Goal: Transaction & Acquisition: Book appointment/travel/reservation

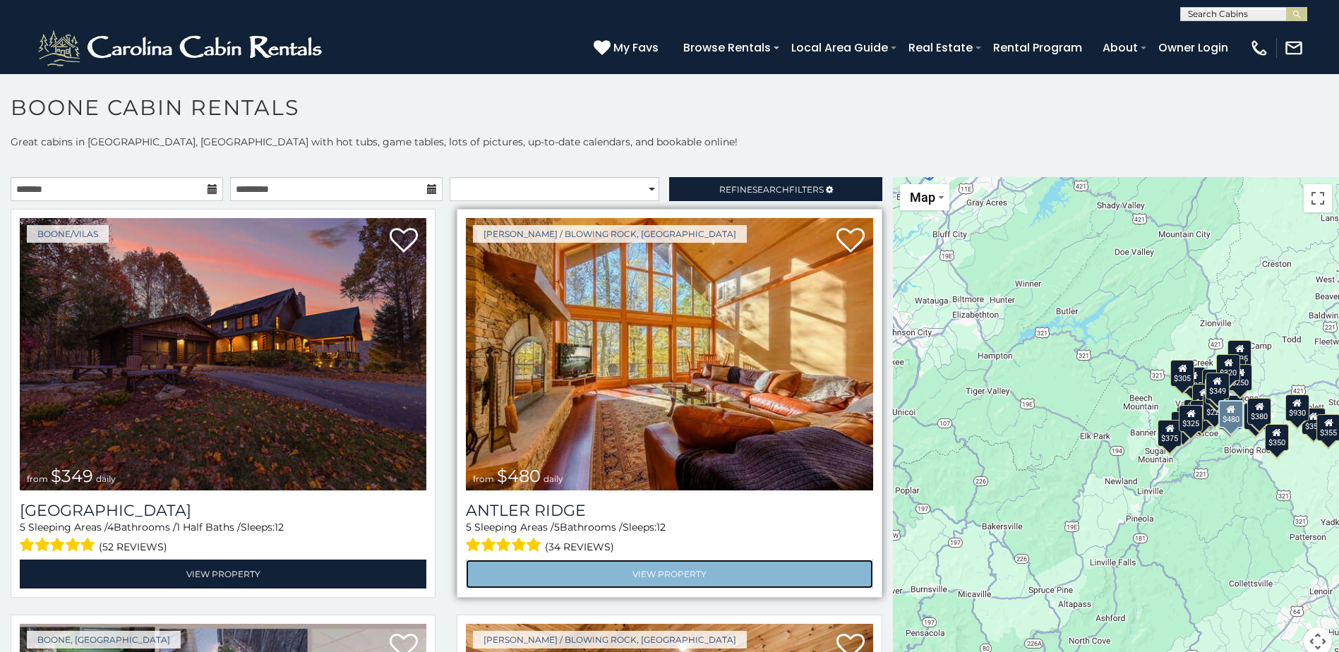
click at [636, 562] on link "View Property" at bounding box center [669, 574] width 407 height 29
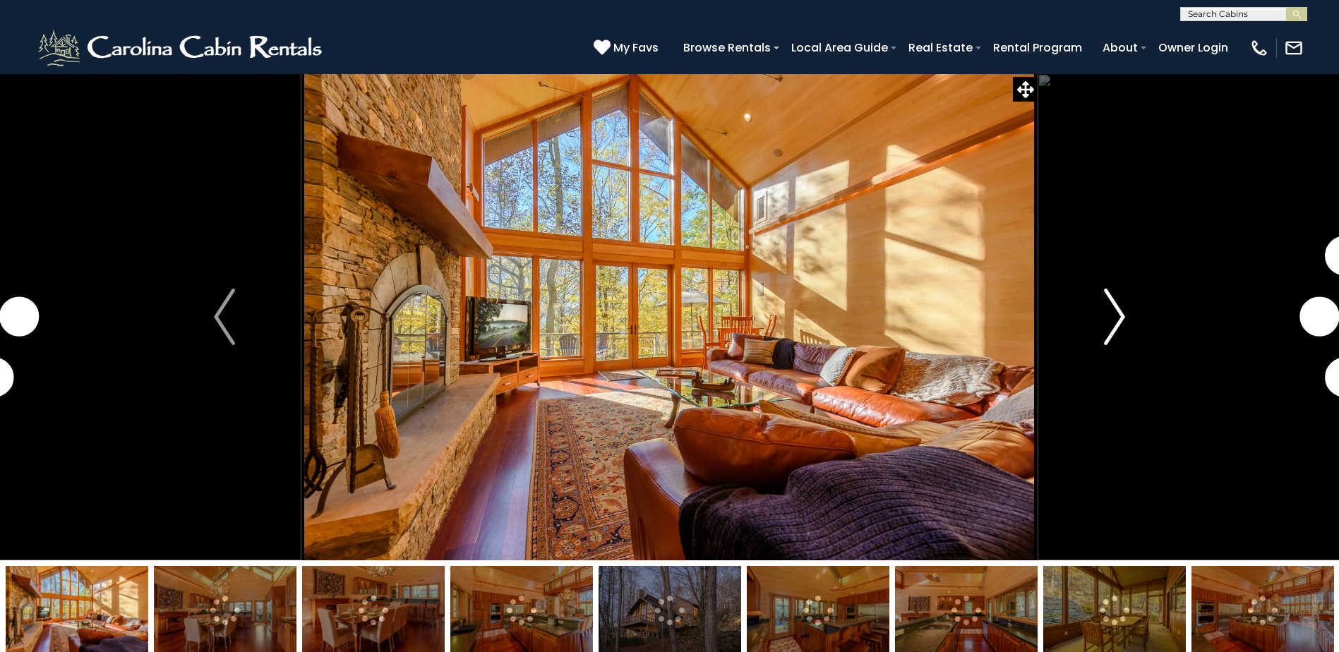
click at [1112, 318] on img "Next" at bounding box center [1114, 317] width 21 height 56
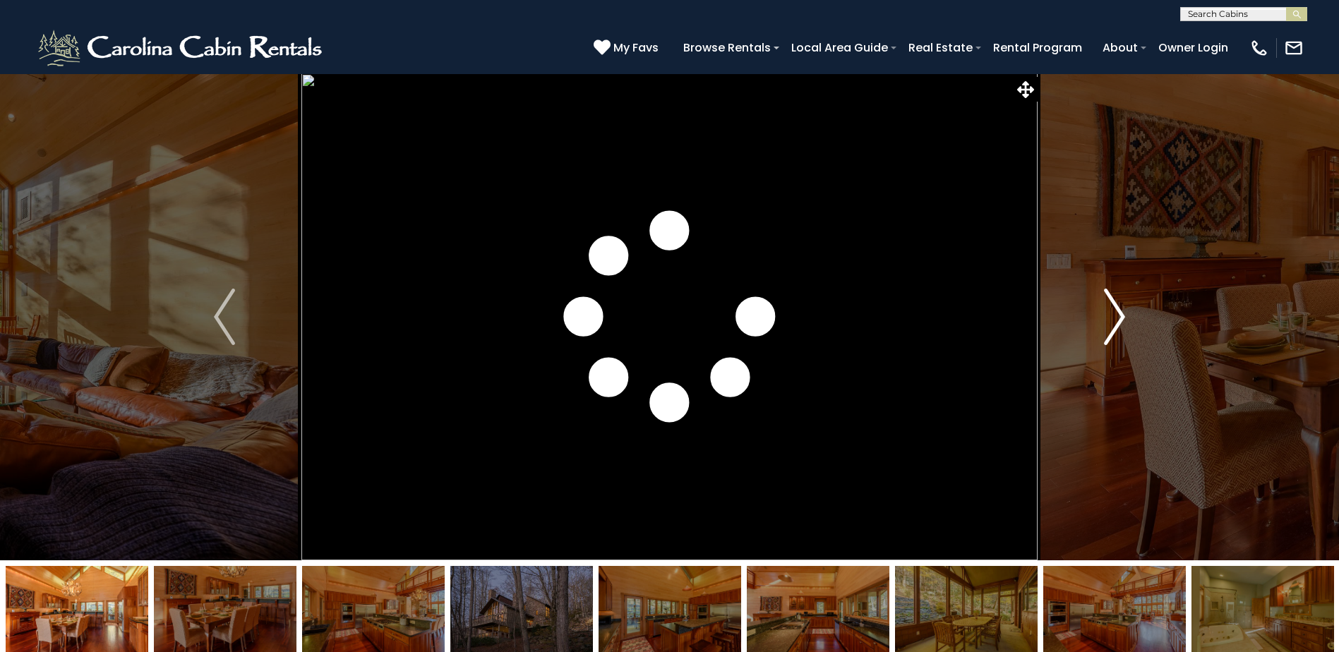
click at [1112, 318] on img "Next" at bounding box center [1114, 317] width 21 height 56
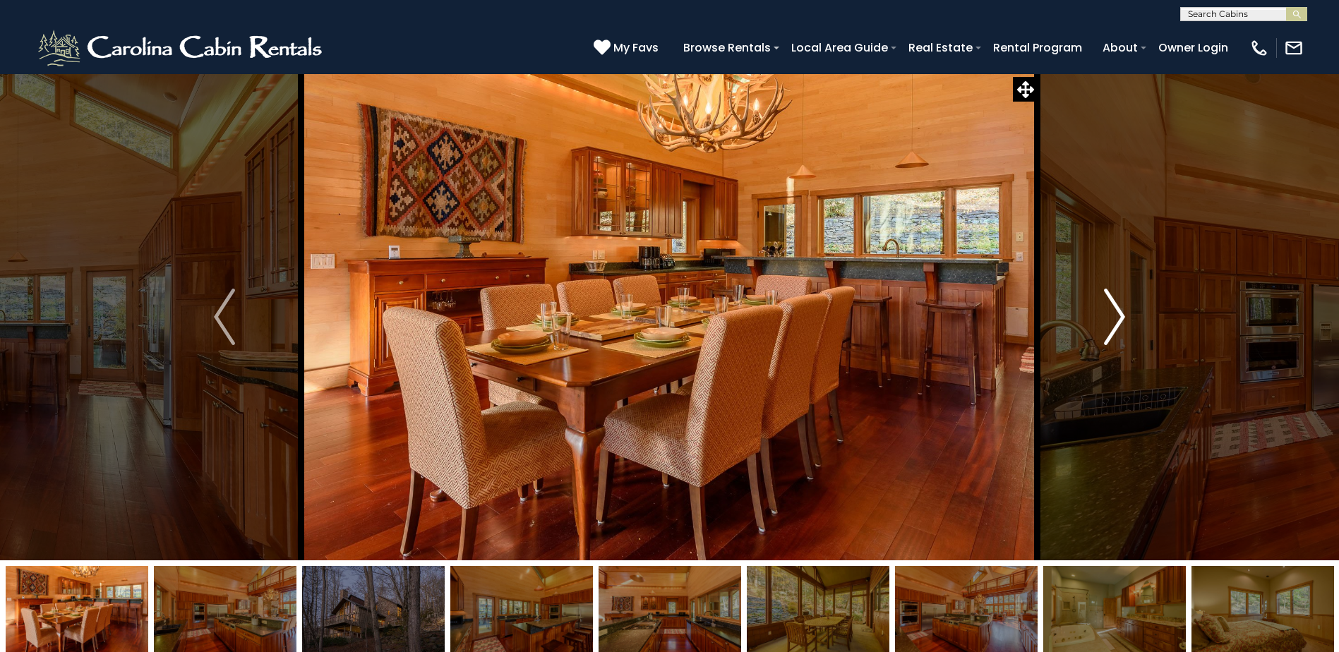
click at [1112, 318] on img "Next" at bounding box center [1114, 317] width 21 height 56
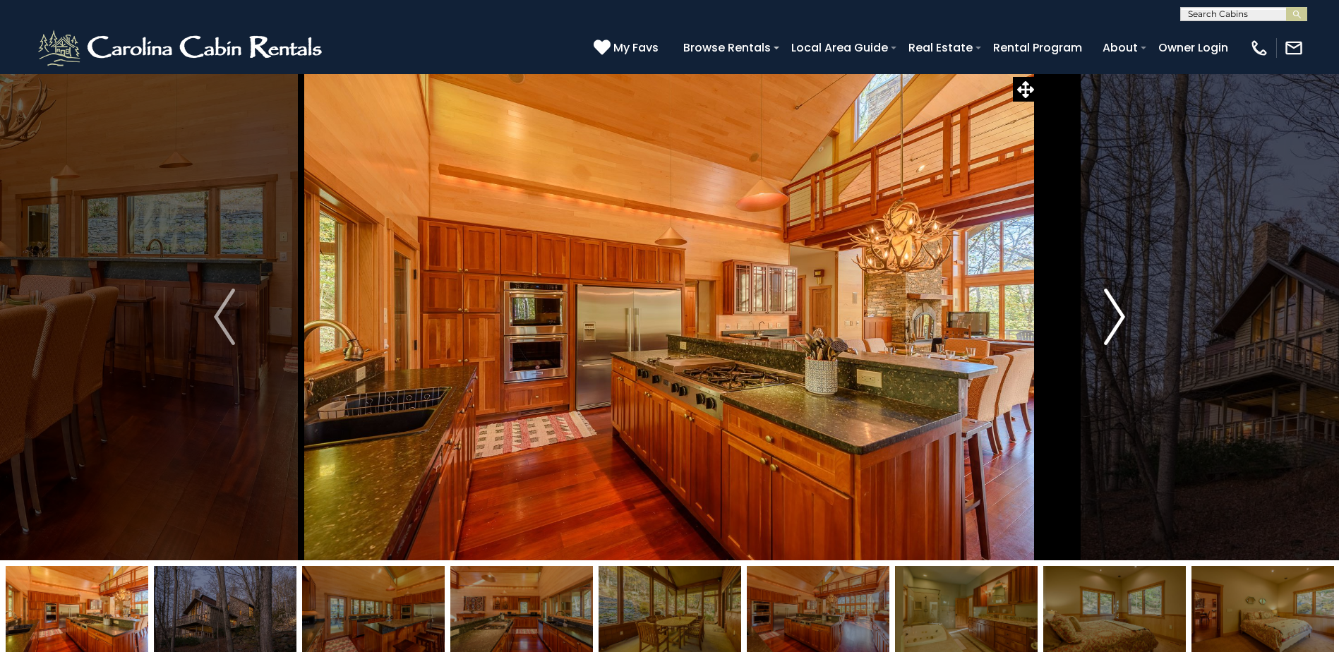
click at [1112, 318] on img "Next" at bounding box center [1114, 317] width 21 height 56
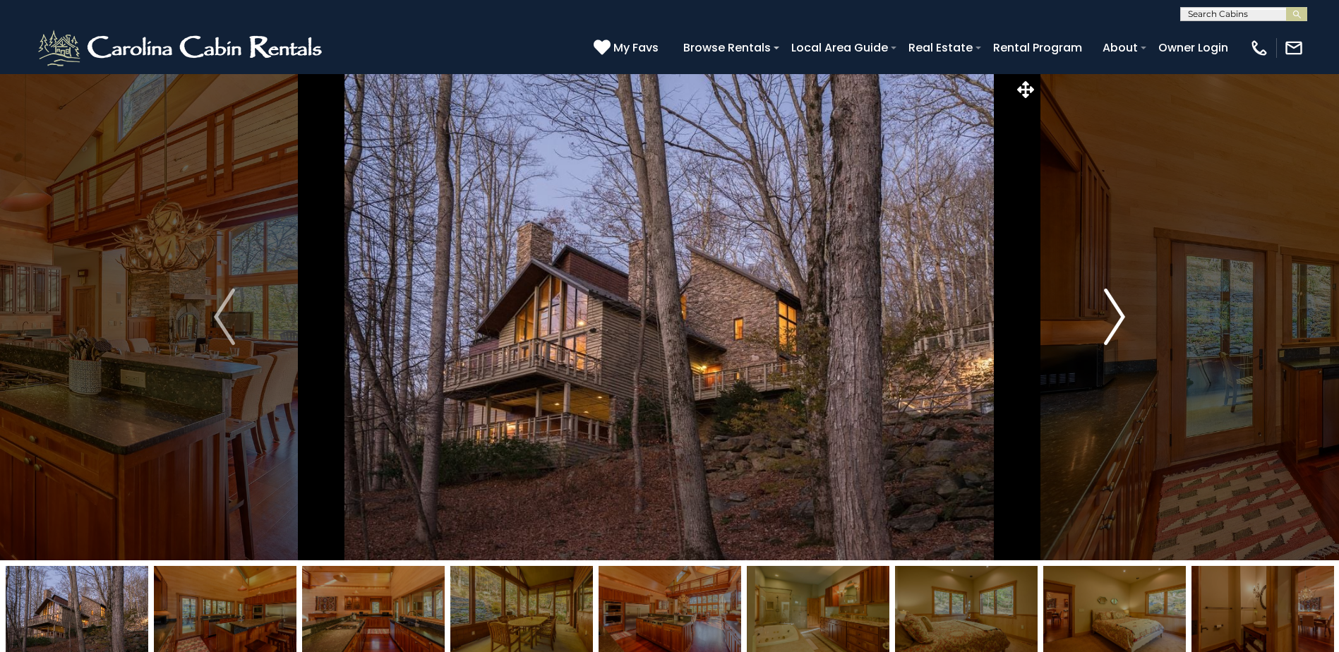
click at [1112, 318] on img "Next" at bounding box center [1114, 317] width 21 height 56
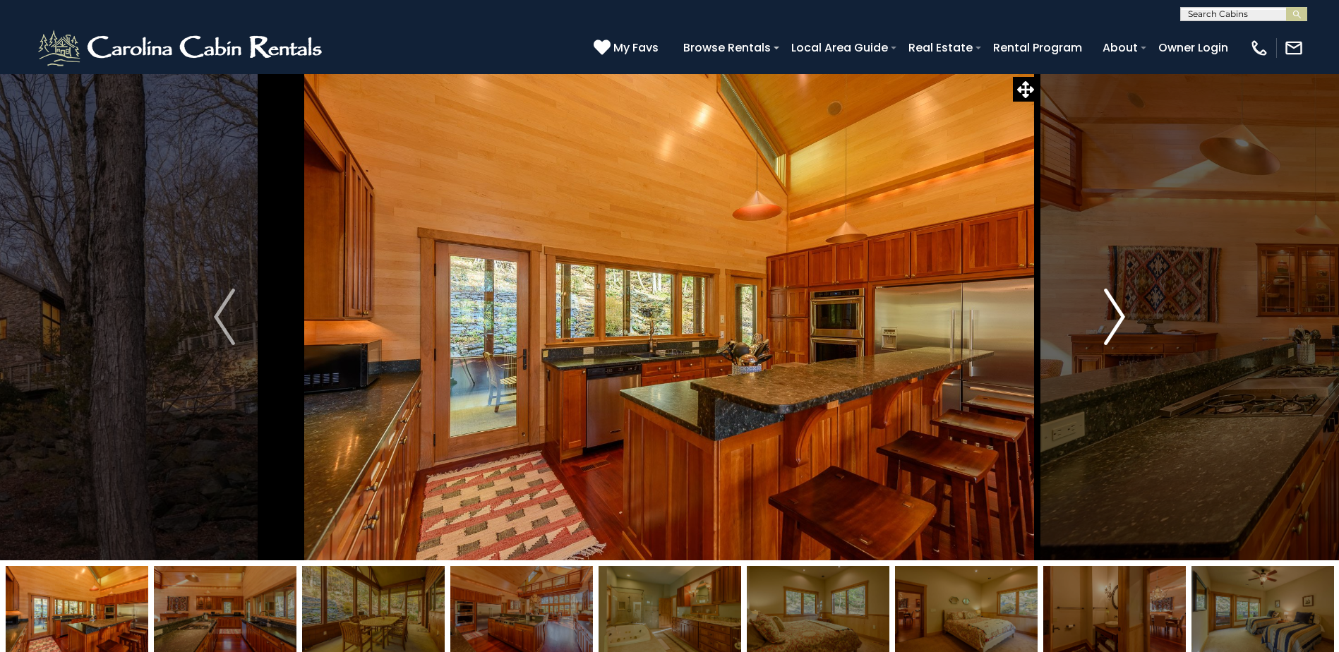
click at [1112, 318] on img "Next" at bounding box center [1114, 317] width 21 height 56
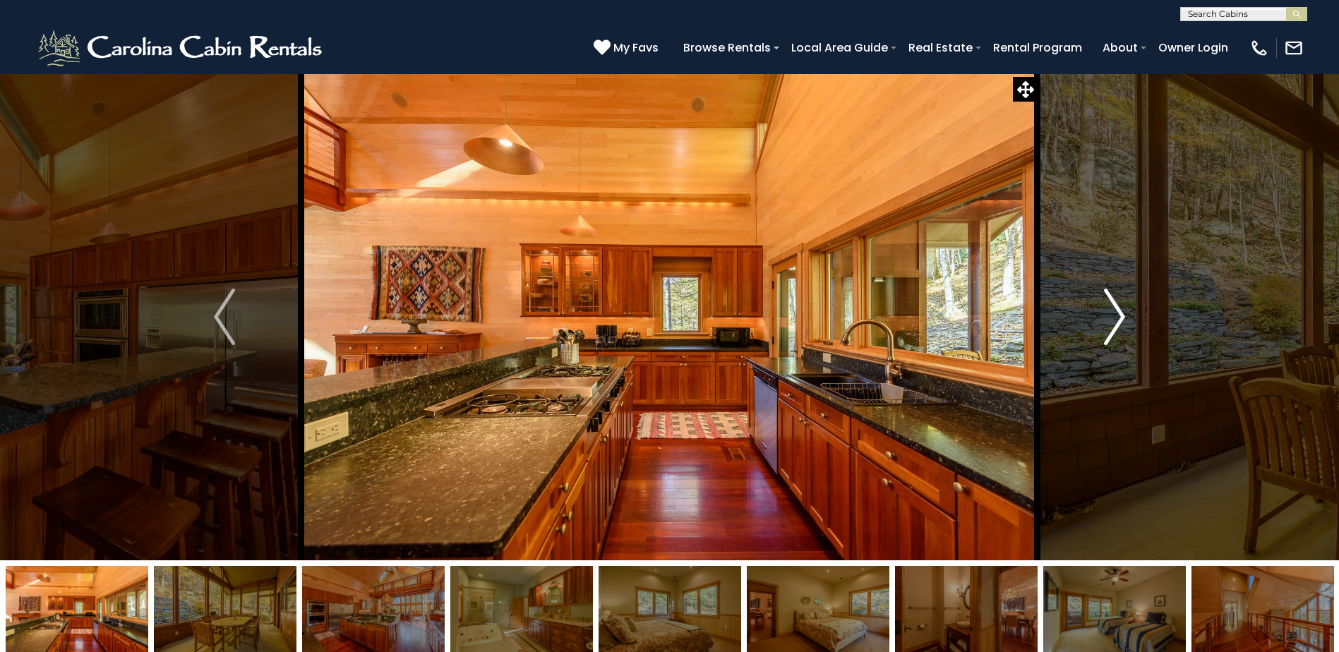
click at [1112, 318] on img "Next" at bounding box center [1114, 317] width 21 height 56
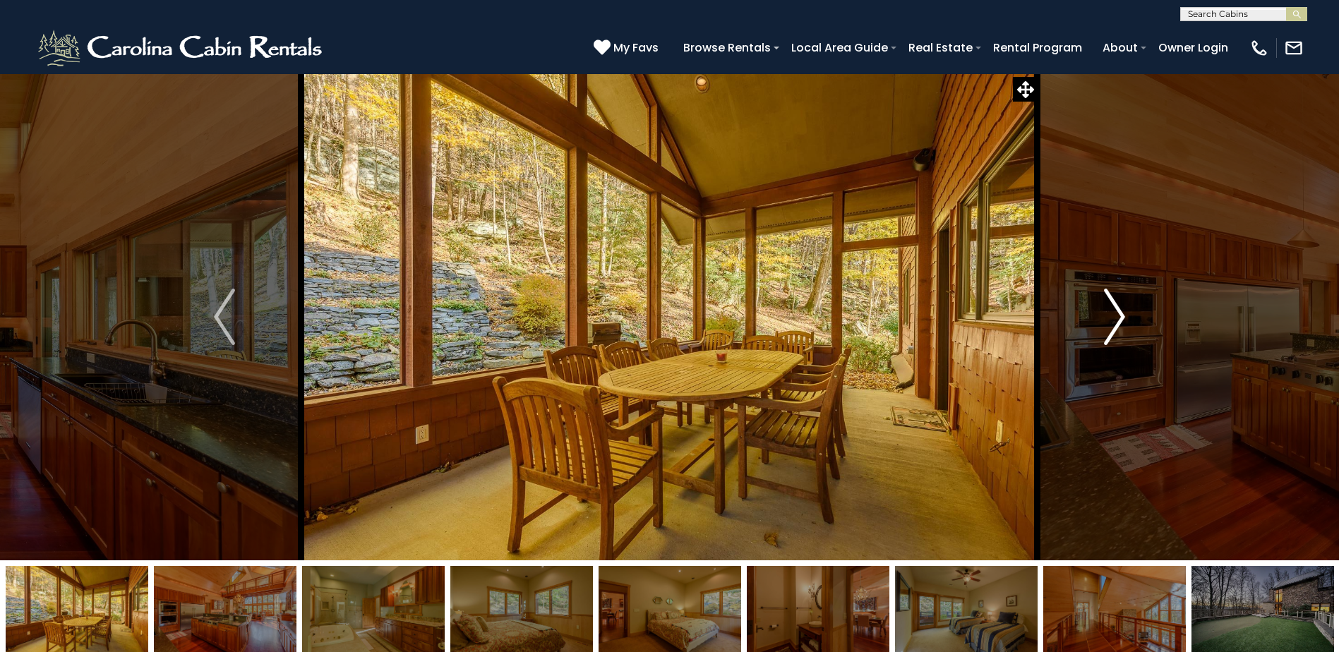
click at [1112, 318] on img "Next" at bounding box center [1114, 317] width 21 height 56
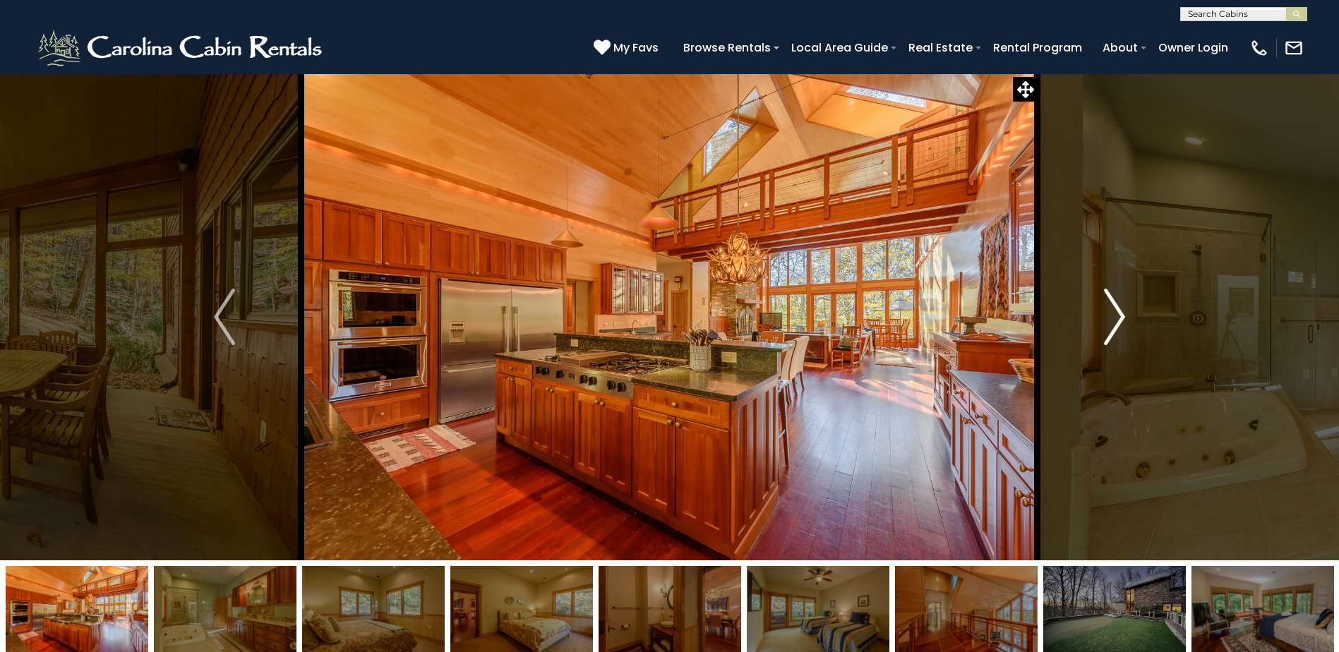
click at [1112, 318] on img "Next" at bounding box center [1114, 317] width 21 height 56
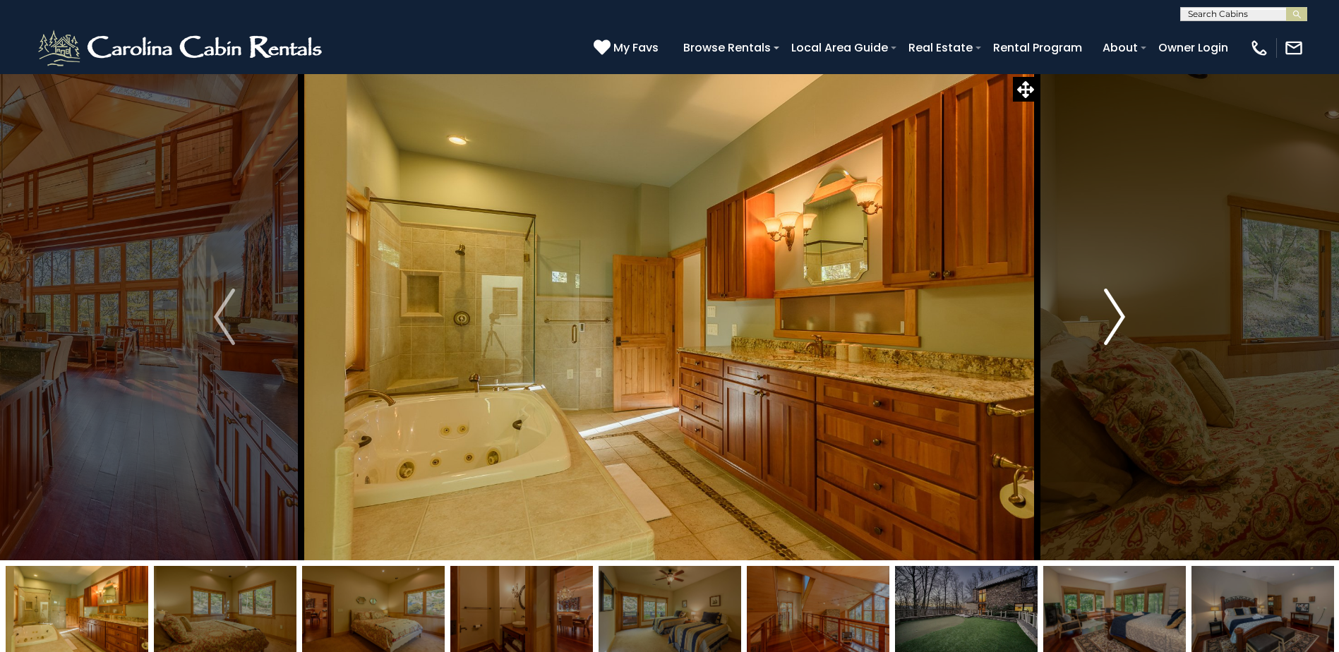
click at [1112, 318] on img "Next" at bounding box center [1114, 317] width 21 height 56
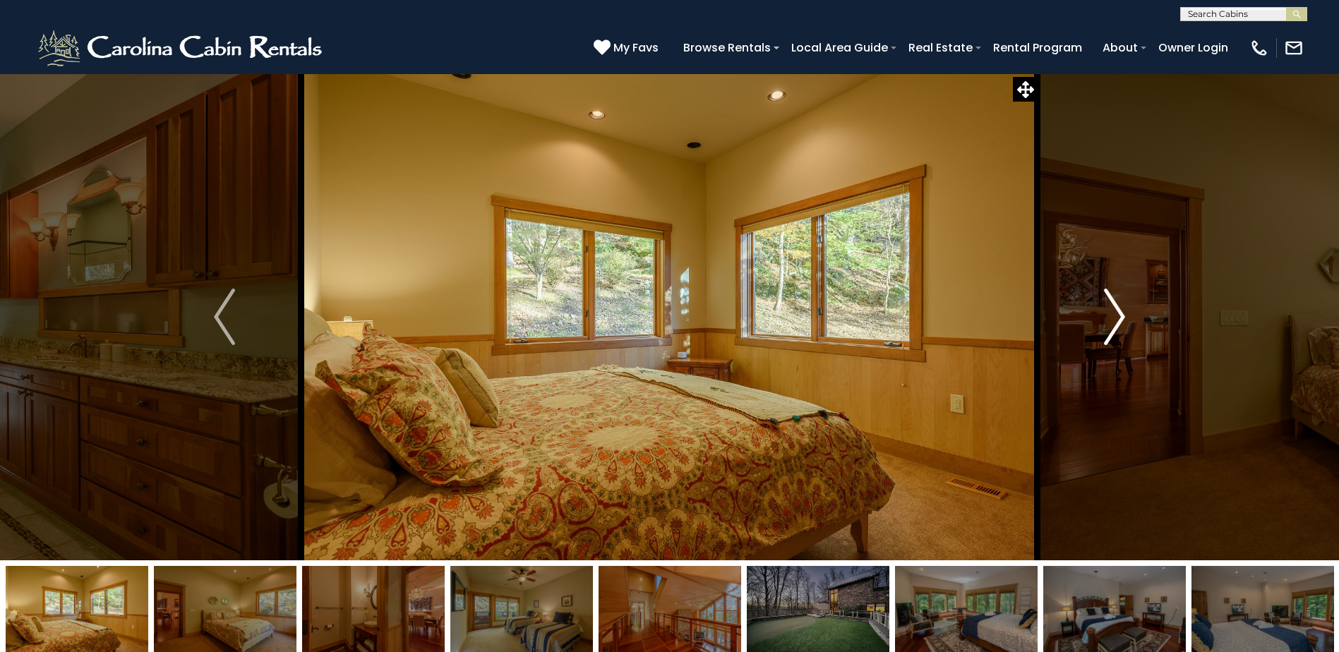
click at [1112, 318] on img "Next" at bounding box center [1114, 317] width 21 height 56
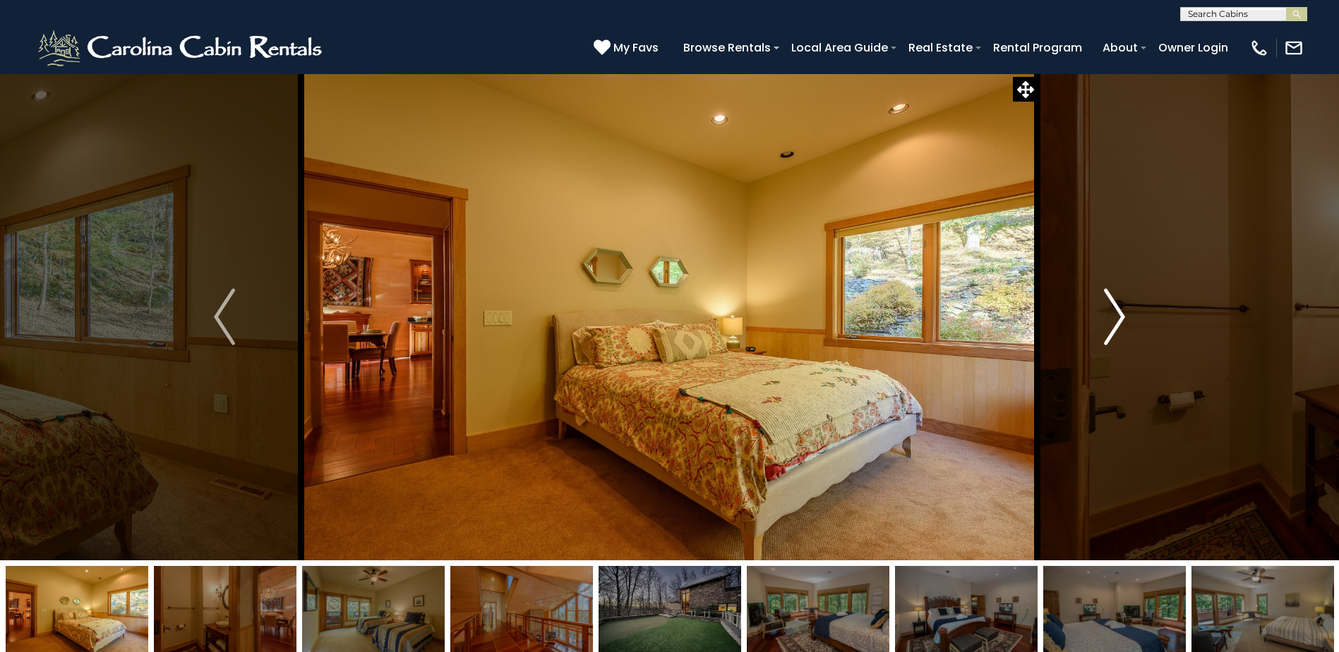
click at [1112, 318] on img "Next" at bounding box center [1114, 317] width 21 height 56
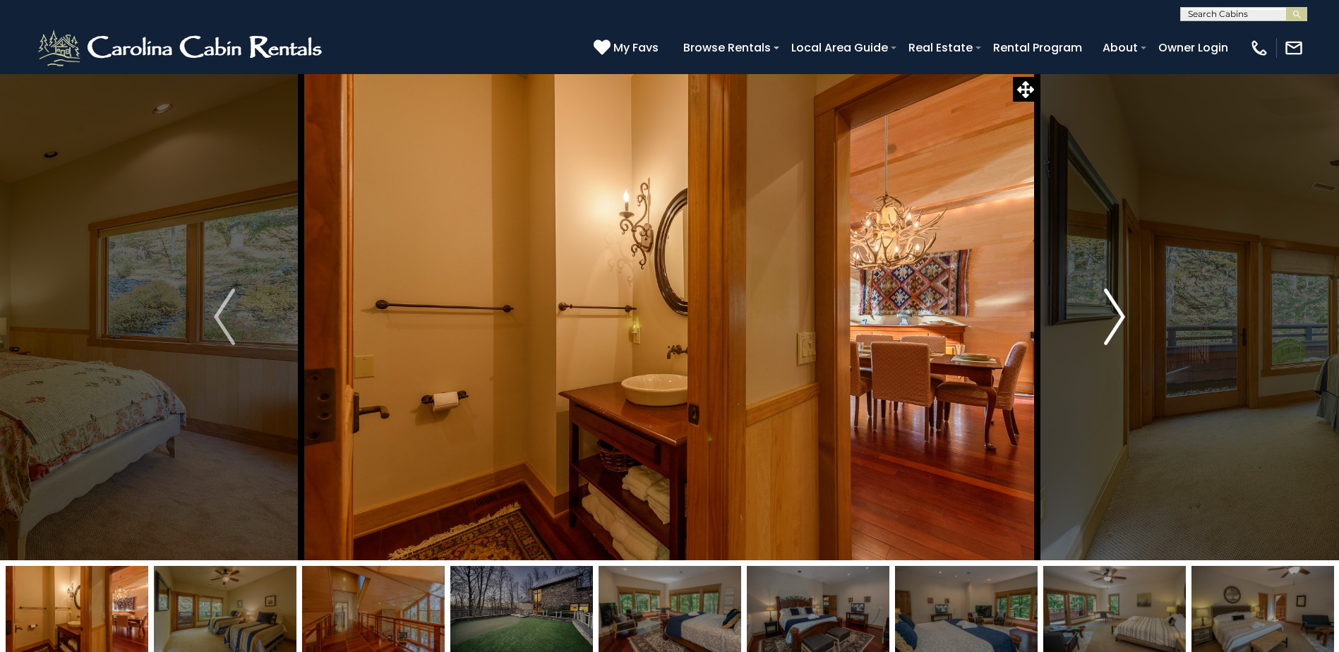
click at [1112, 318] on img "Next" at bounding box center [1114, 317] width 21 height 56
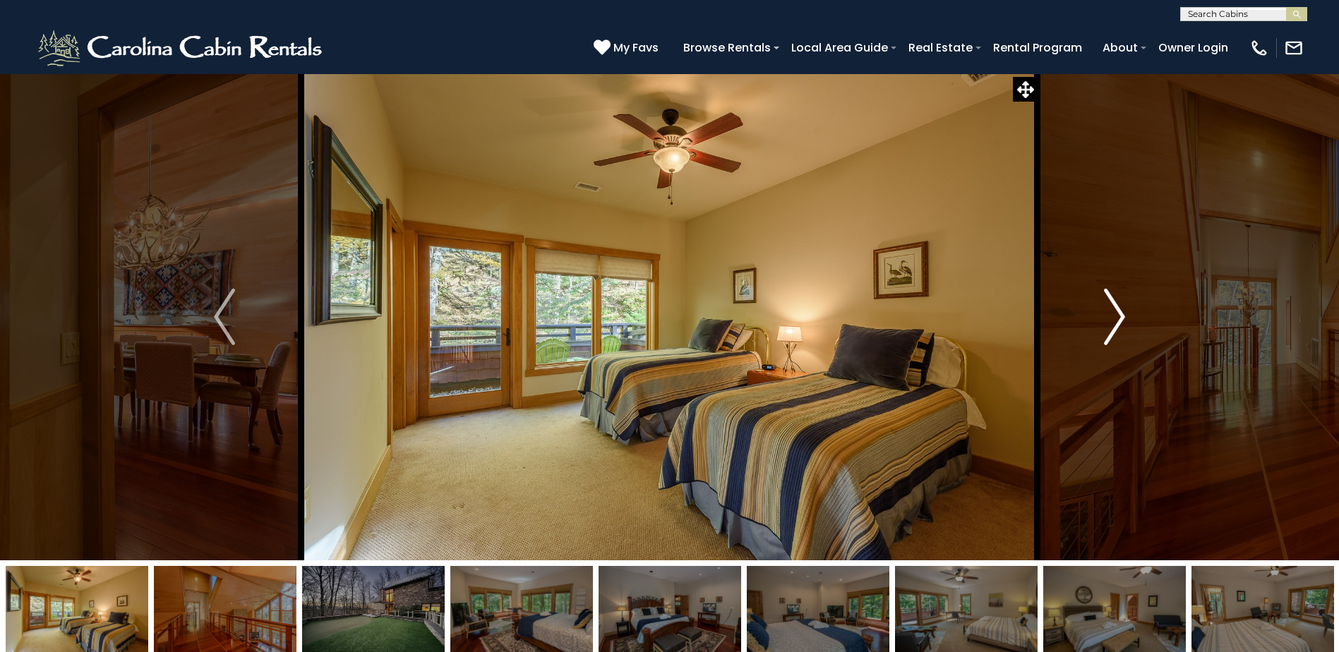
click at [1112, 318] on img "Next" at bounding box center [1114, 317] width 21 height 56
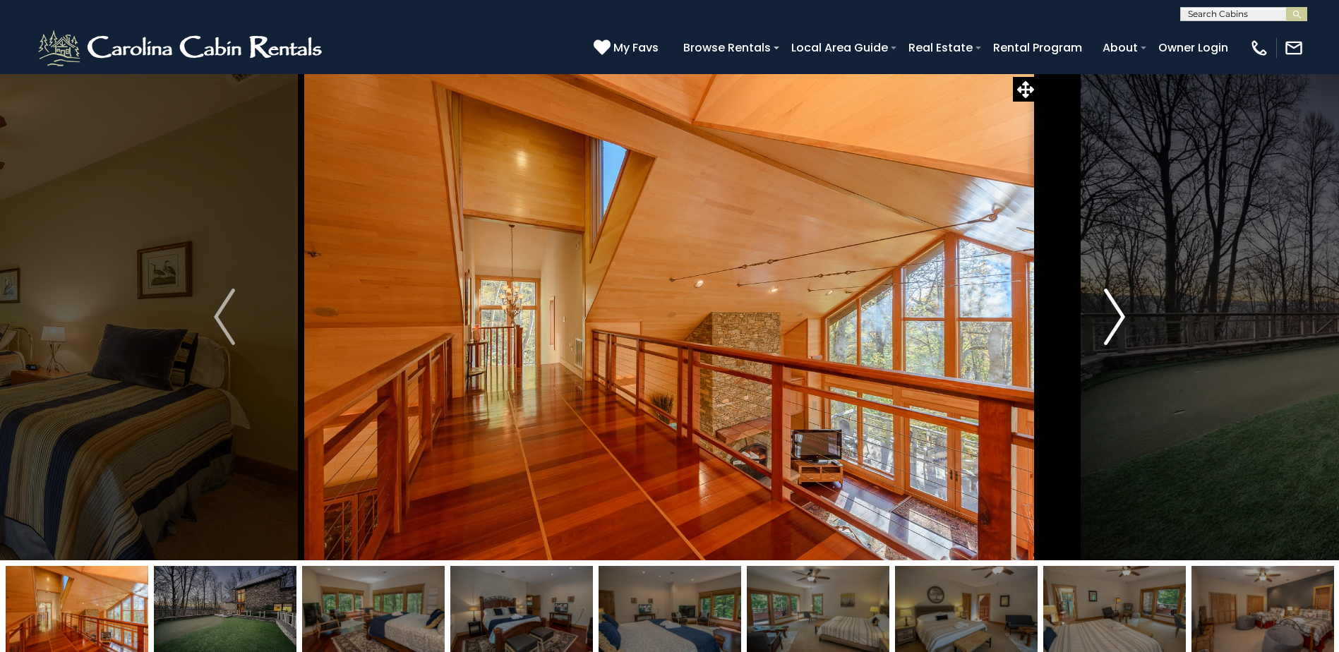
click at [1112, 318] on img "Next" at bounding box center [1114, 317] width 21 height 56
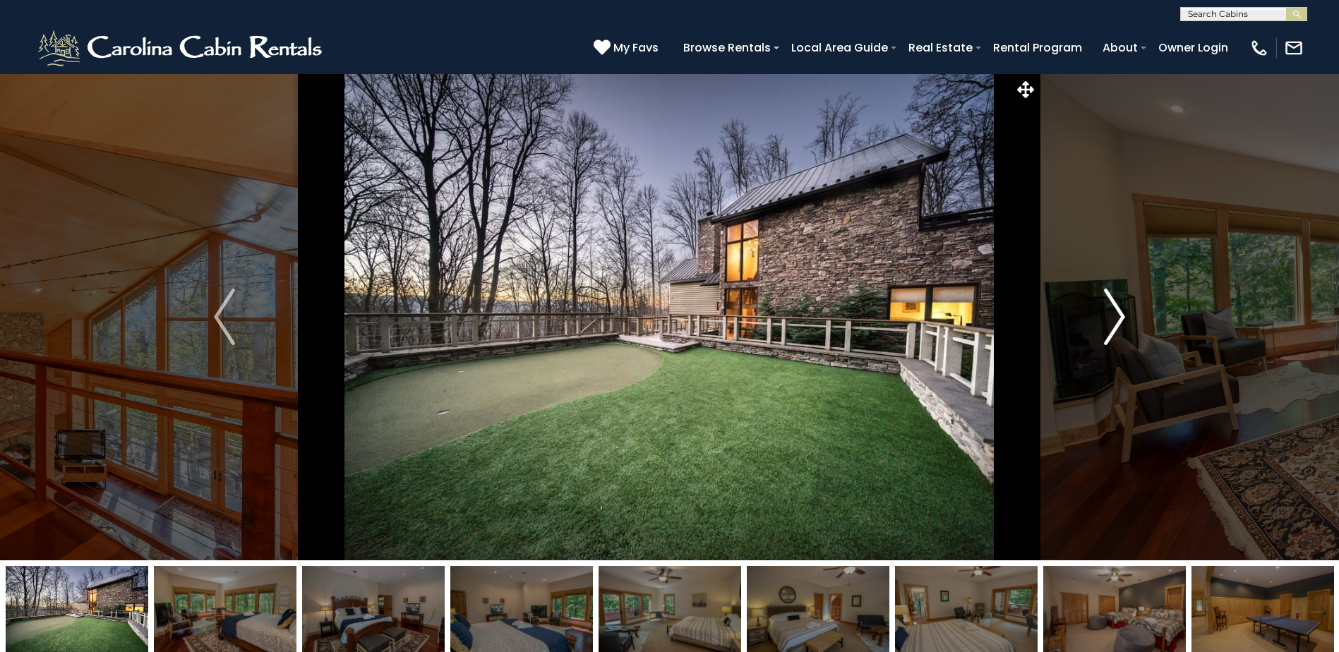
click at [1112, 318] on img "Next" at bounding box center [1114, 317] width 21 height 56
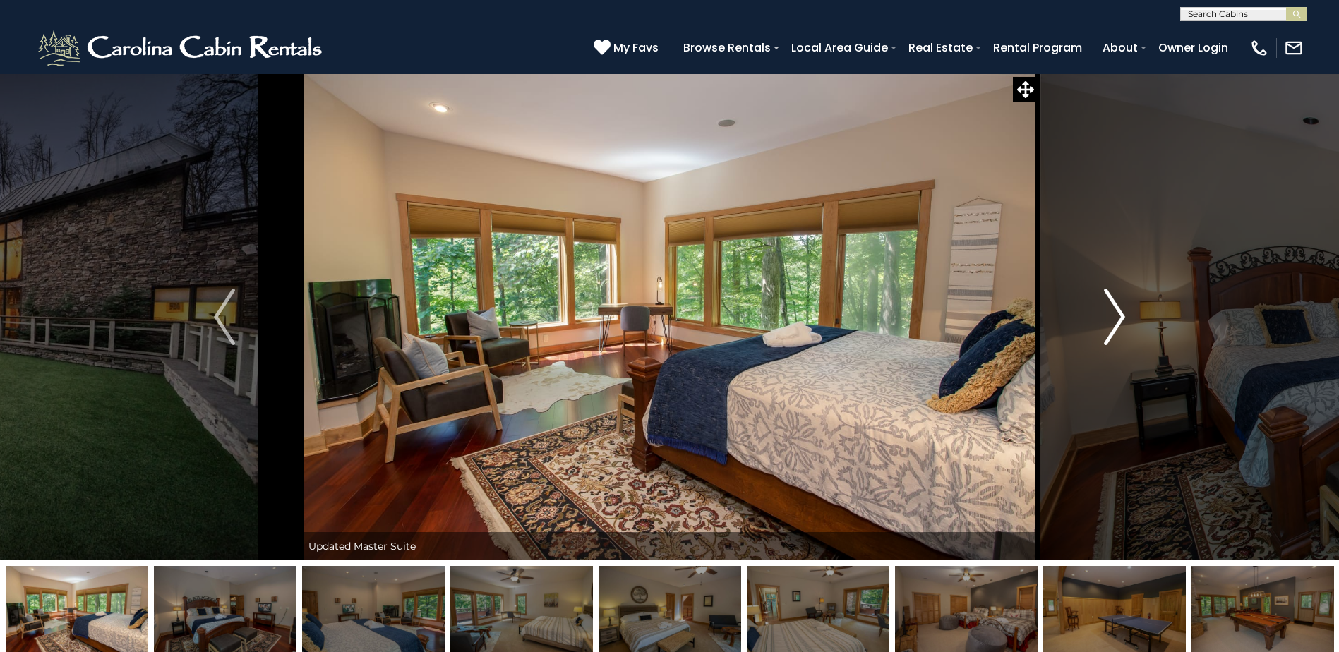
click at [1112, 318] on img "Next" at bounding box center [1114, 317] width 21 height 56
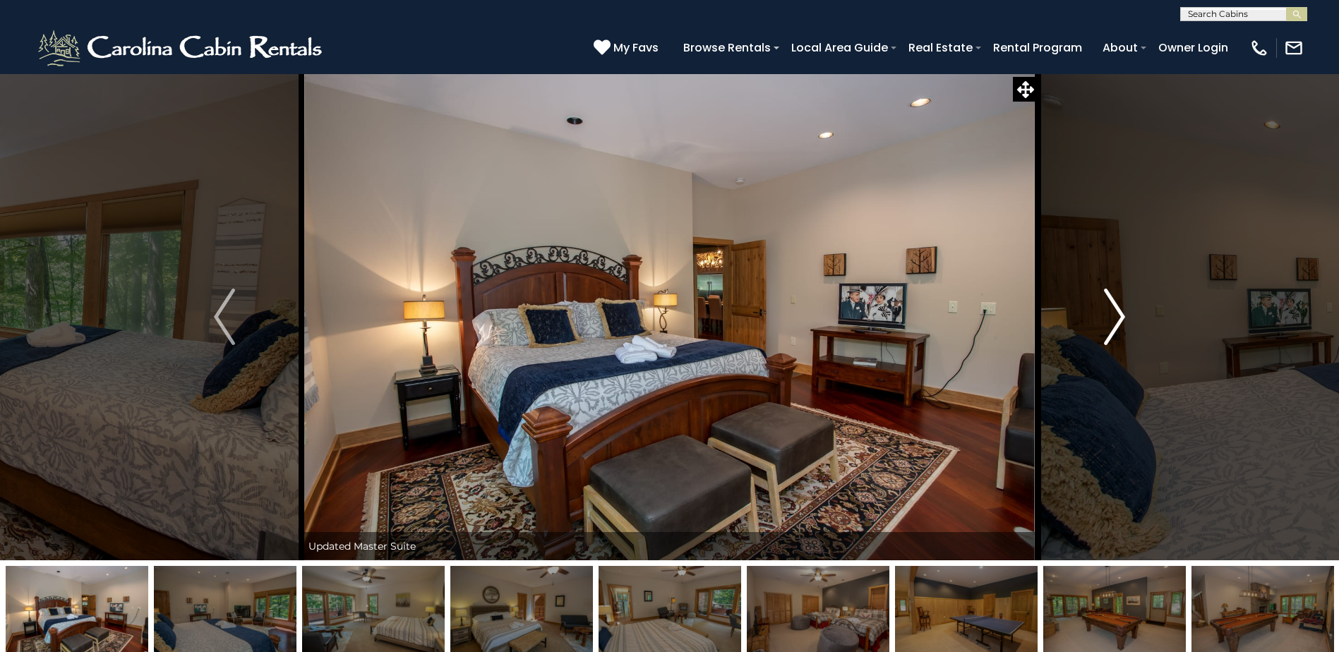
click at [1112, 318] on img "Next" at bounding box center [1114, 317] width 21 height 56
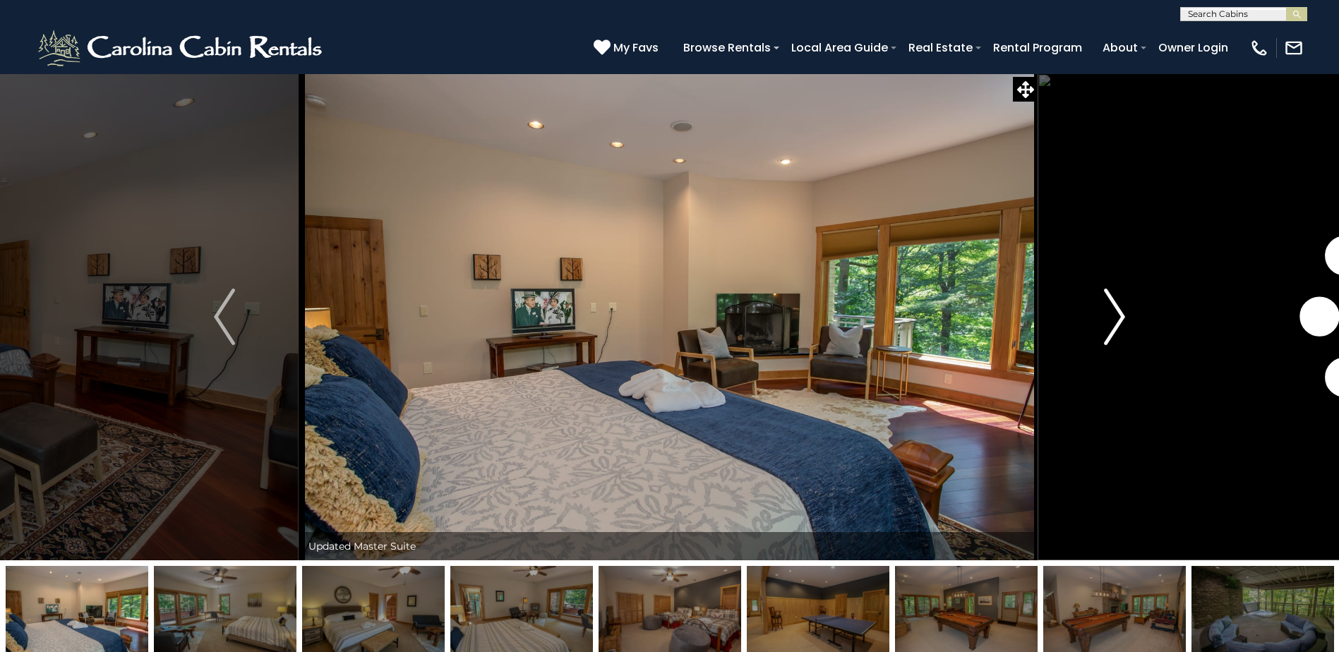
click at [1112, 318] on img "Next" at bounding box center [1114, 317] width 21 height 56
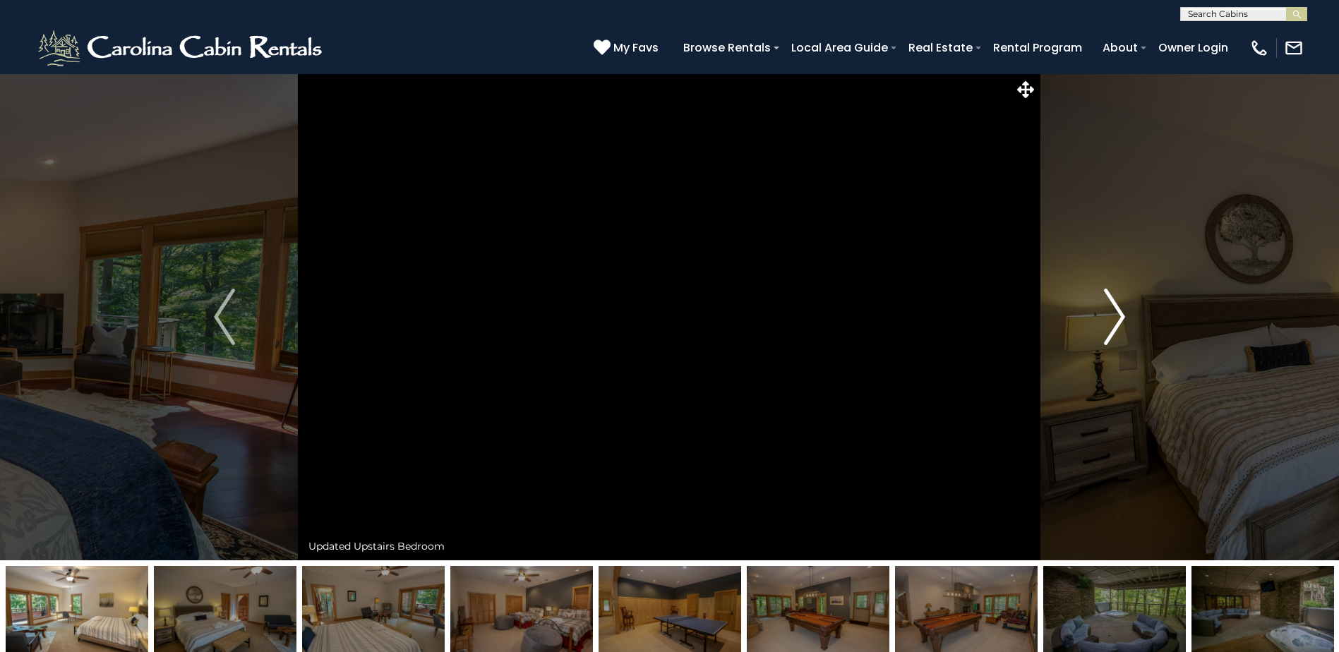
click at [1112, 318] on img "Next" at bounding box center [1114, 317] width 21 height 56
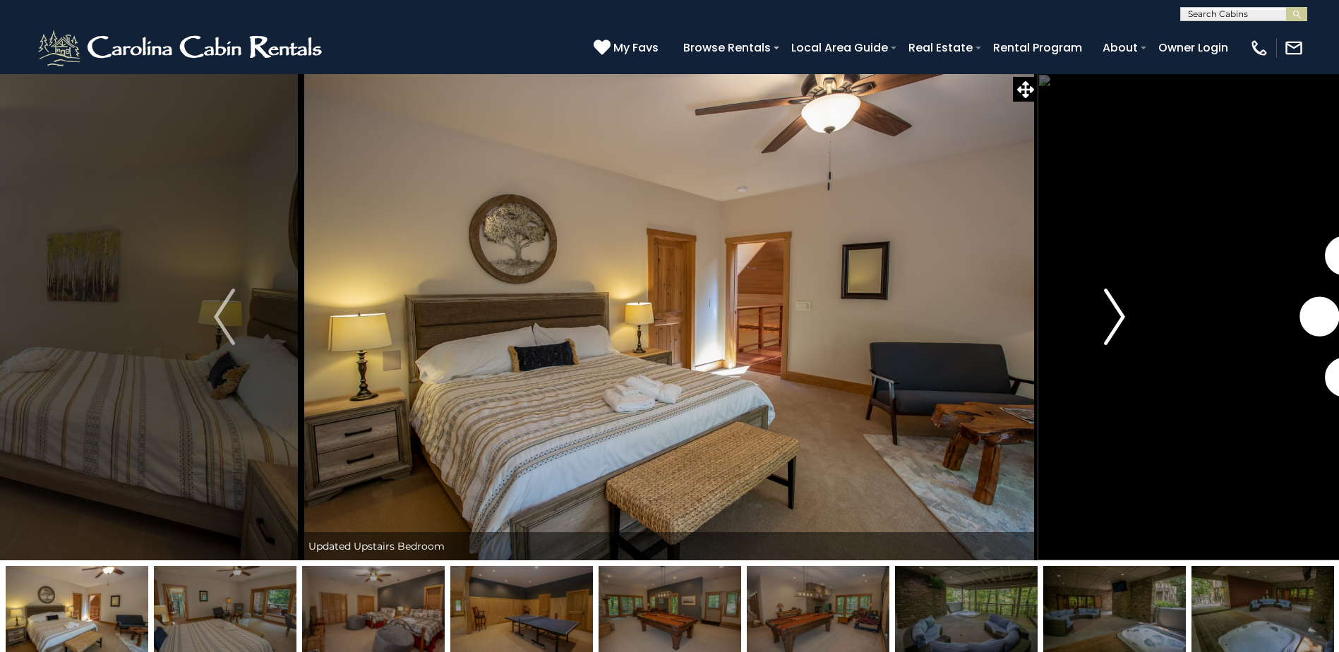
click at [1112, 318] on img "Next" at bounding box center [1114, 317] width 21 height 56
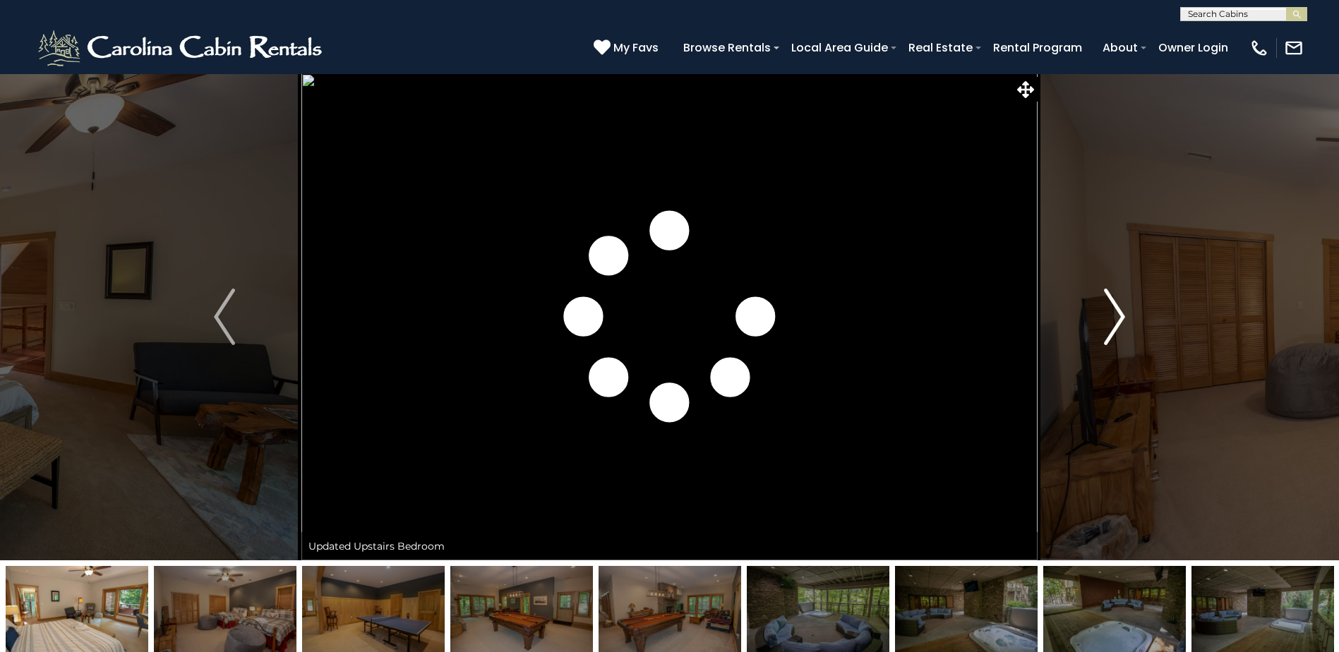
click at [1112, 318] on img "Next" at bounding box center [1114, 317] width 21 height 56
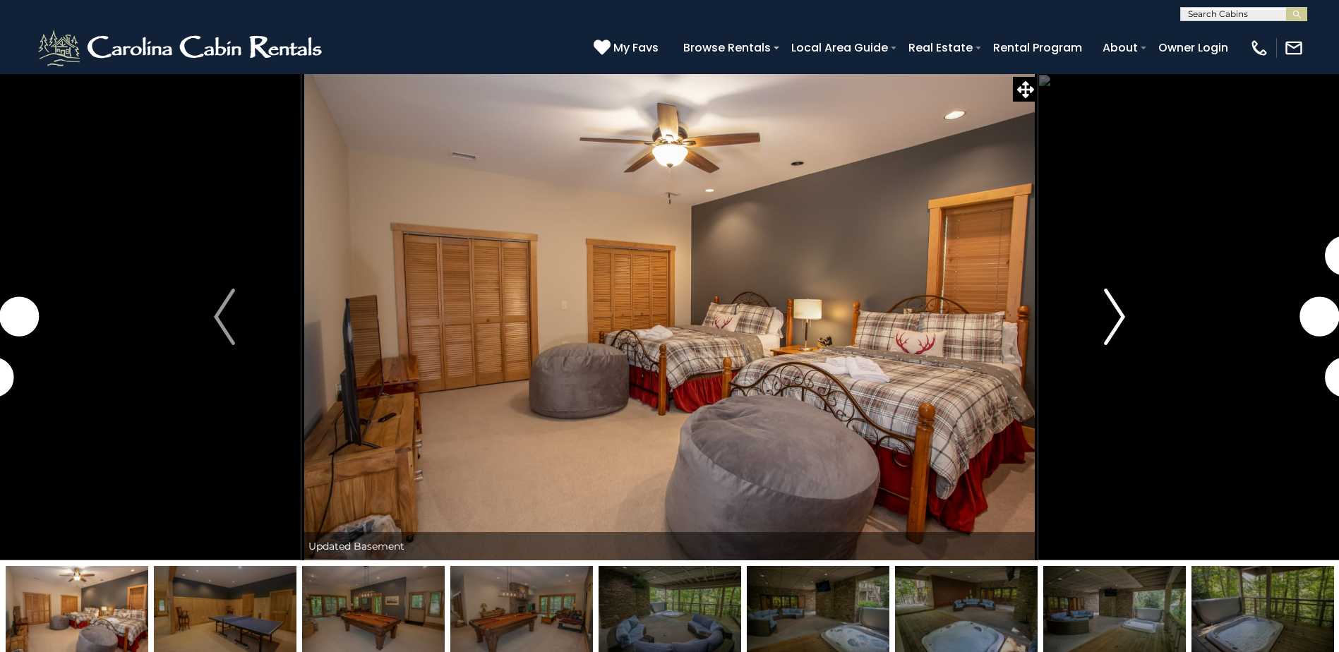
click at [1112, 318] on img "Next" at bounding box center [1114, 317] width 21 height 56
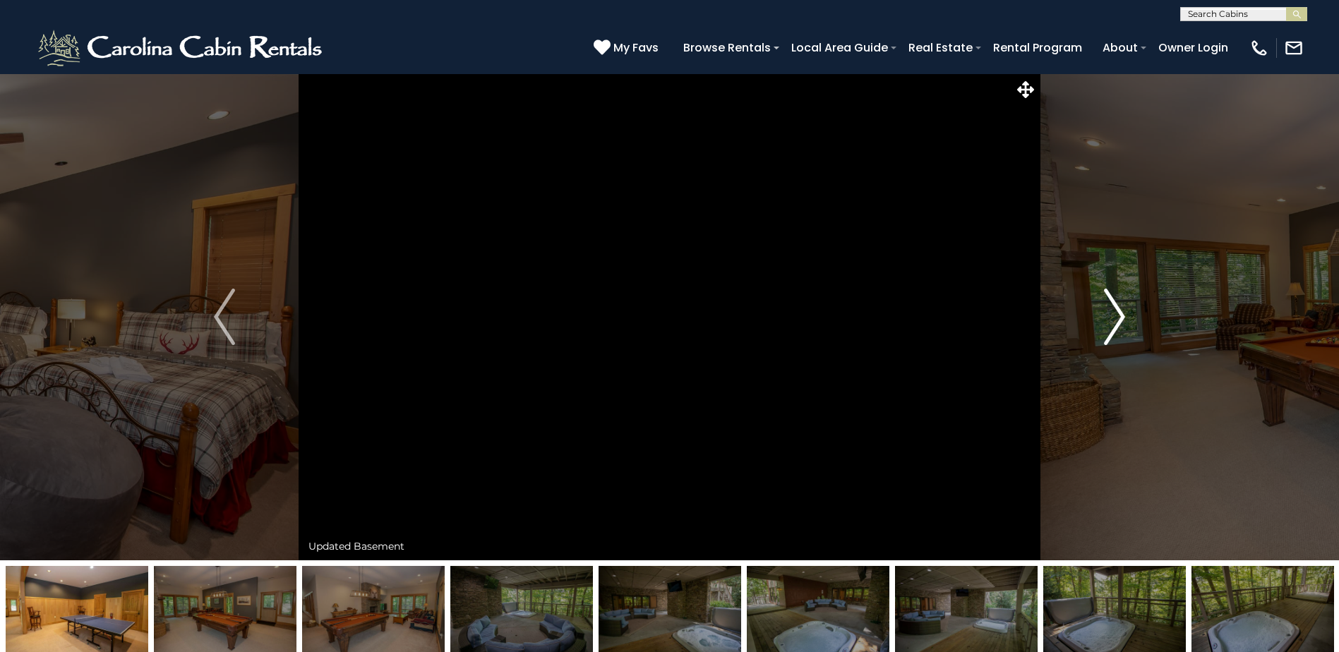
click at [1112, 318] on img "Next" at bounding box center [1114, 317] width 21 height 56
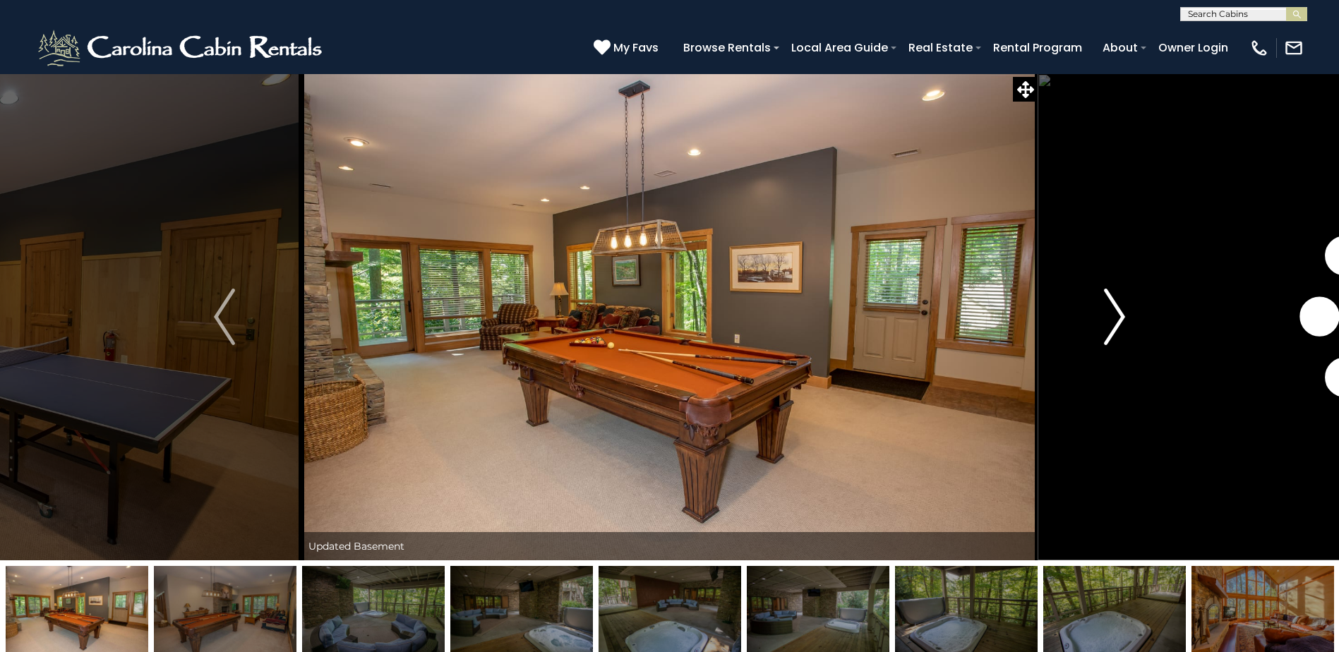
click at [1112, 318] on img "Next" at bounding box center [1114, 317] width 21 height 56
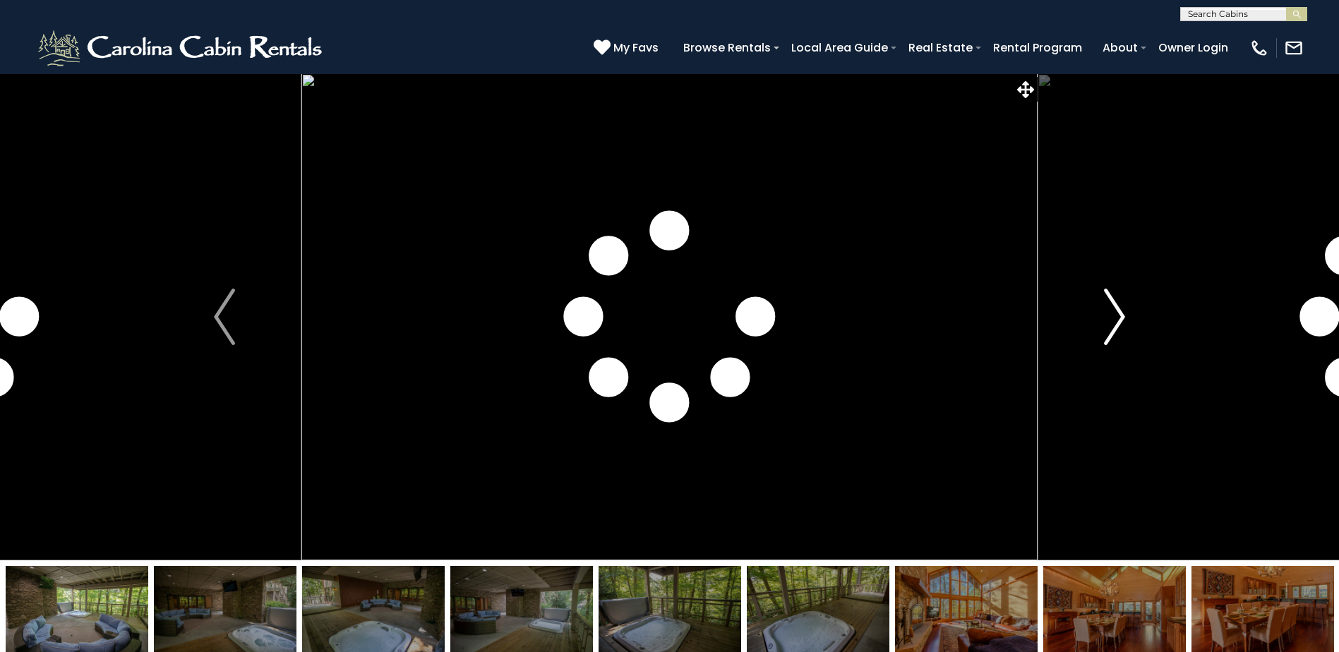
click at [1112, 318] on img "Next" at bounding box center [1114, 317] width 21 height 56
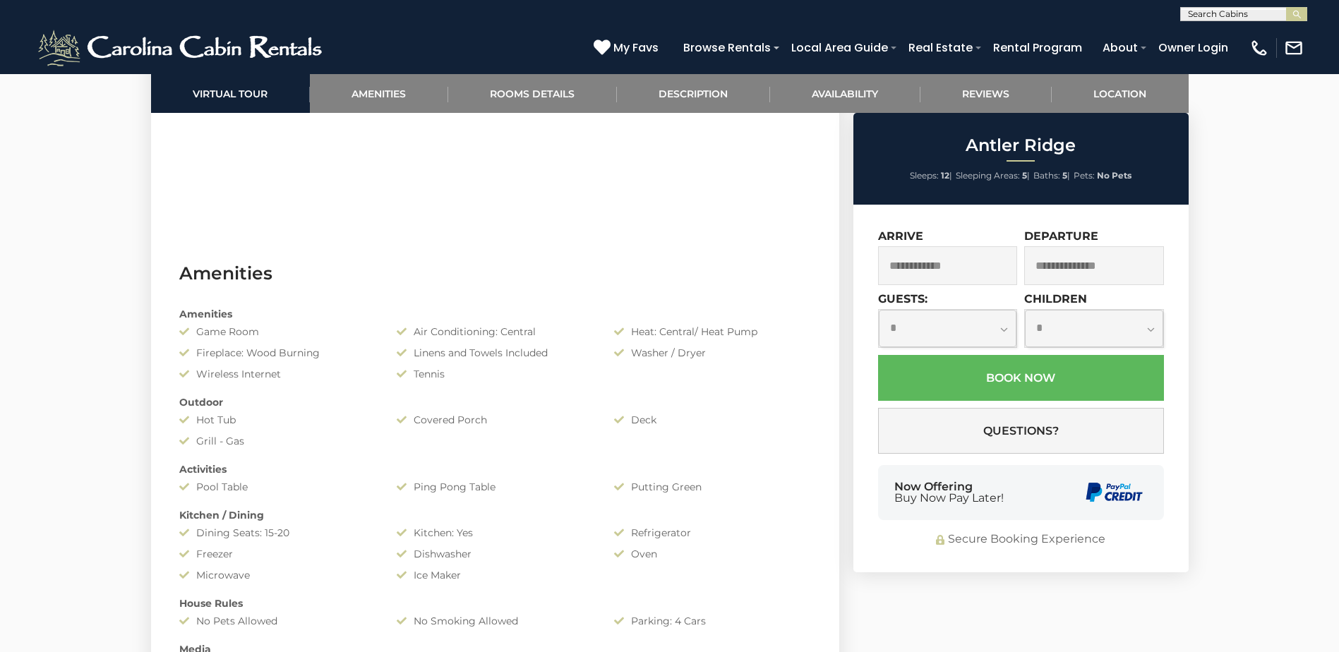
scroll to position [1129, 0]
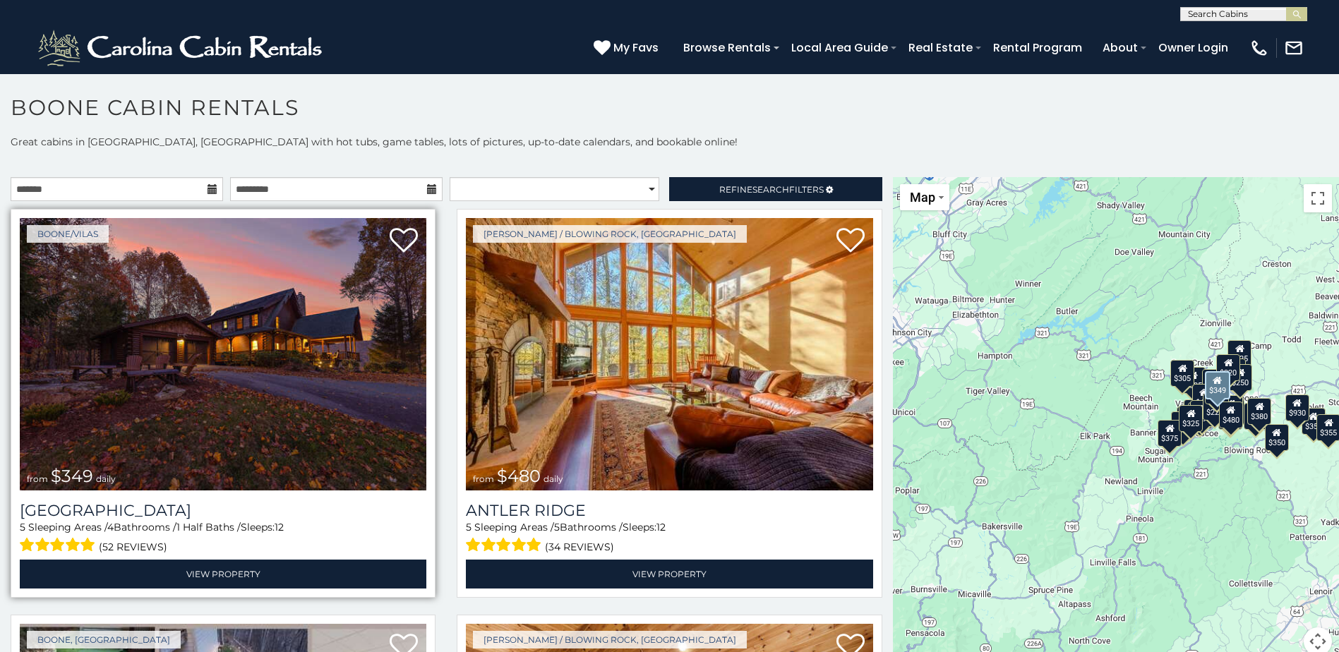
click at [270, 411] on img at bounding box center [223, 354] width 407 height 272
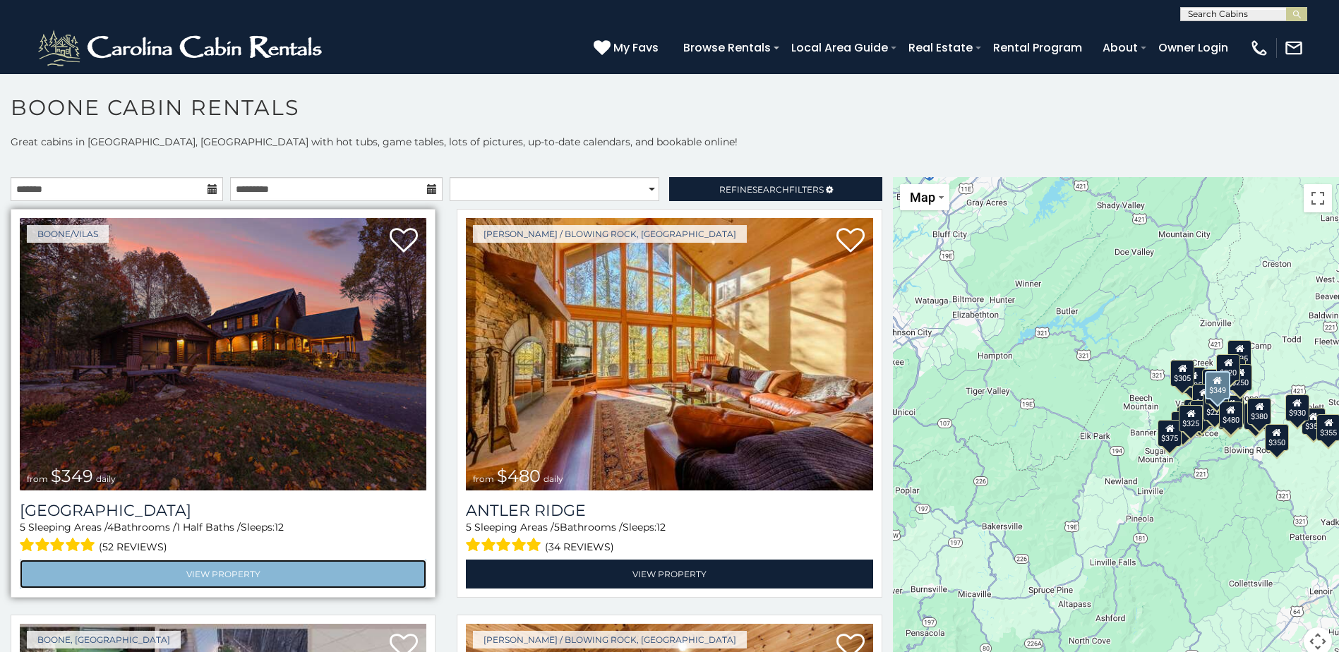
click at [238, 567] on link "View Property" at bounding box center [223, 574] width 407 height 29
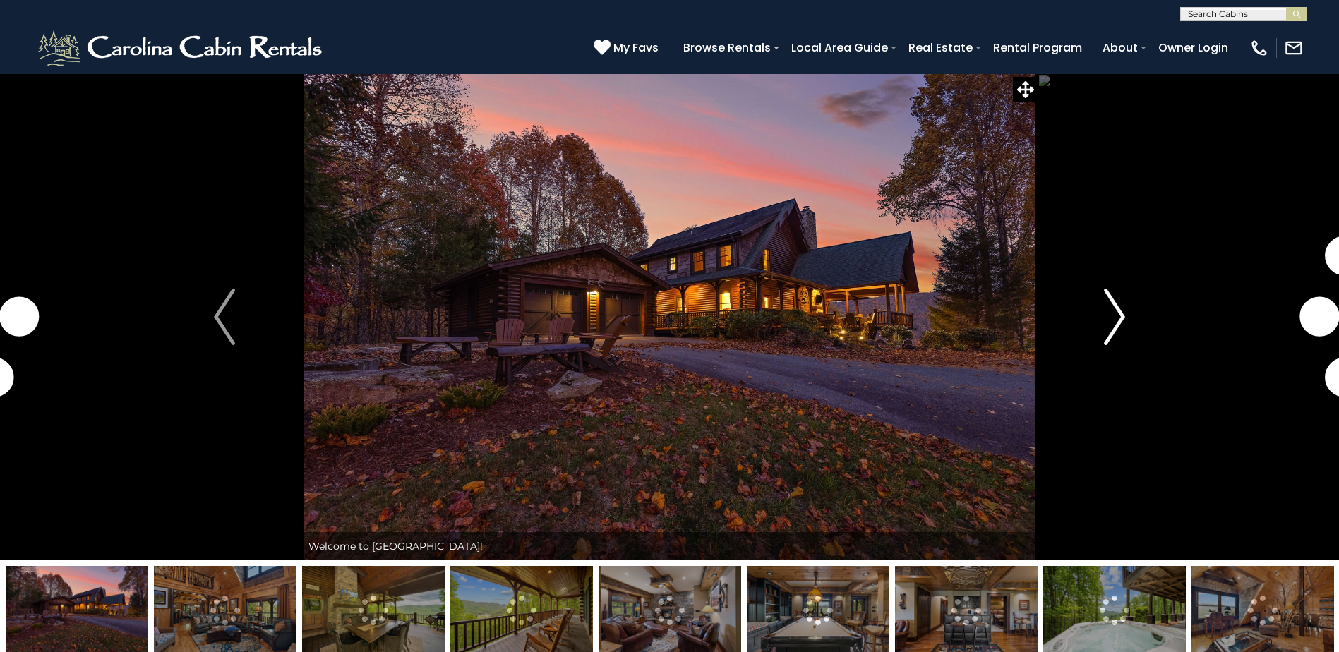
click at [1110, 327] on img "Next" at bounding box center [1114, 317] width 21 height 56
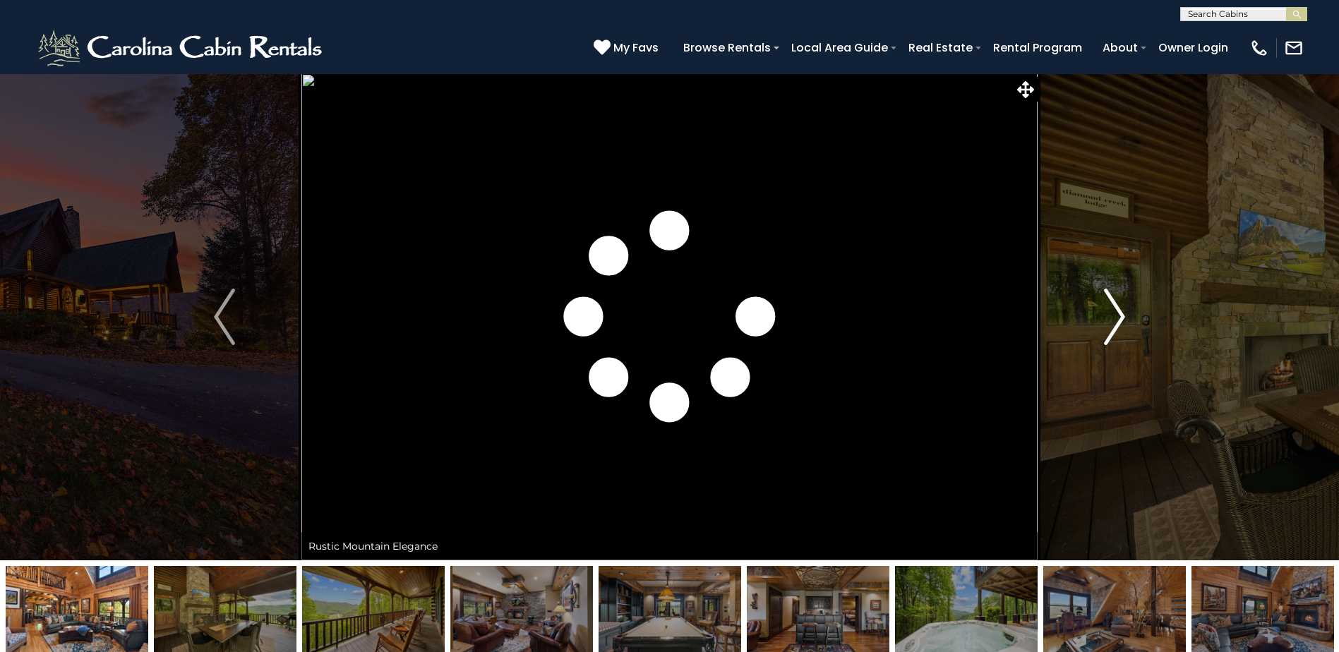
click at [1110, 327] on img "Next" at bounding box center [1114, 317] width 21 height 56
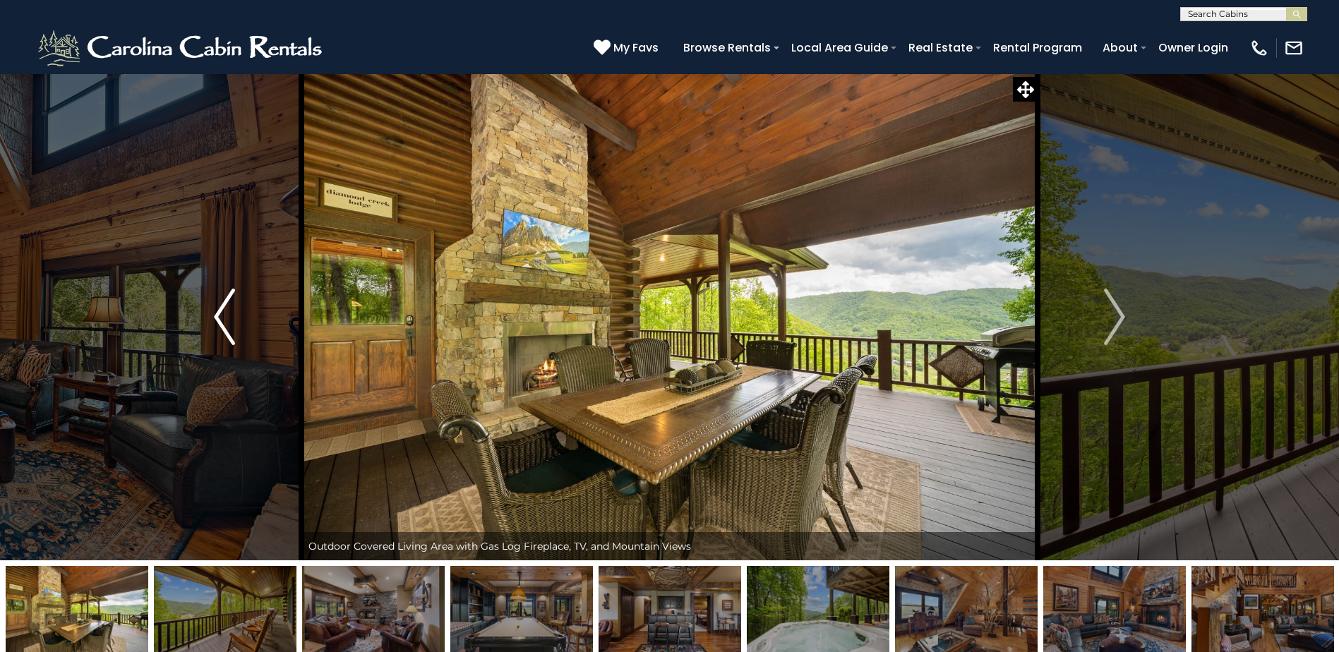
click at [223, 322] on img "Previous" at bounding box center [224, 317] width 21 height 56
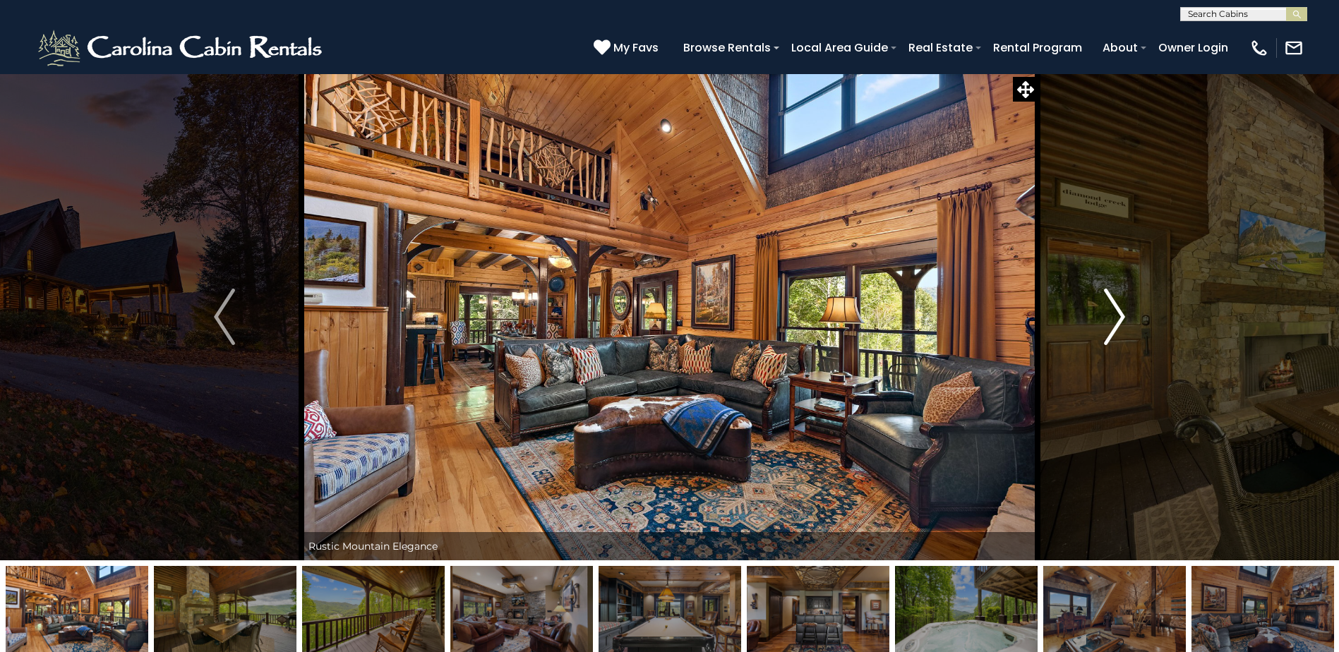
click at [1119, 305] on img "Next" at bounding box center [1114, 317] width 21 height 56
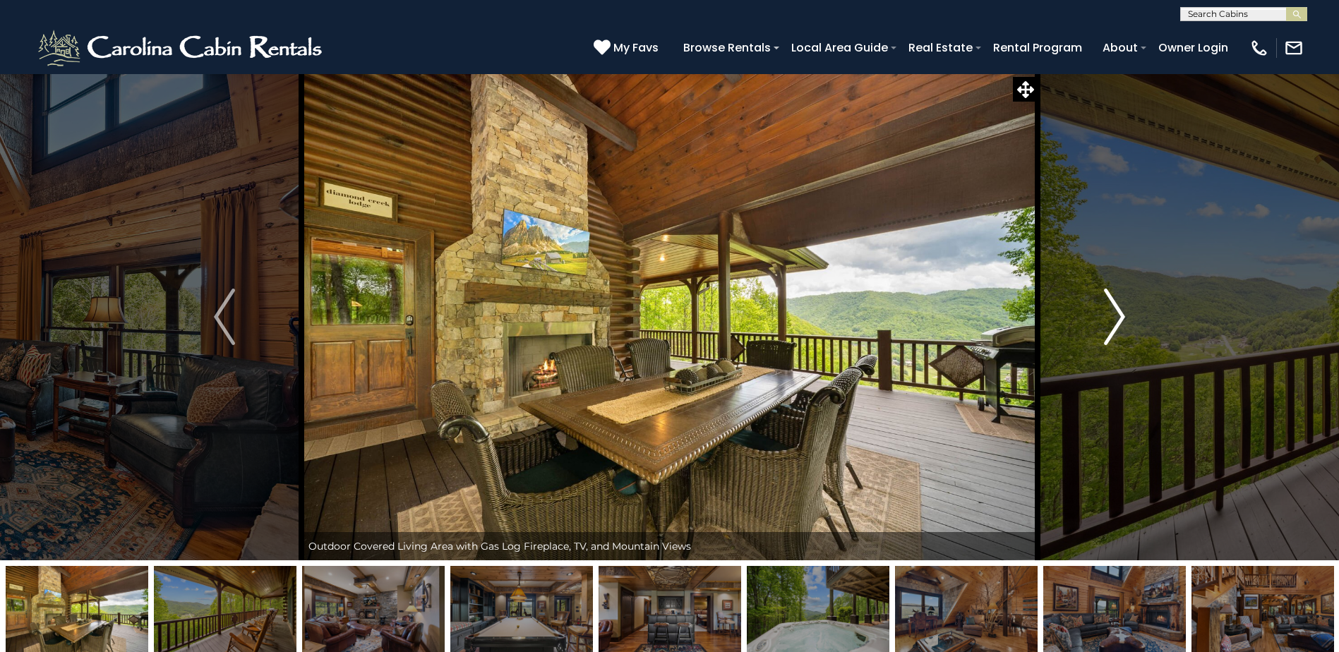
click at [1119, 305] on img "Next" at bounding box center [1114, 317] width 21 height 56
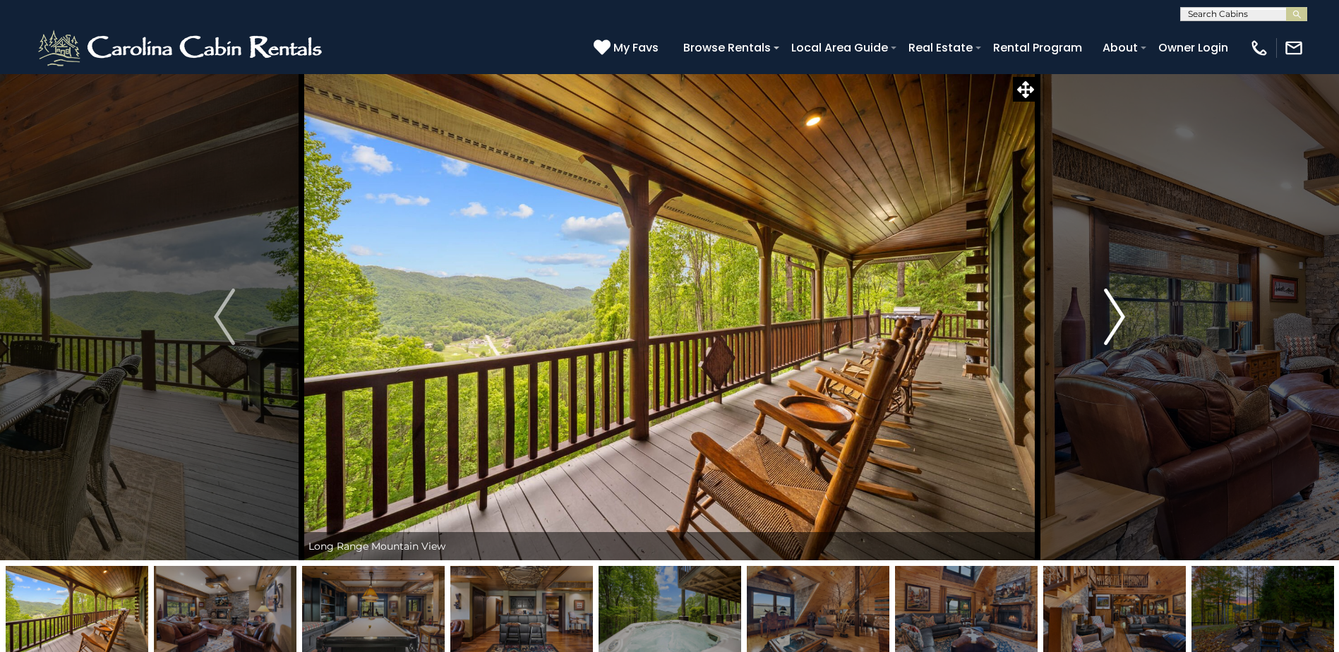
click at [1119, 305] on img "Next" at bounding box center [1114, 317] width 21 height 56
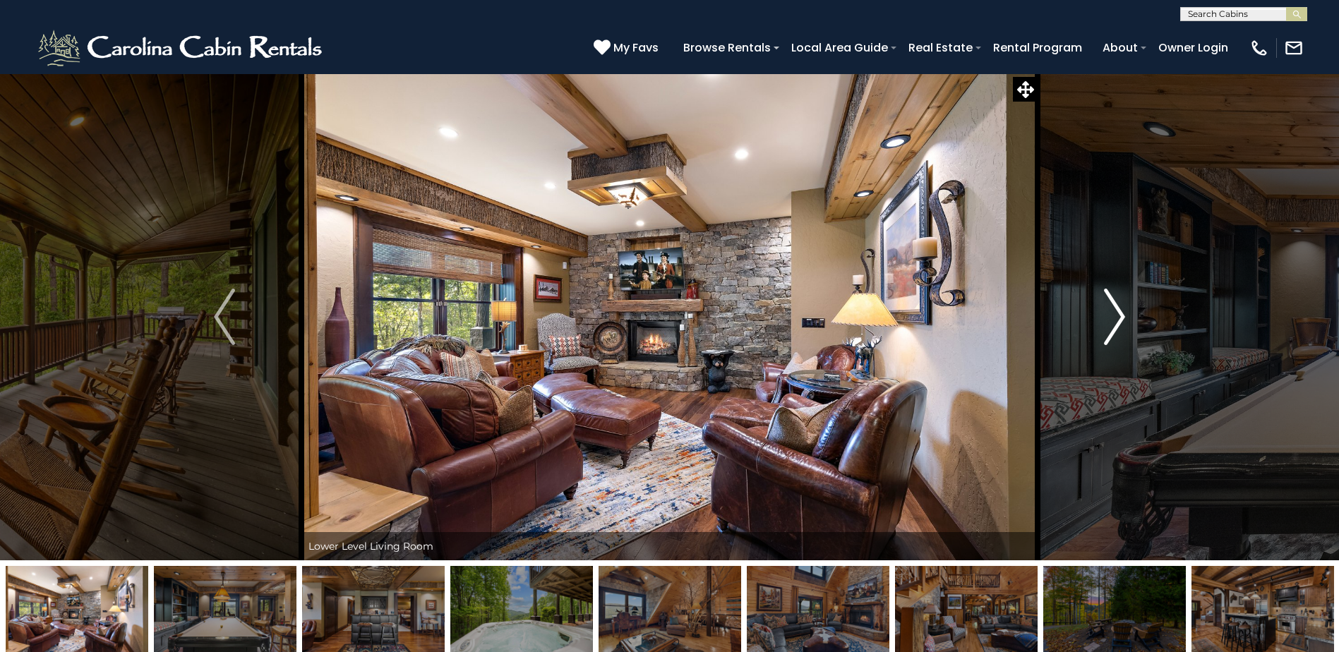
click at [1119, 305] on img "Next" at bounding box center [1114, 317] width 21 height 56
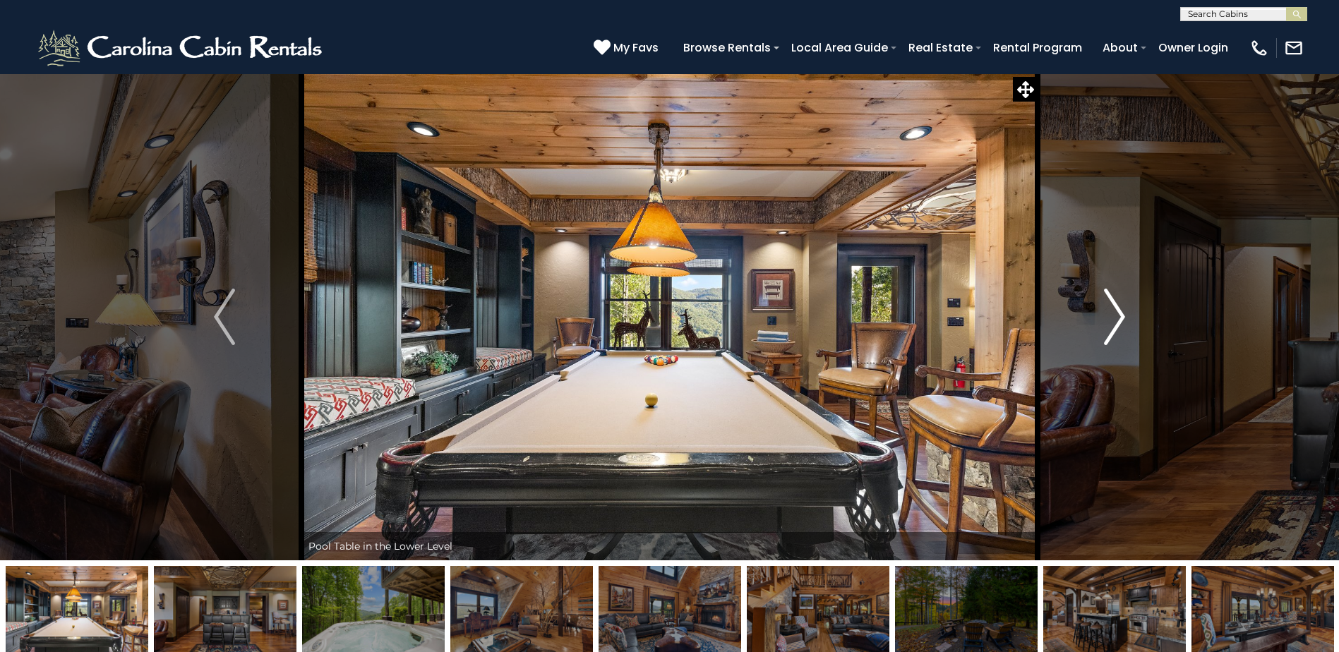
click at [1119, 305] on img "Next" at bounding box center [1114, 317] width 21 height 56
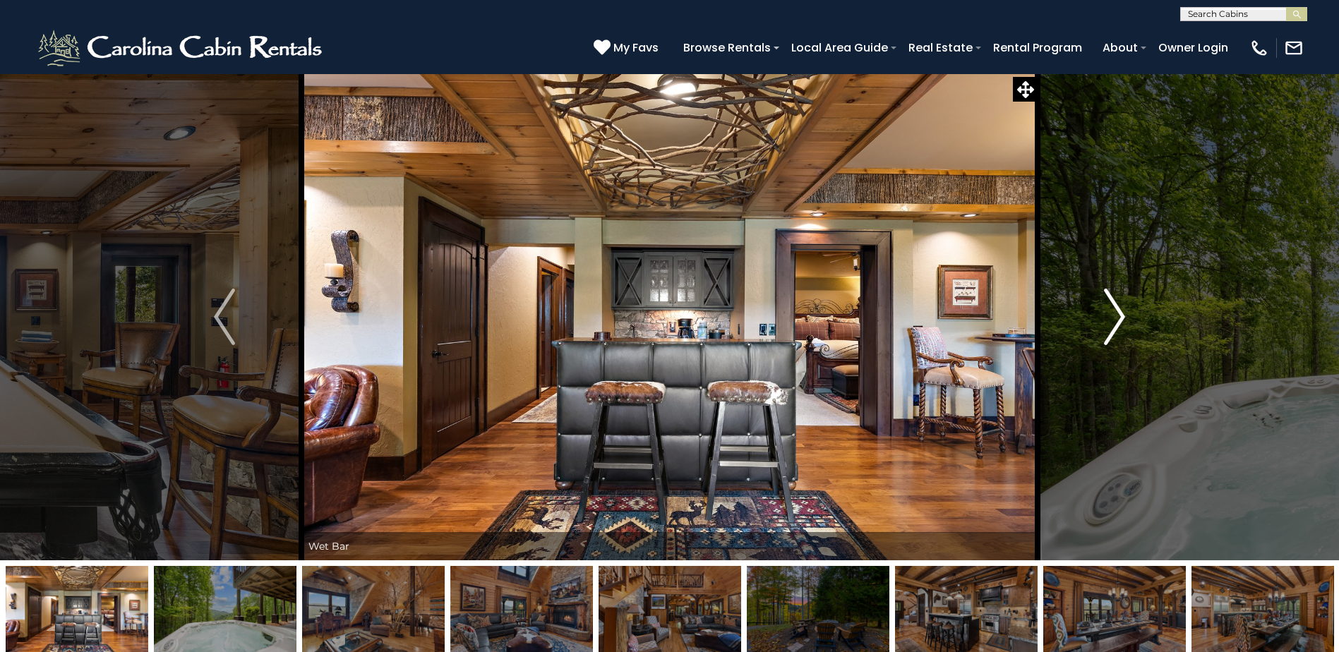
click at [1119, 305] on img "Next" at bounding box center [1114, 317] width 21 height 56
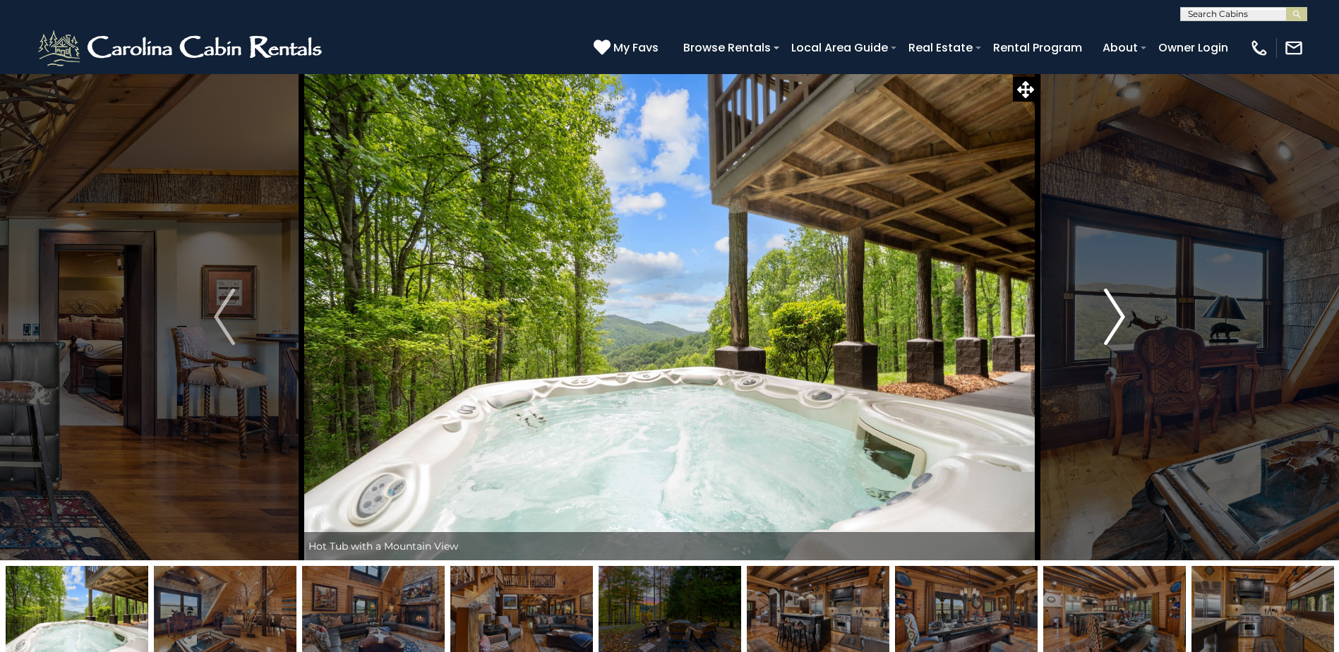
click at [1119, 305] on img "Next" at bounding box center [1114, 317] width 21 height 56
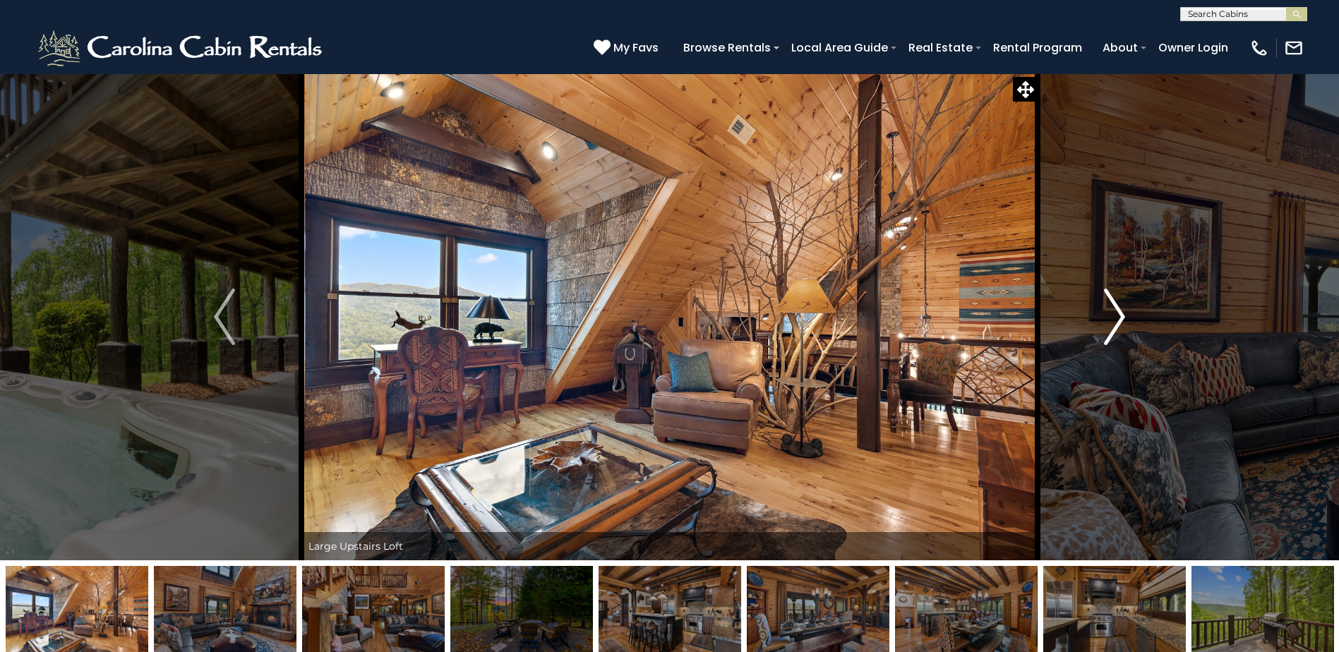
click at [1119, 305] on img "Next" at bounding box center [1114, 317] width 21 height 56
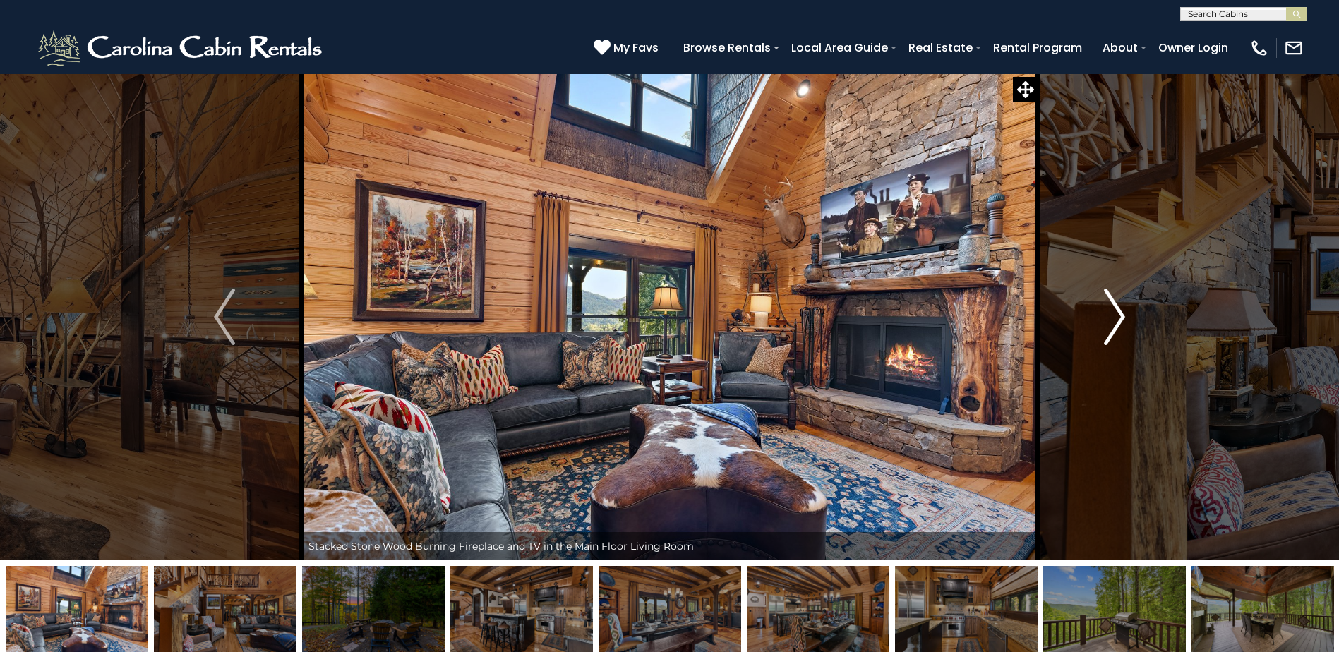
click at [1119, 305] on img "Next" at bounding box center [1114, 317] width 21 height 56
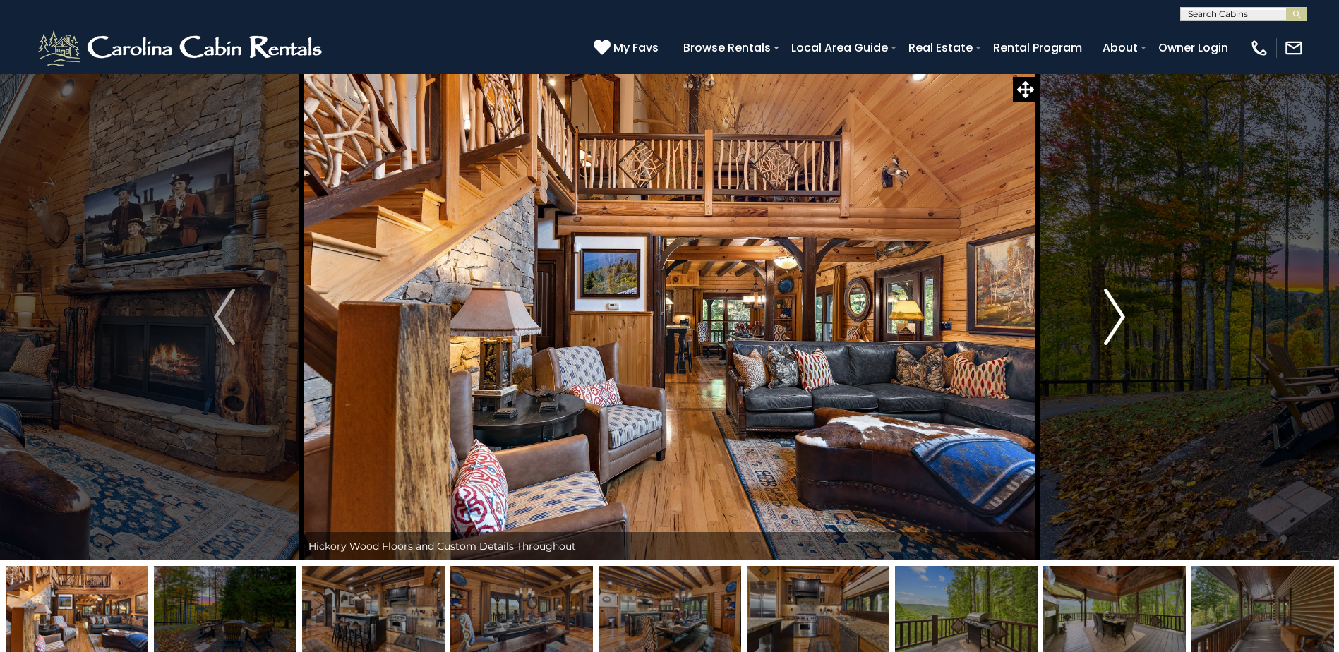
click at [1119, 305] on img "Next" at bounding box center [1114, 317] width 21 height 56
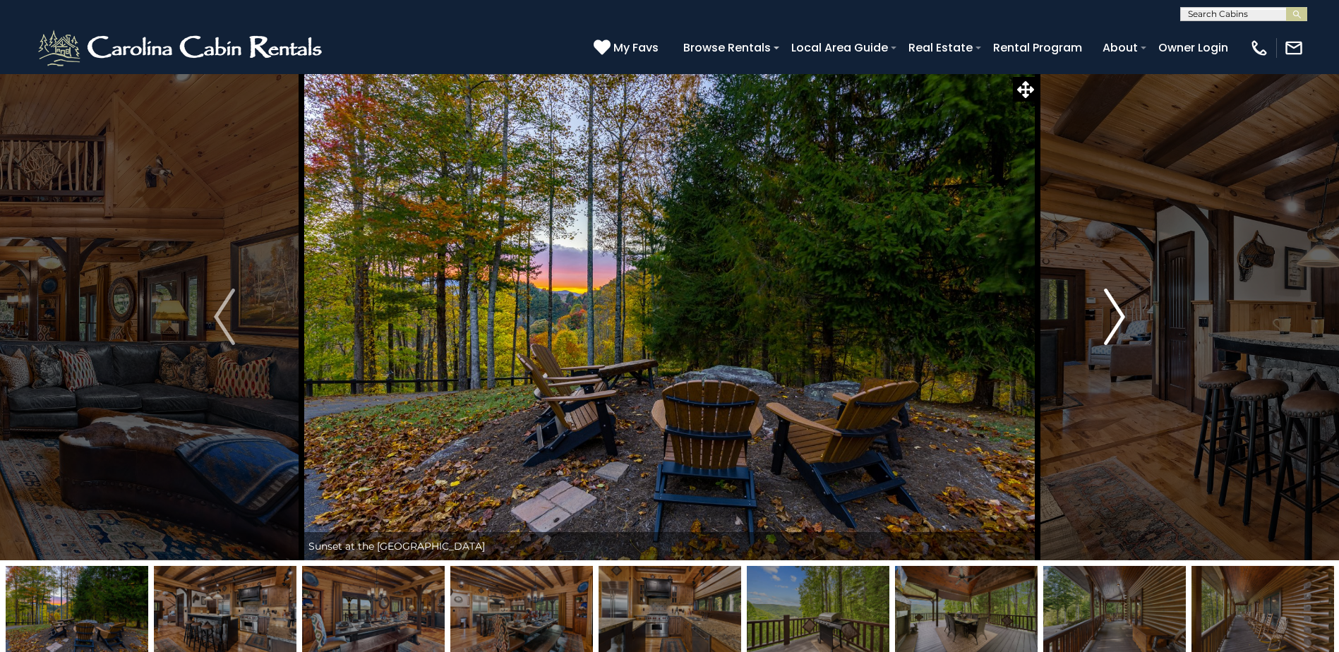
click at [1119, 305] on img "Next" at bounding box center [1114, 317] width 21 height 56
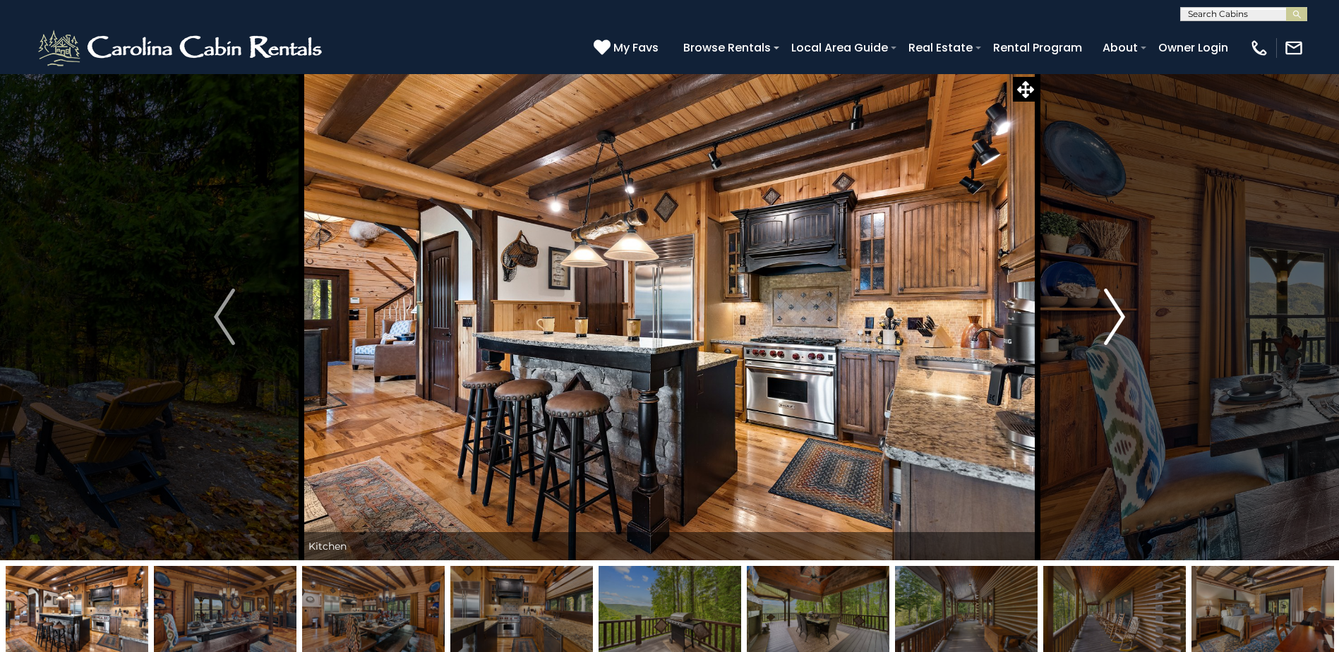
click at [1119, 305] on img "Next" at bounding box center [1114, 317] width 21 height 56
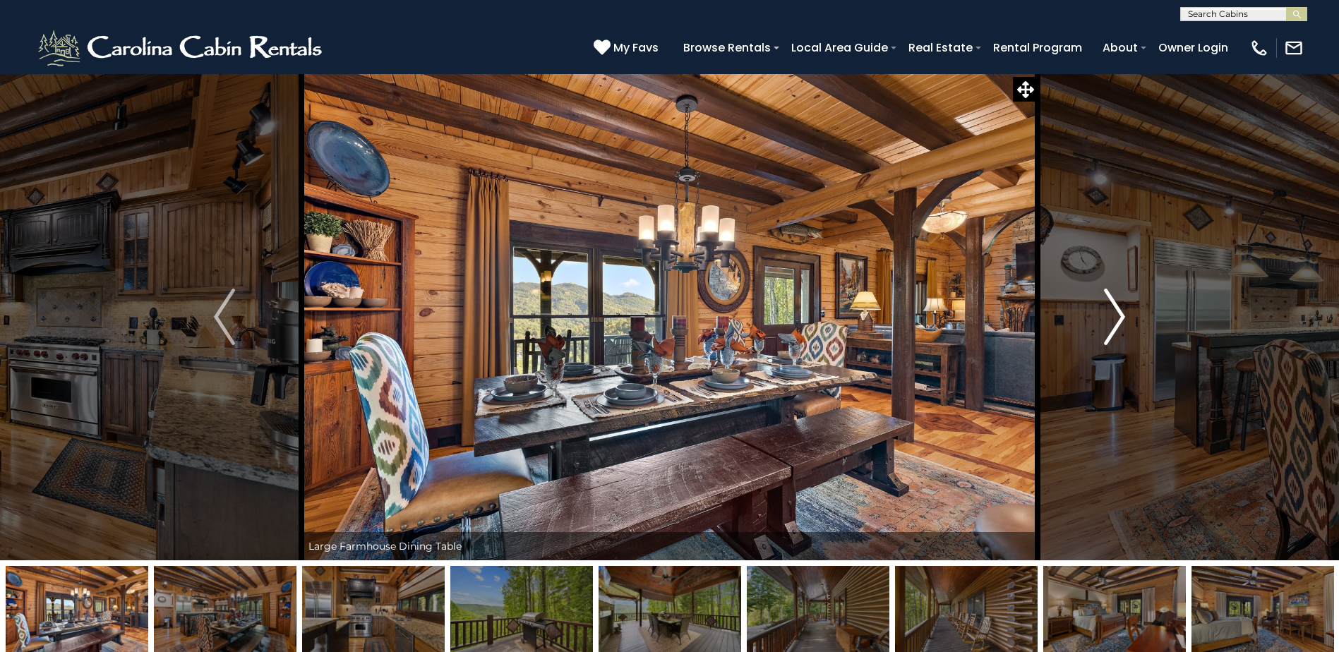
click at [1119, 305] on img "Next" at bounding box center [1114, 317] width 21 height 56
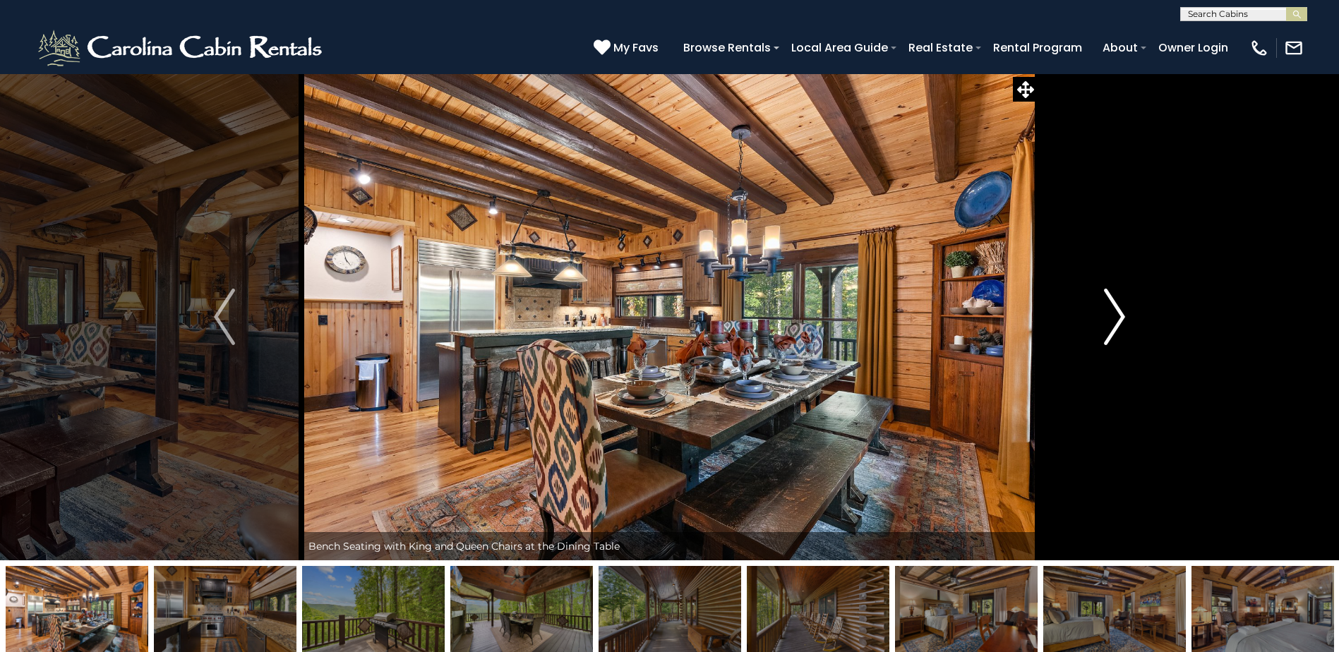
click at [1119, 305] on img "Next" at bounding box center [1114, 317] width 21 height 56
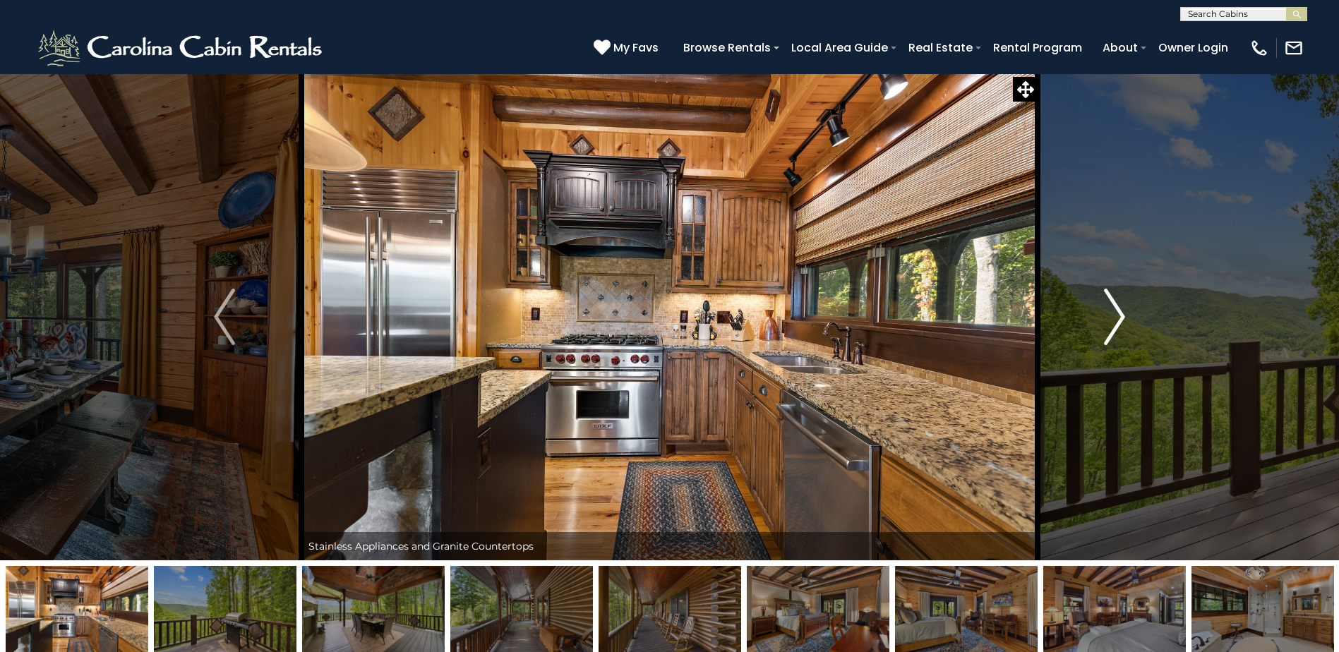
click at [1119, 305] on img "Next" at bounding box center [1114, 317] width 21 height 56
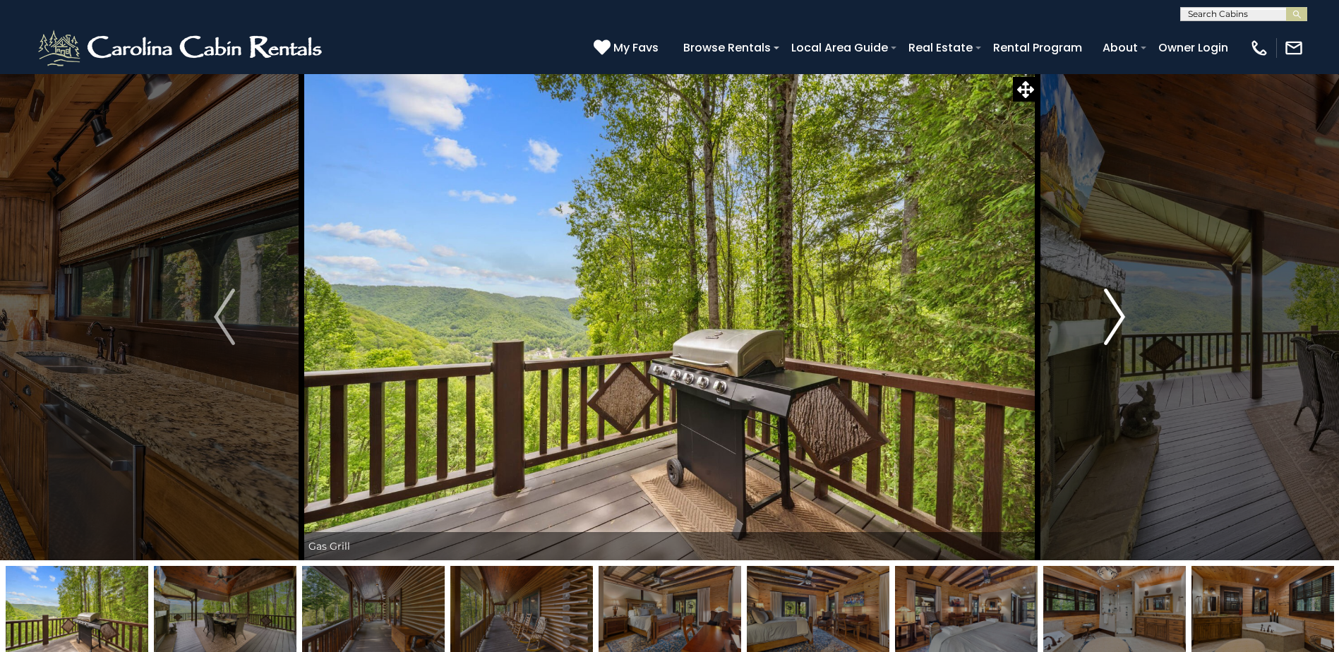
click at [1119, 305] on img "Next" at bounding box center [1114, 317] width 21 height 56
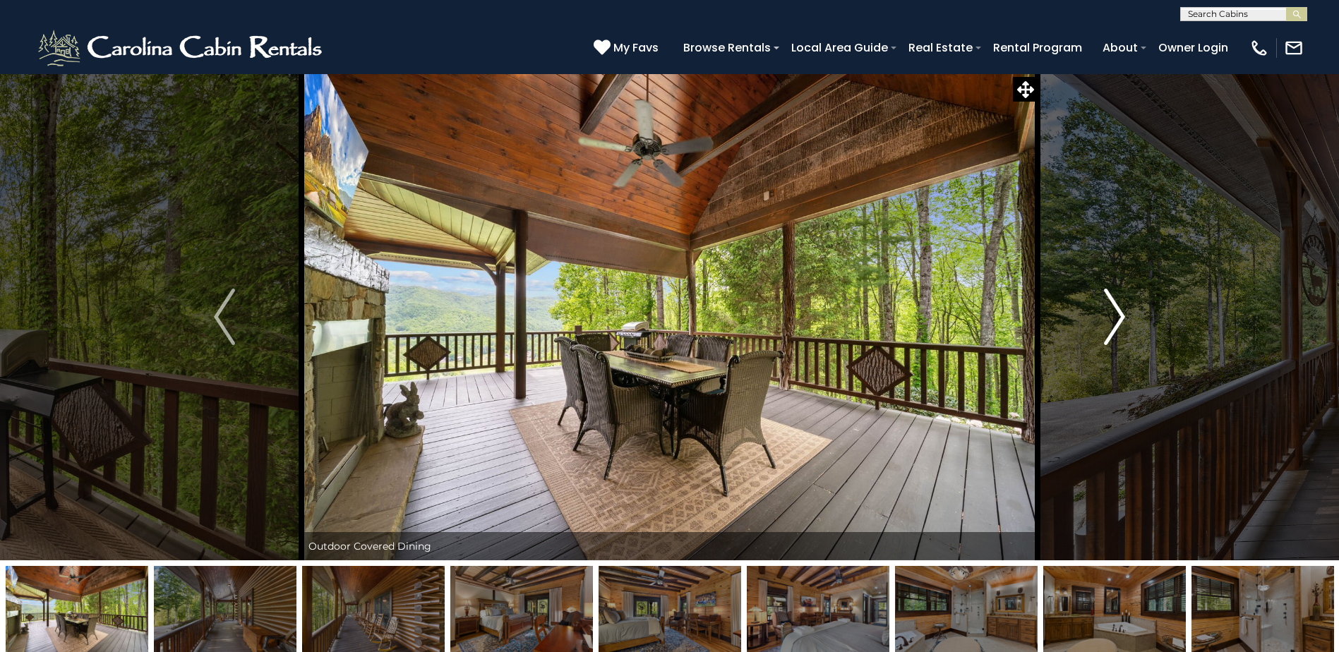
click at [1119, 305] on img "Next" at bounding box center [1114, 317] width 21 height 56
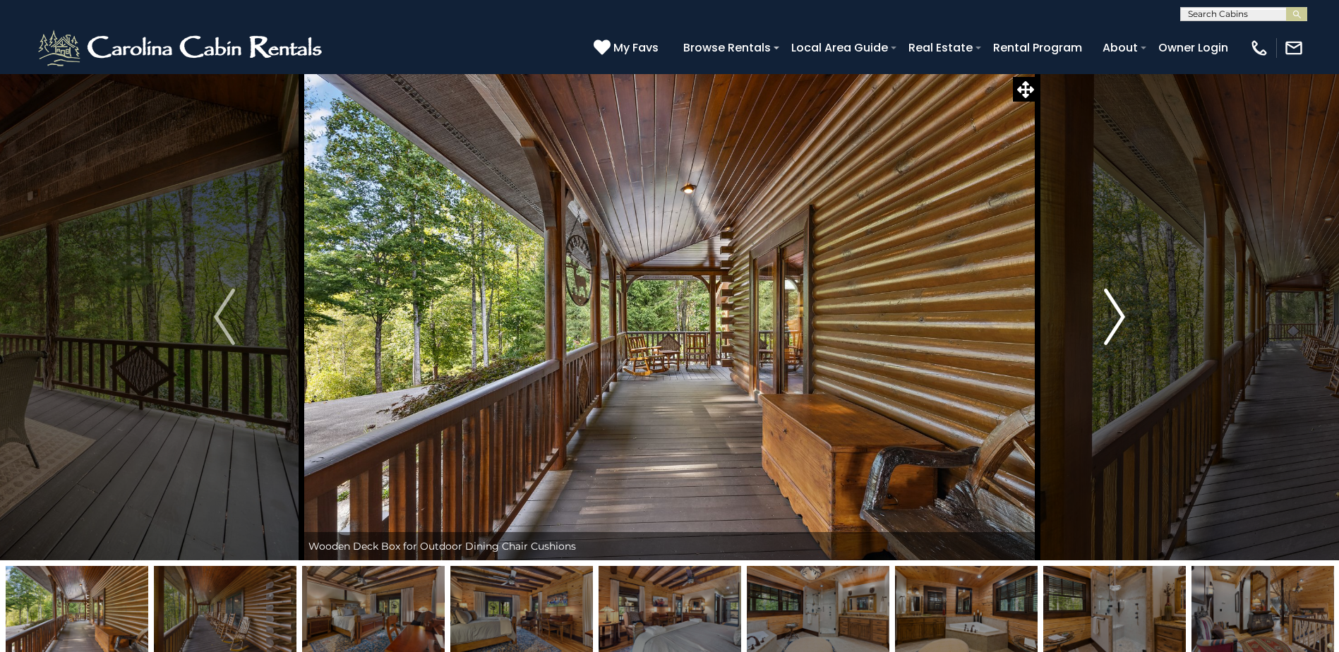
click at [1119, 305] on img "Next" at bounding box center [1114, 317] width 21 height 56
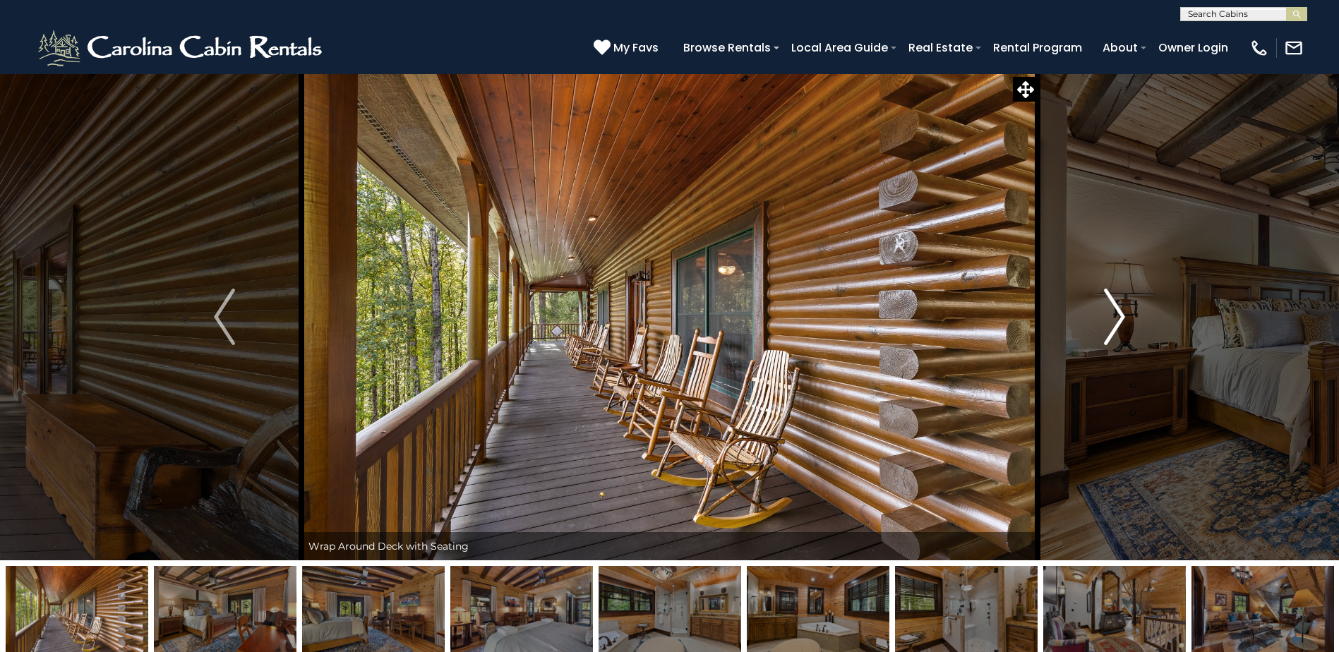
click at [1119, 305] on img "Next" at bounding box center [1114, 317] width 21 height 56
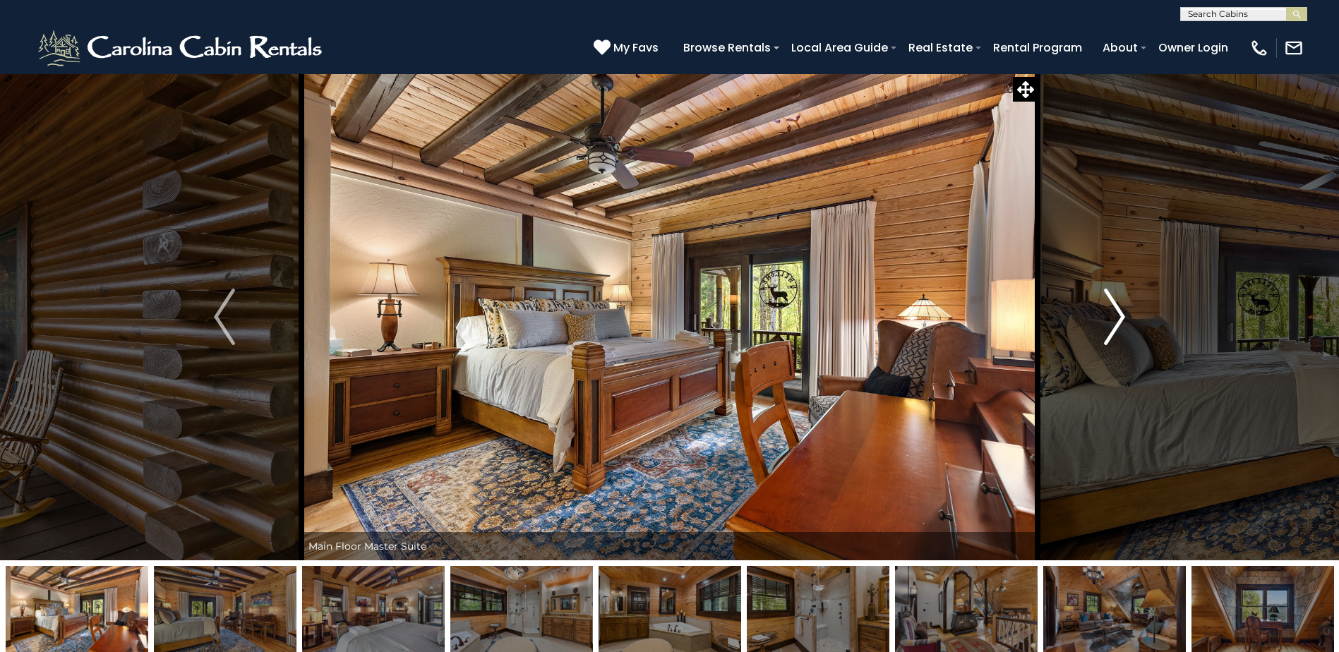
click at [1119, 305] on img "Next" at bounding box center [1114, 317] width 21 height 56
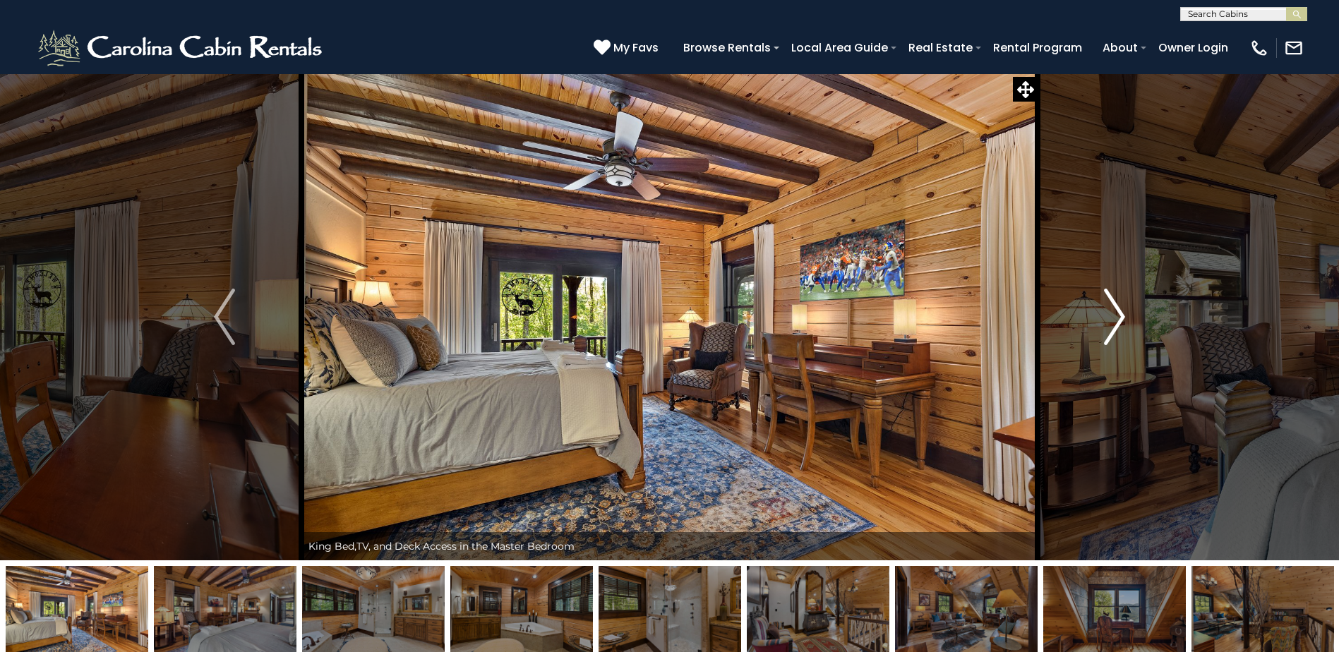
click at [1119, 305] on img "Next" at bounding box center [1114, 317] width 21 height 56
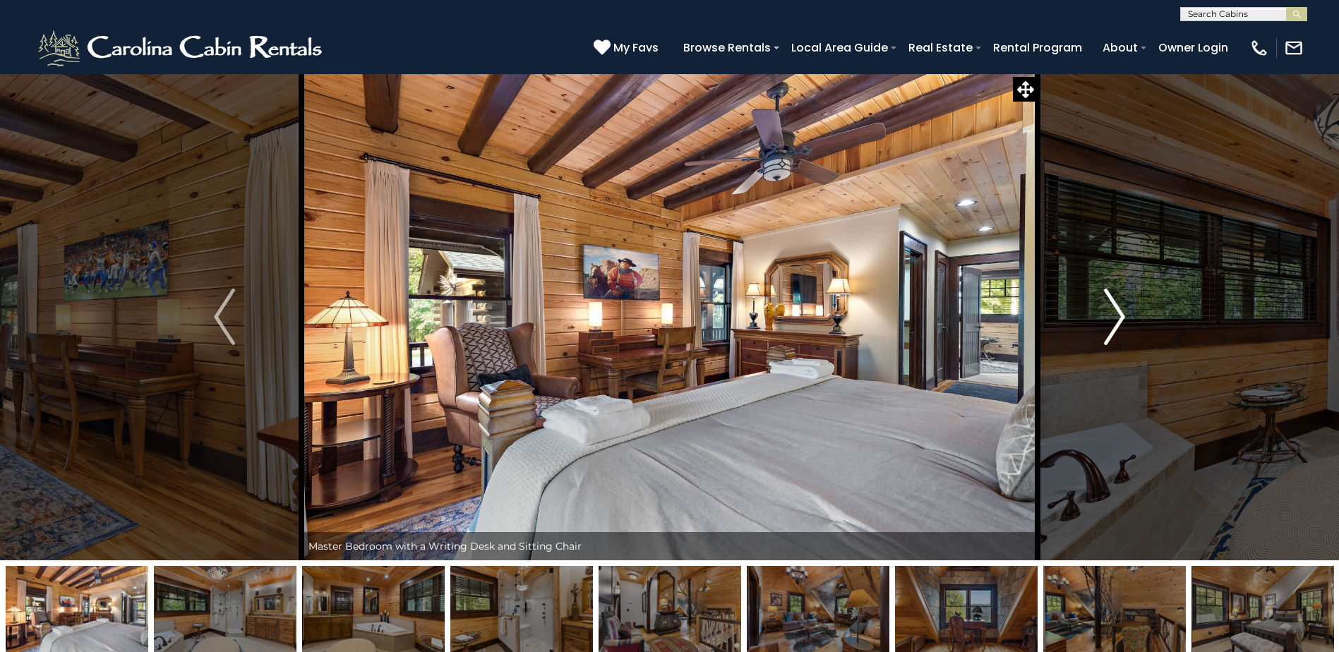
click at [1119, 305] on img "Next" at bounding box center [1114, 317] width 21 height 56
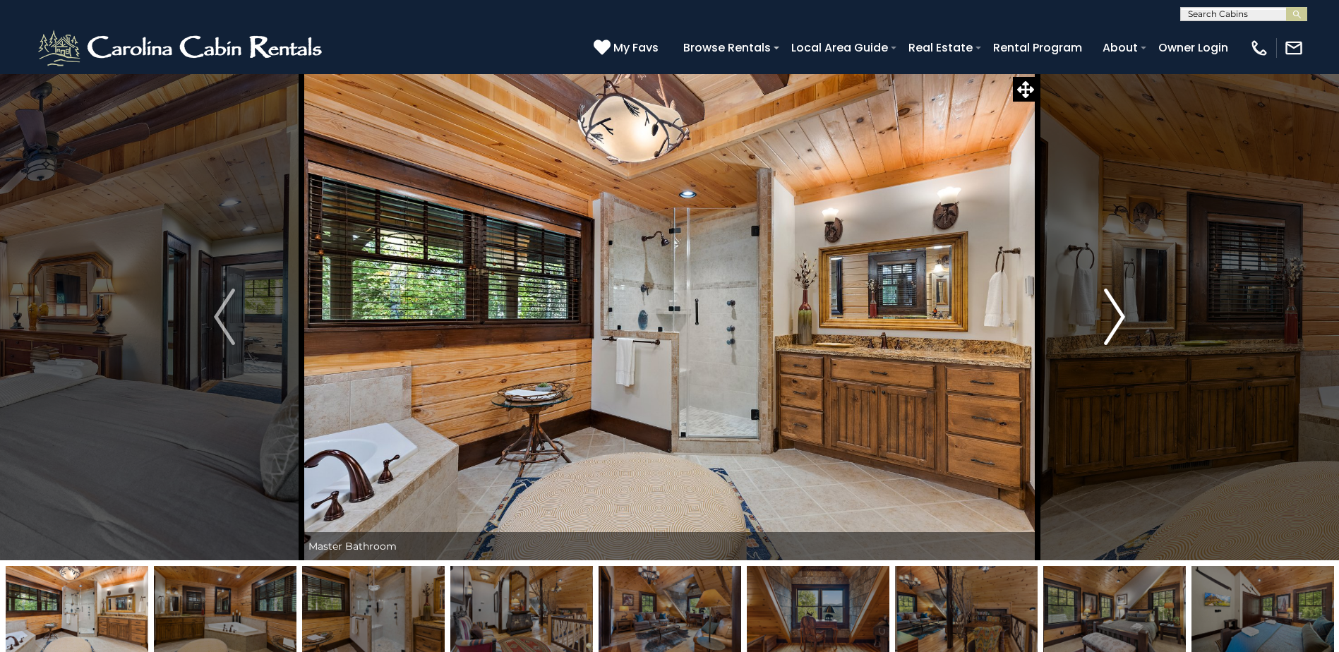
click at [1119, 305] on img "Next" at bounding box center [1114, 317] width 21 height 56
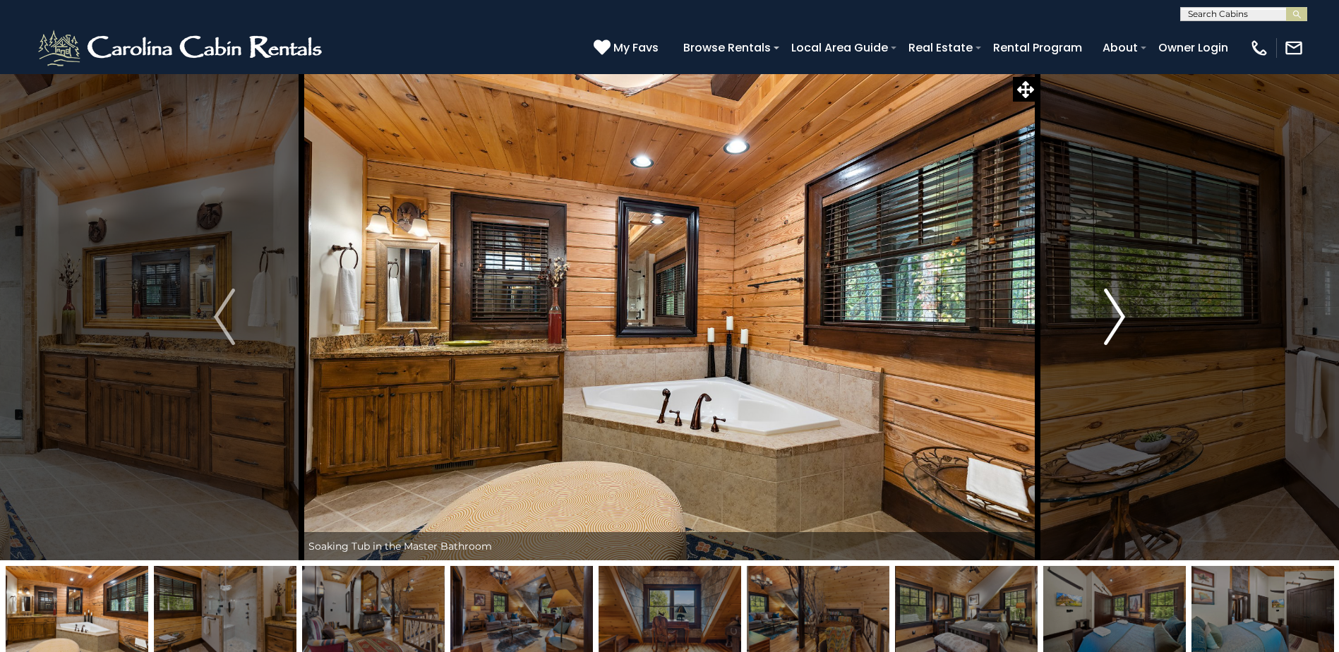
click at [1119, 305] on img "Next" at bounding box center [1114, 317] width 21 height 56
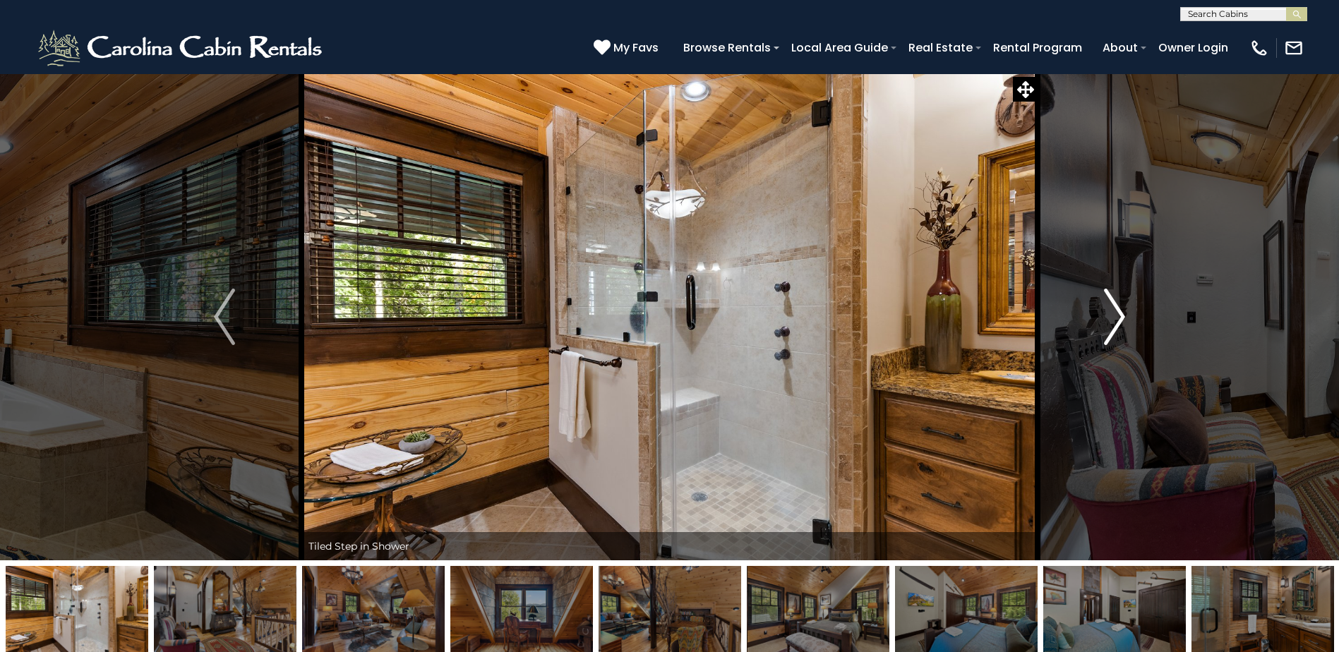
click at [1119, 305] on img "Next" at bounding box center [1114, 317] width 21 height 56
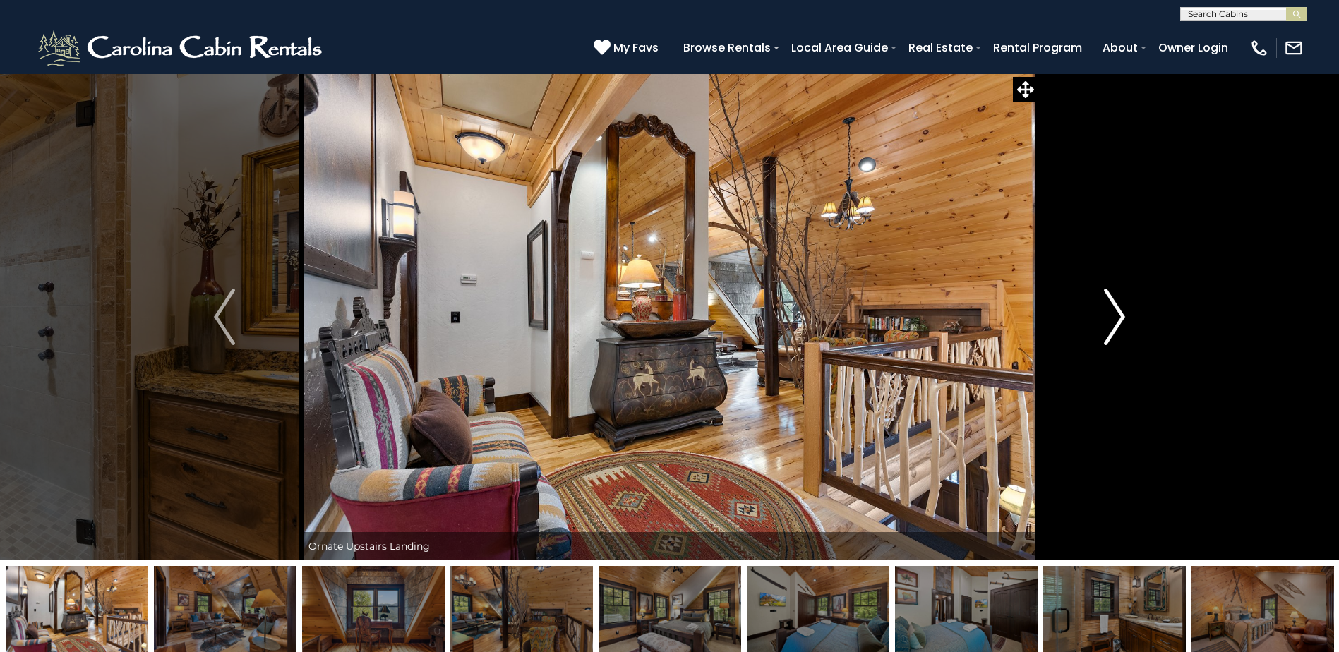
click at [1119, 305] on img "Next" at bounding box center [1114, 317] width 21 height 56
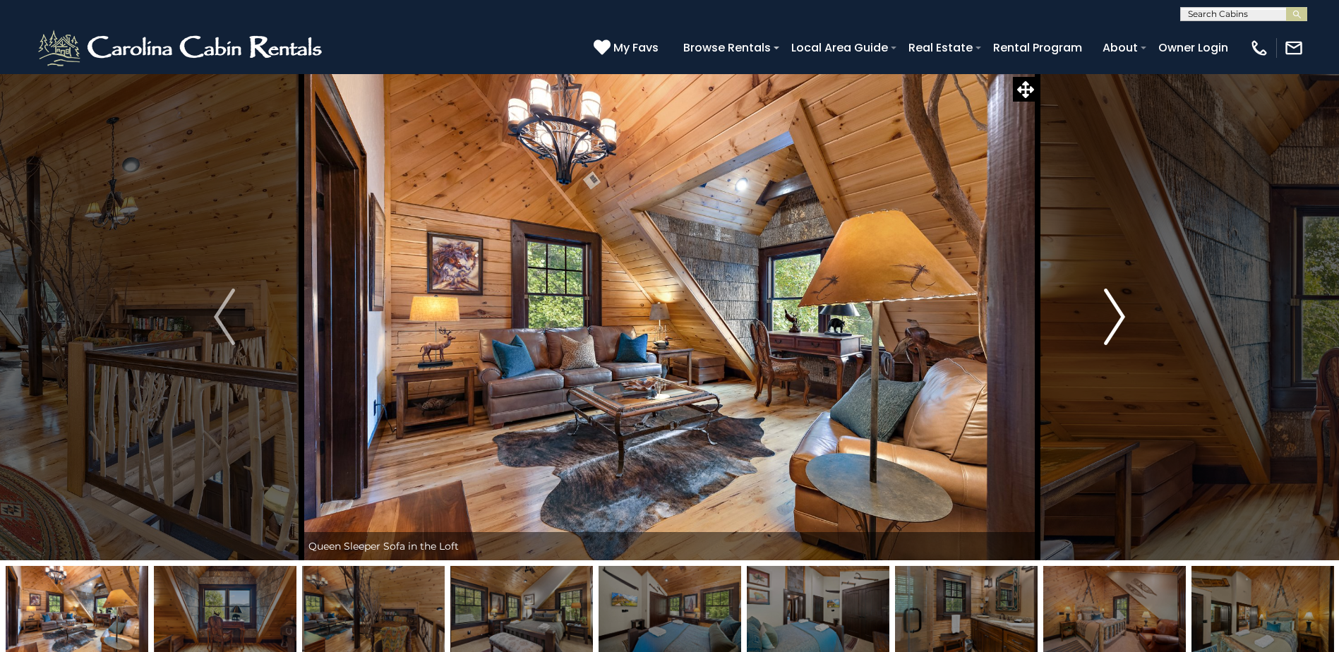
click at [1119, 305] on img "Next" at bounding box center [1114, 317] width 21 height 56
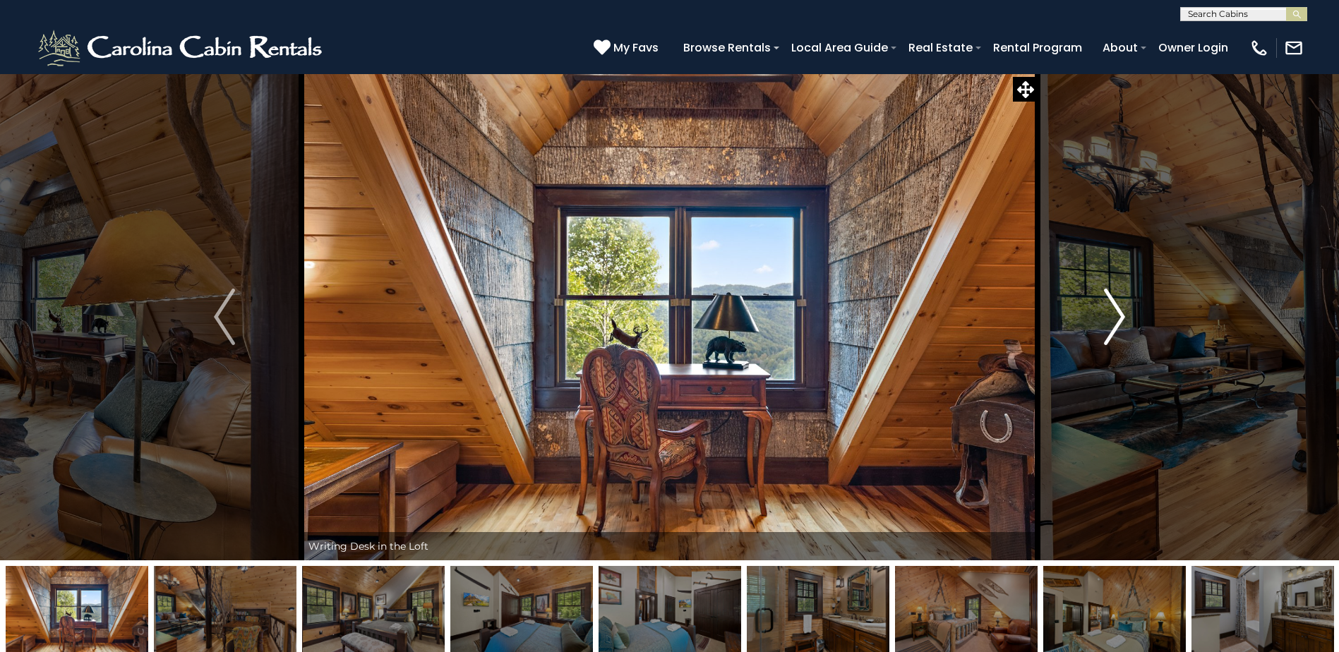
click at [1119, 305] on img "Next" at bounding box center [1114, 317] width 21 height 56
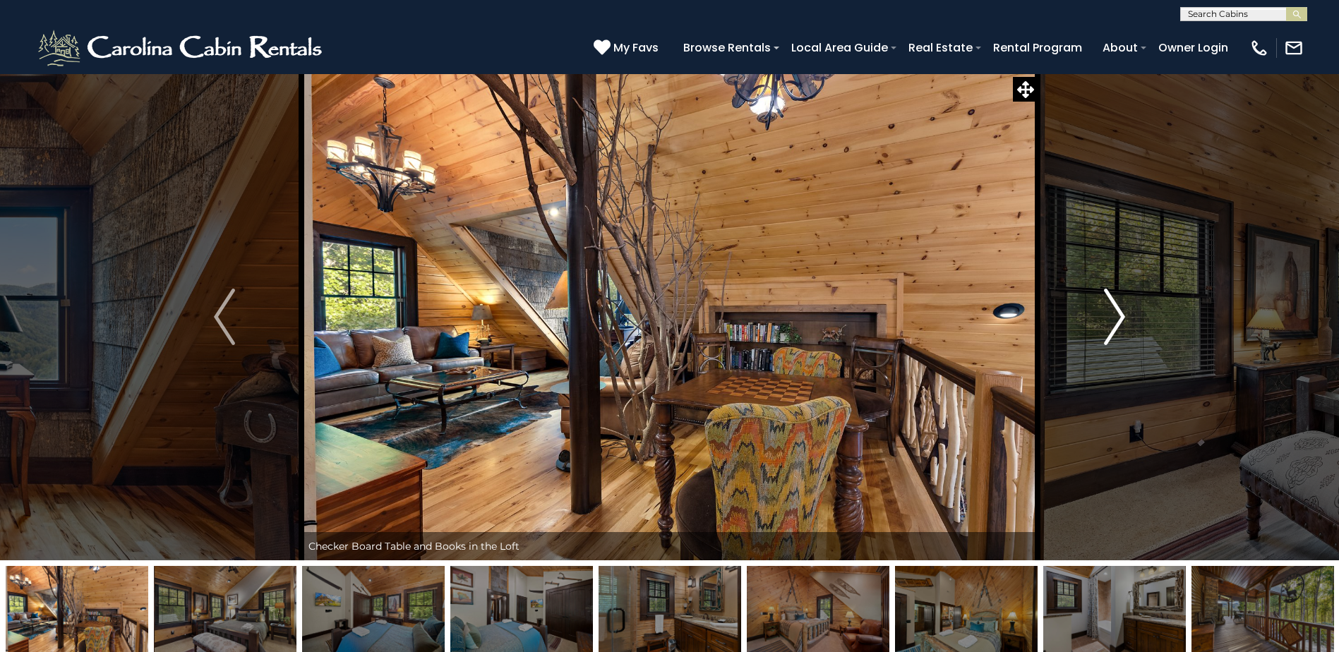
click at [1119, 305] on img "Next" at bounding box center [1114, 317] width 21 height 56
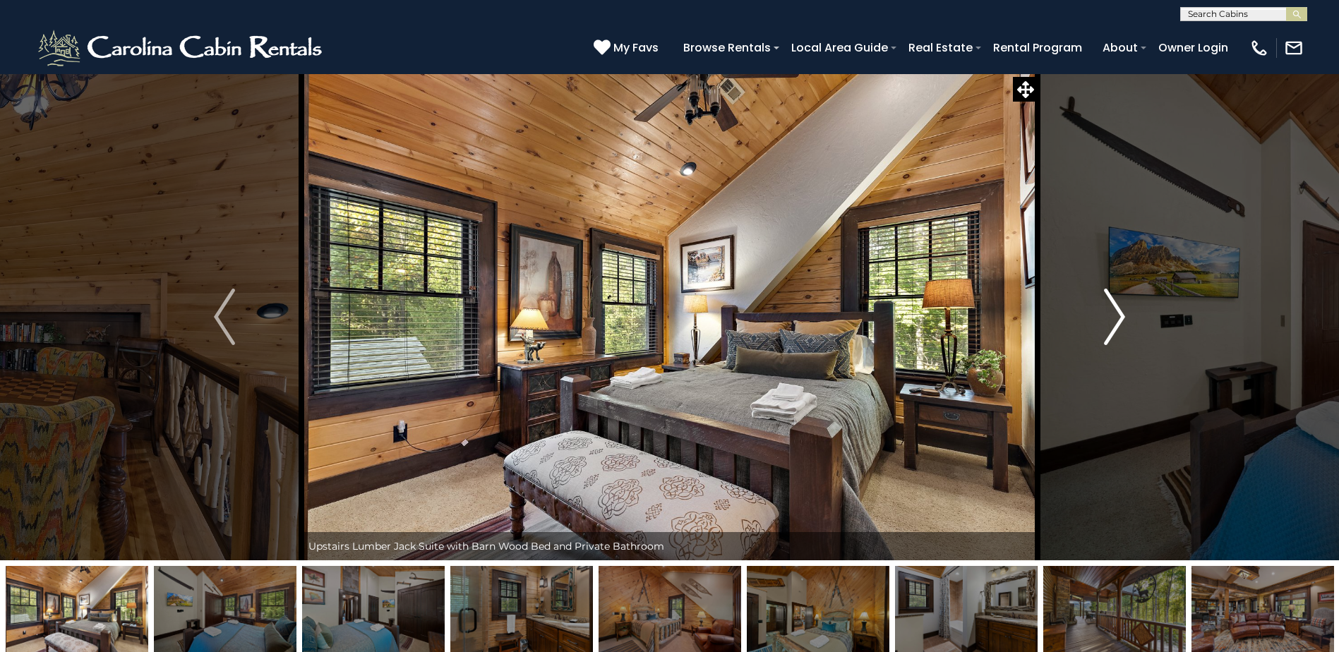
click at [1119, 305] on img "Next" at bounding box center [1114, 317] width 21 height 56
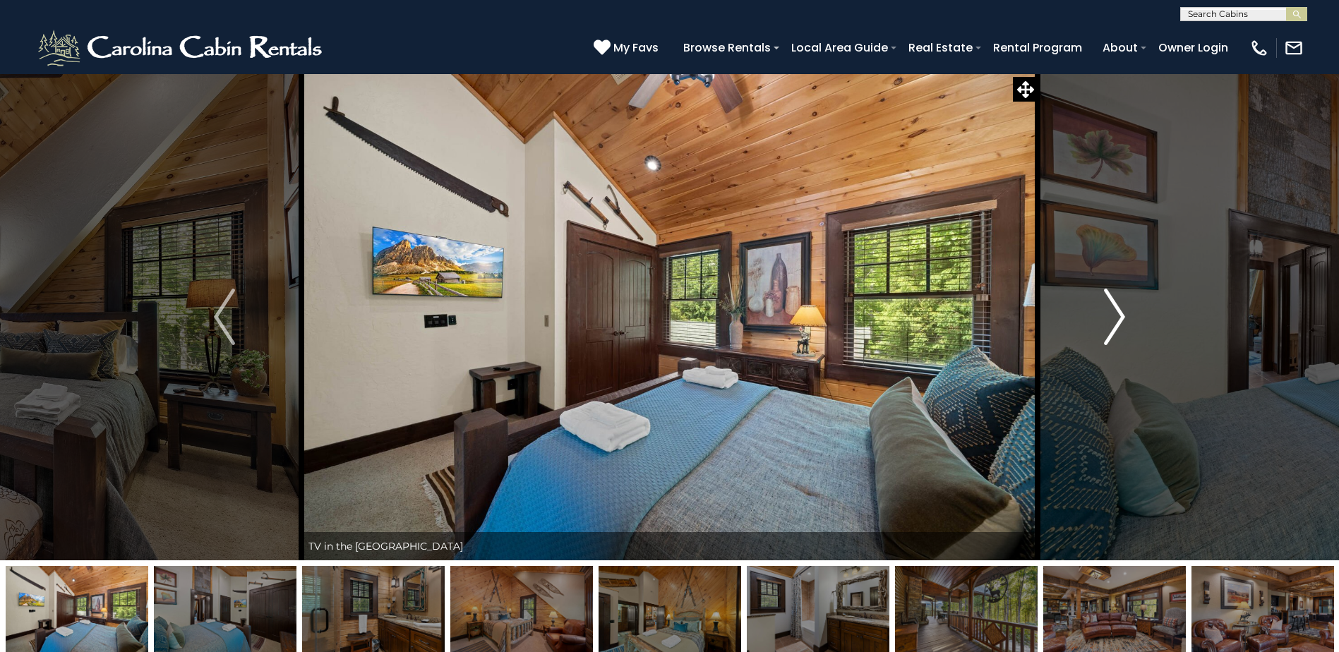
click at [1119, 305] on img "Next" at bounding box center [1114, 317] width 21 height 56
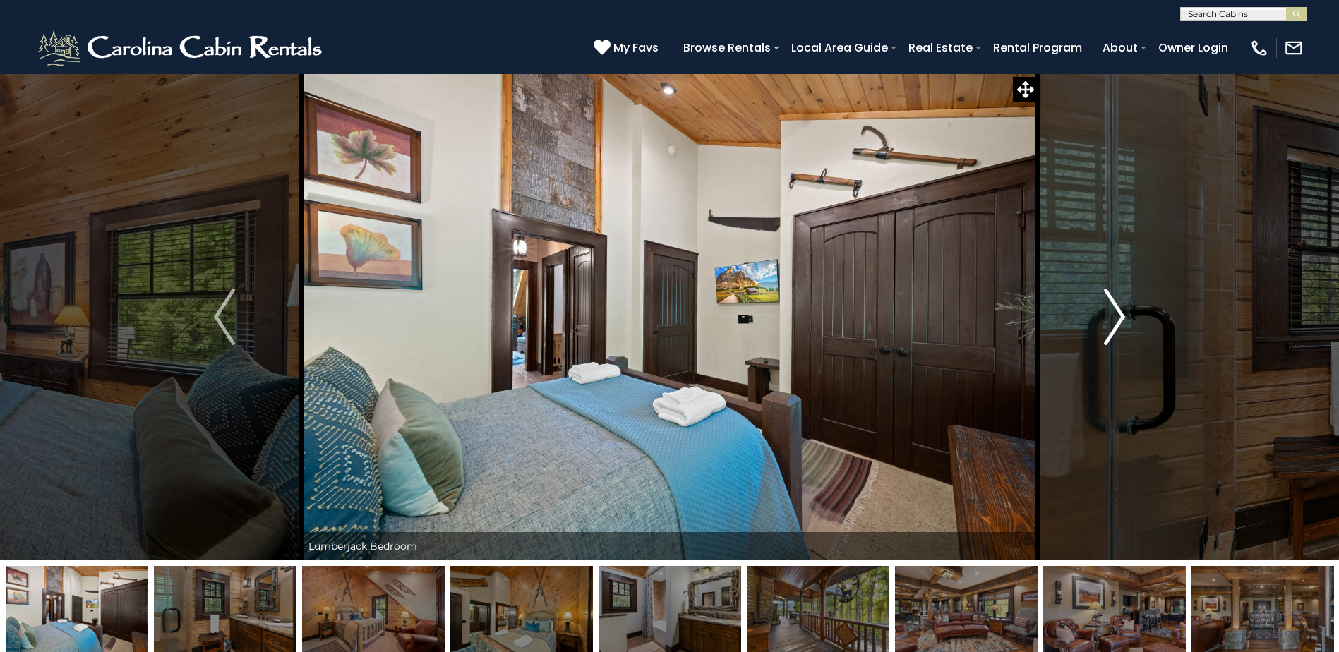
click at [1119, 305] on img "Next" at bounding box center [1114, 317] width 21 height 56
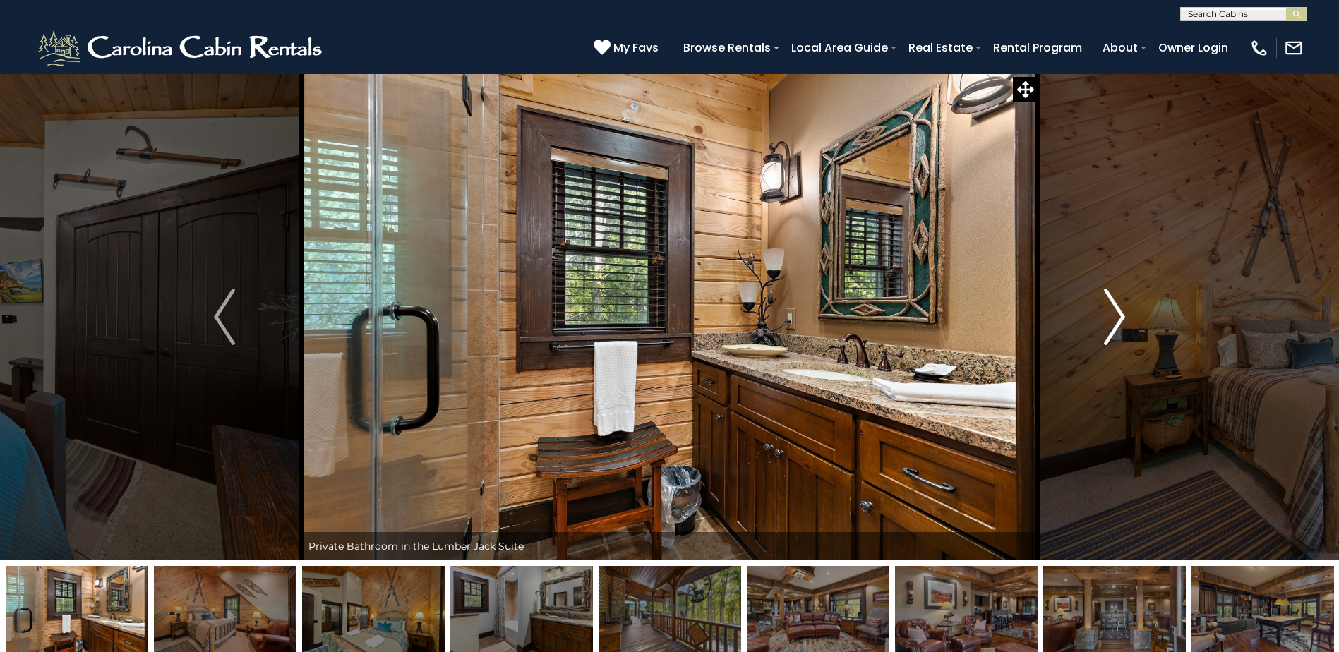
click at [1115, 309] on img "Next" at bounding box center [1114, 317] width 21 height 56
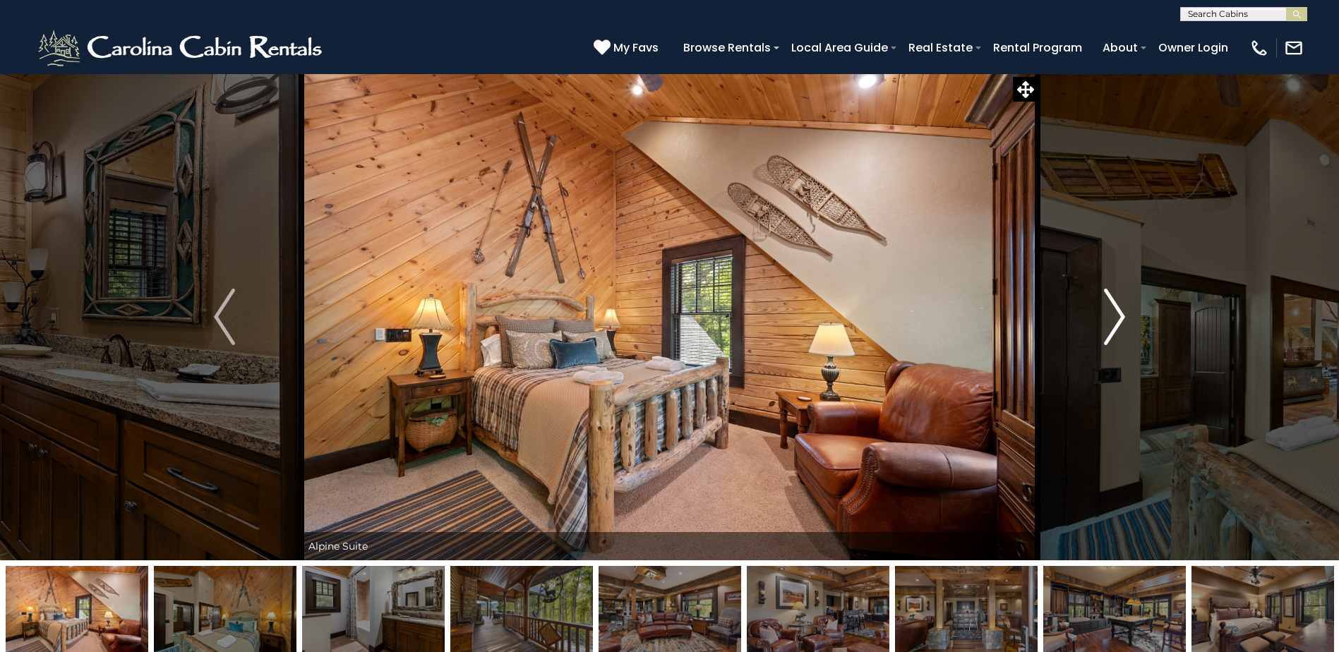
click at [1115, 309] on img "Next" at bounding box center [1114, 317] width 21 height 56
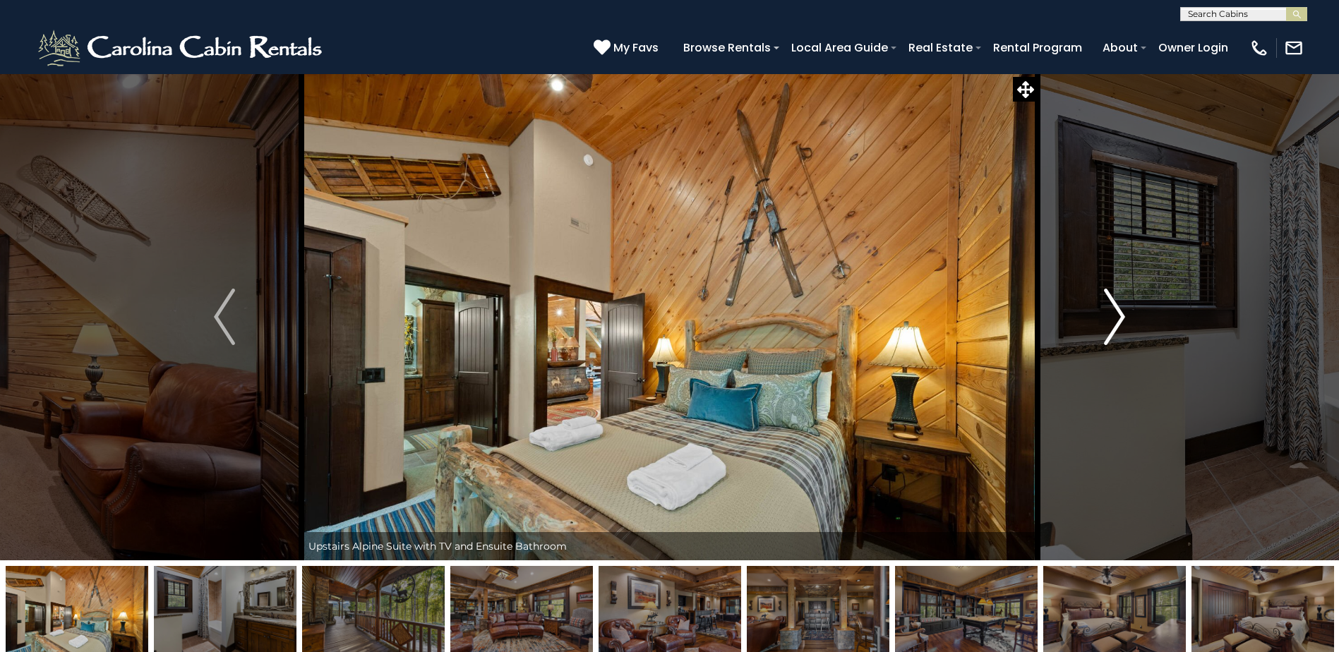
click at [1115, 309] on img "Next" at bounding box center [1114, 317] width 21 height 56
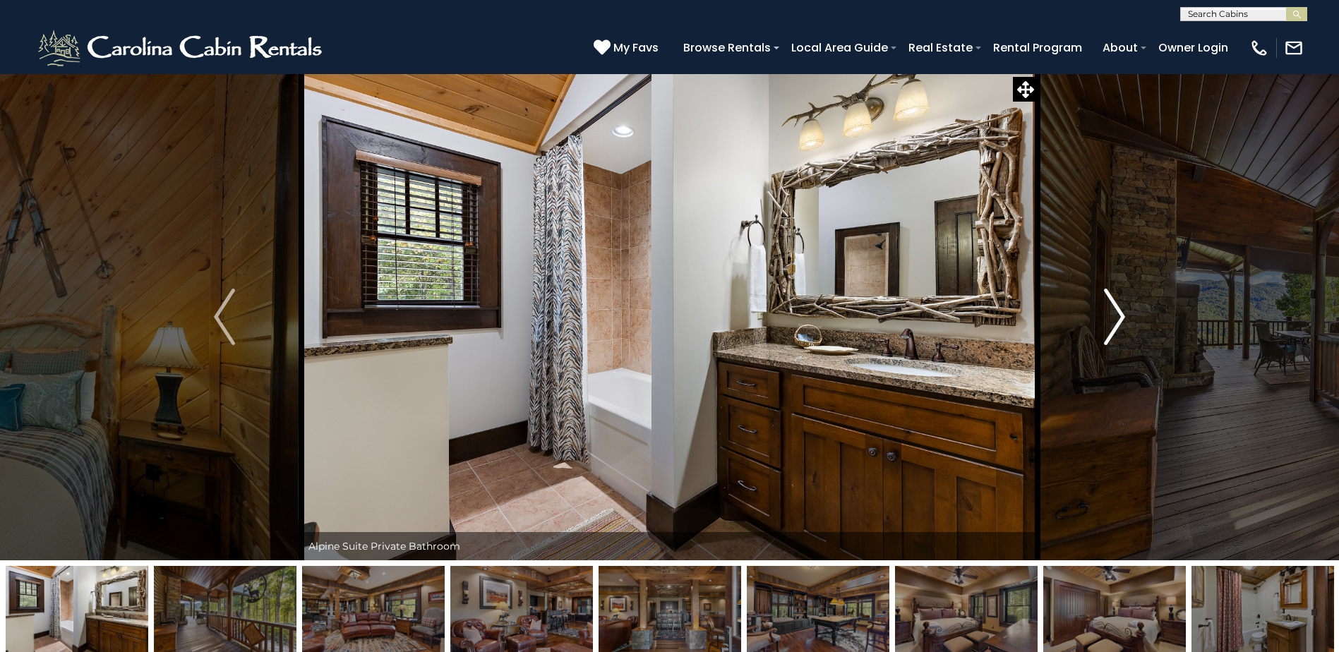
click at [1115, 309] on img "Next" at bounding box center [1114, 317] width 21 height 56
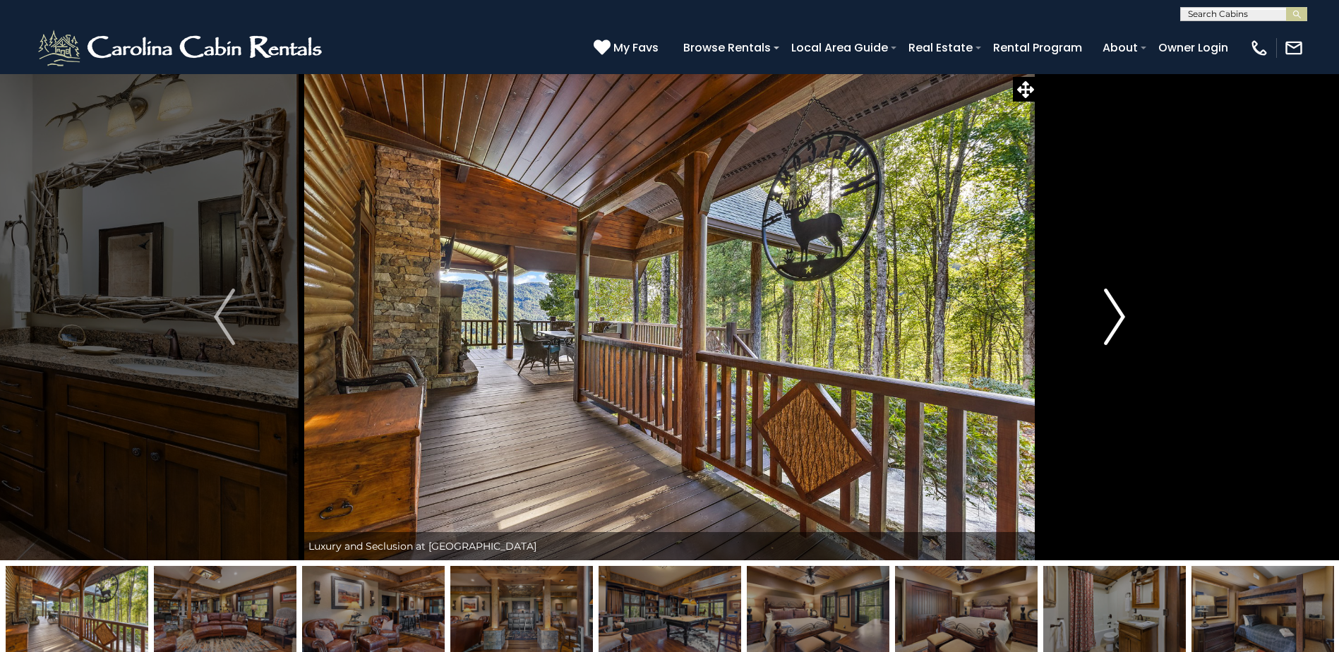
click at [1115, 309] on img "Next" at bounding box center [1114, 317] width 21 height 56
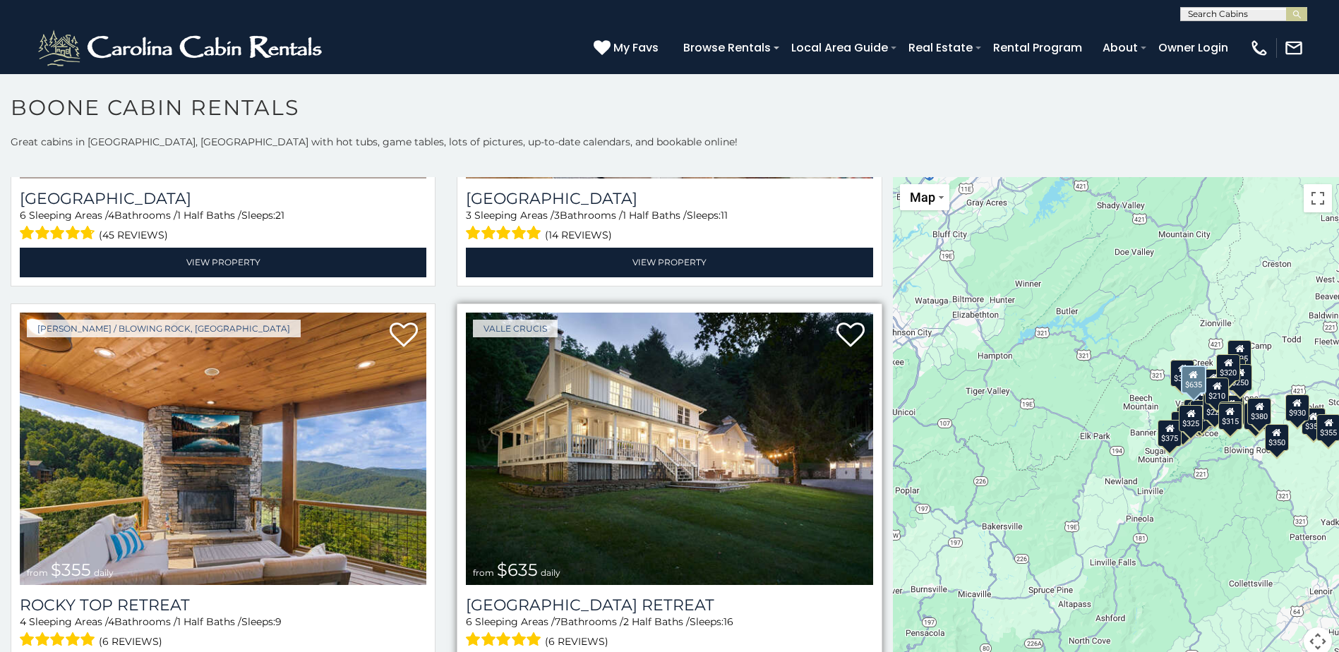
scroll to position [918, 0]
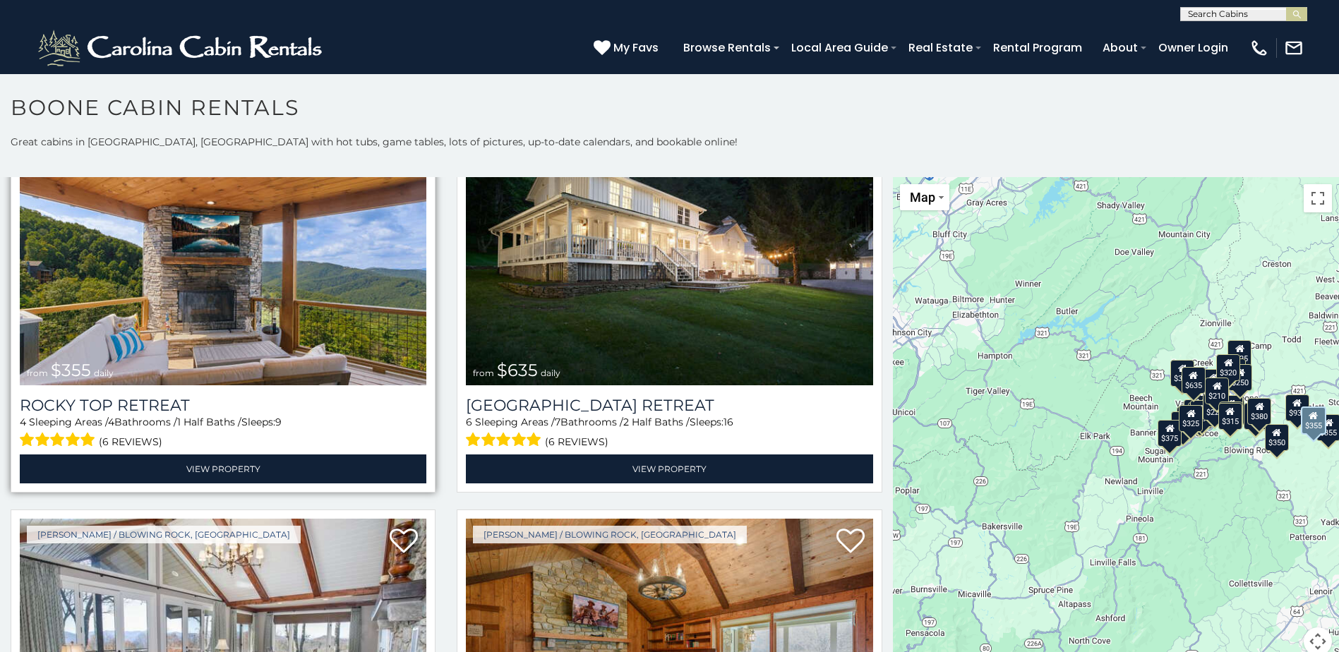
click at [268, 296] on img at bounding box center [223, 249] width 407 height 272
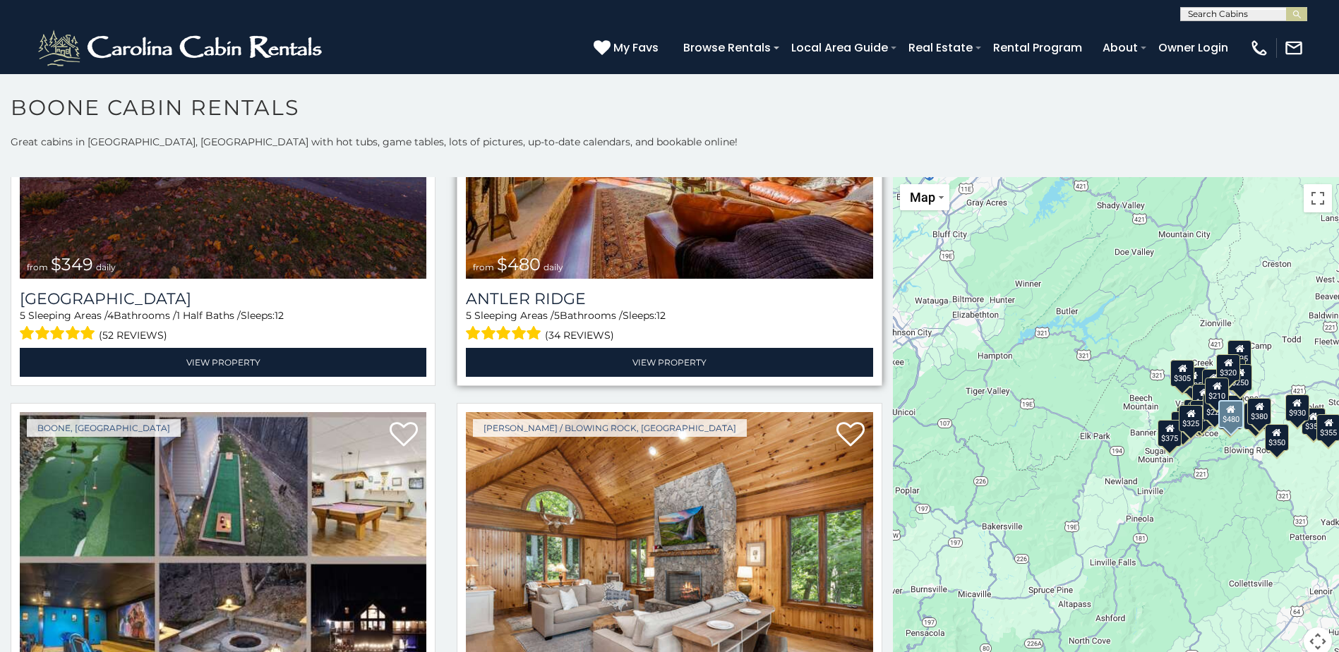
scroll to position [353, 0]
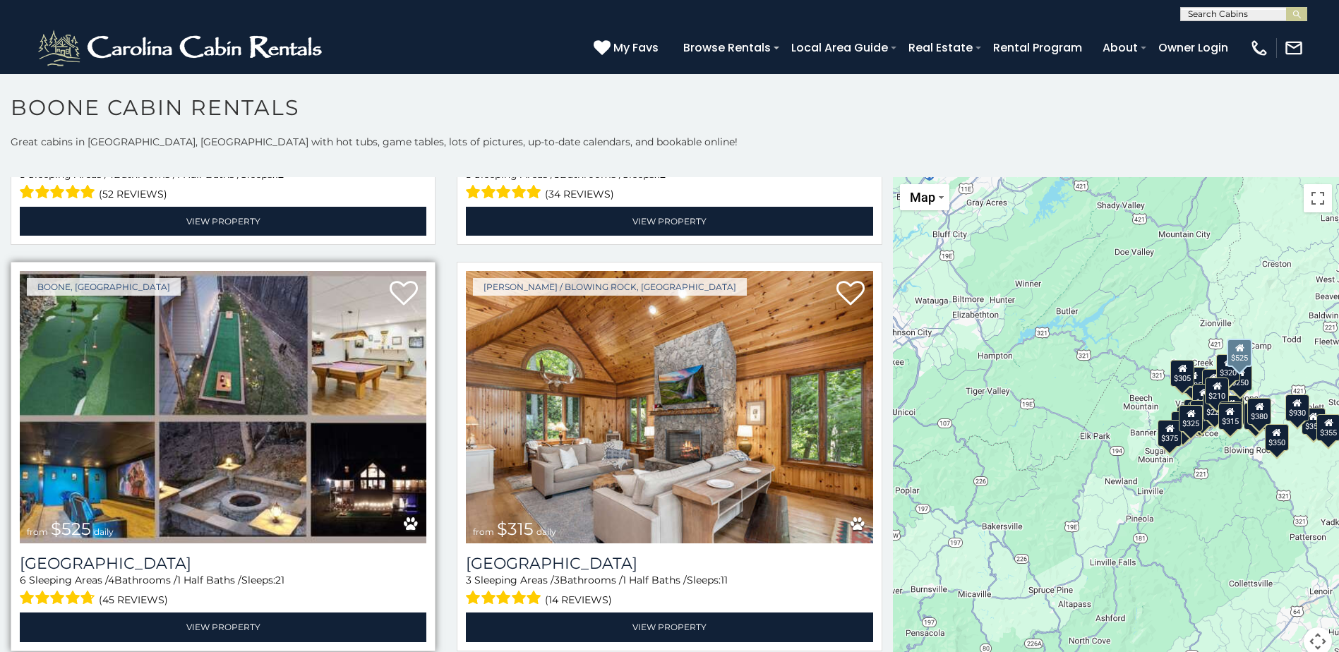
click at [347, 476] on img at bounding box center [223, 407] width 407 height 272
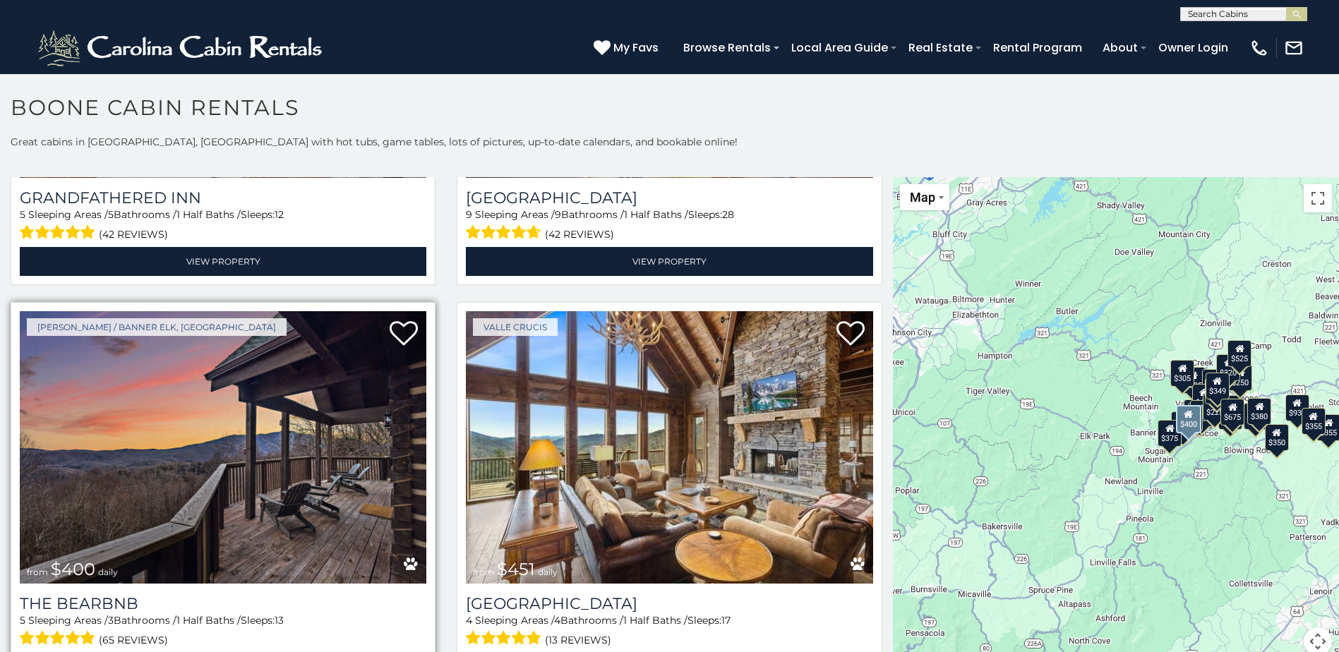
scroll to position [1553, 0]
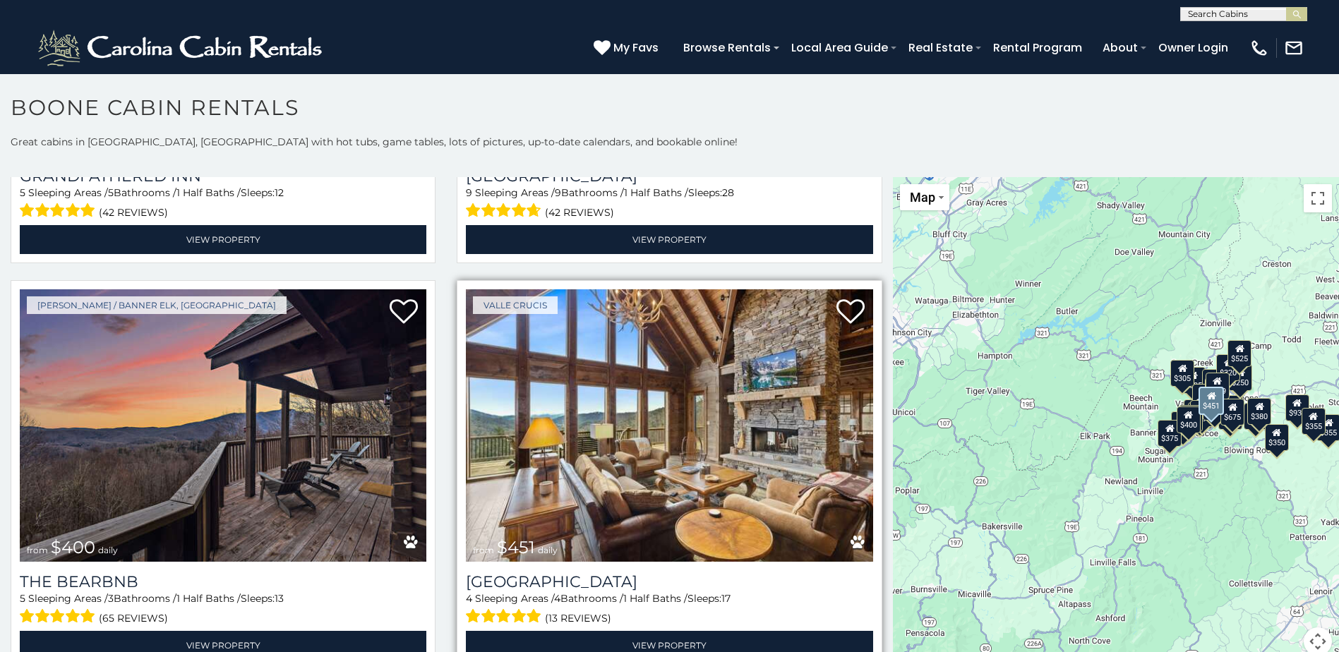
click at [569, 434] on img at bounding box center [669, 425] width 407 height 272
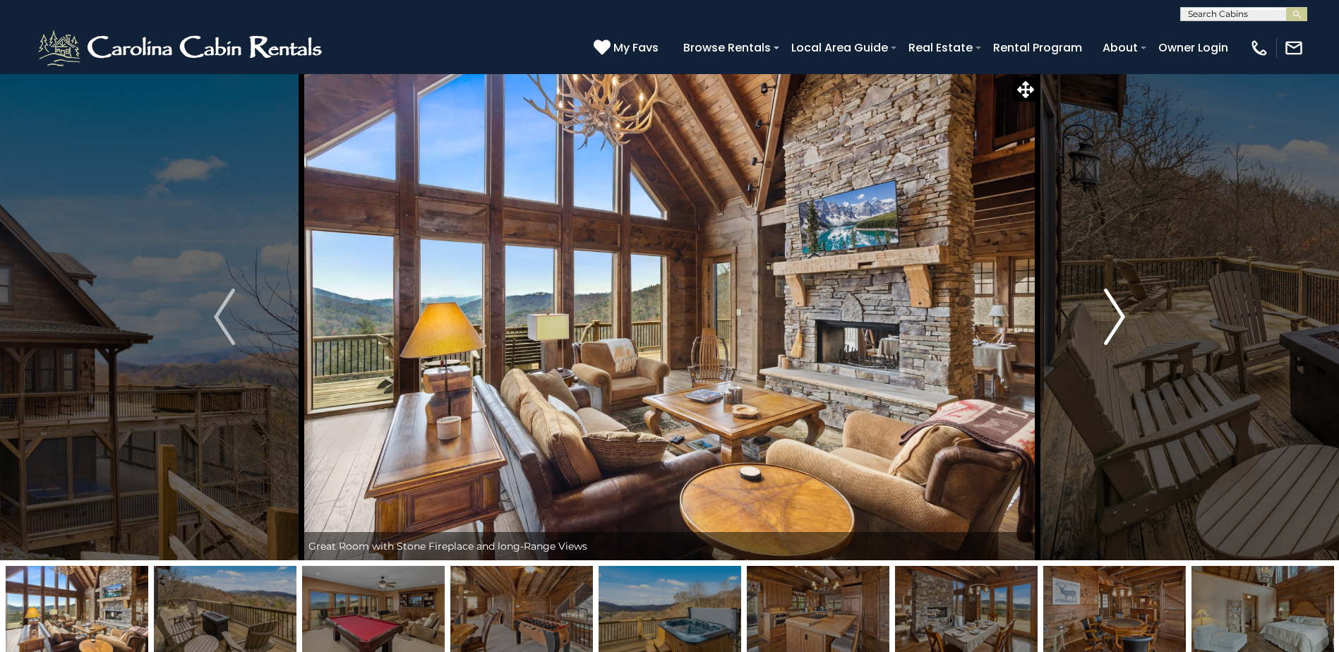
click at [1119, 317] on img "Next" at bounding box center [1114, 317] width 21 height 56
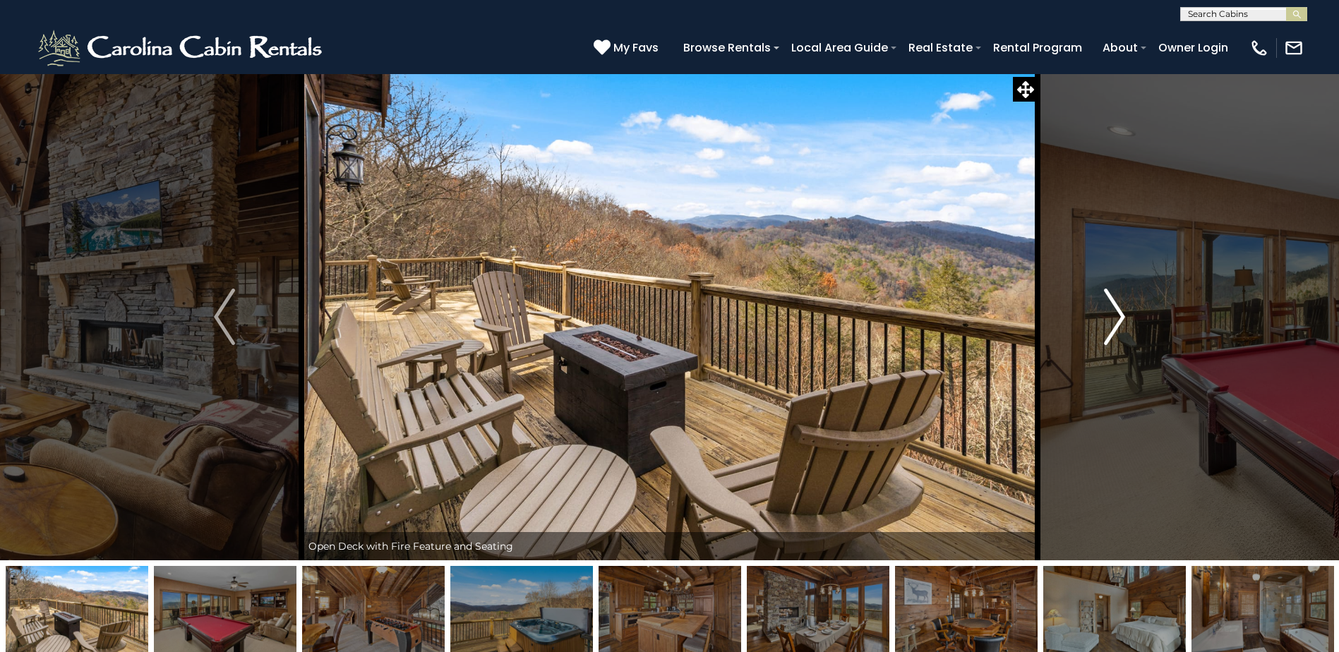
click at [1119, 317] on img "Next" at bounding box center [1114, 317] width 21 height 56
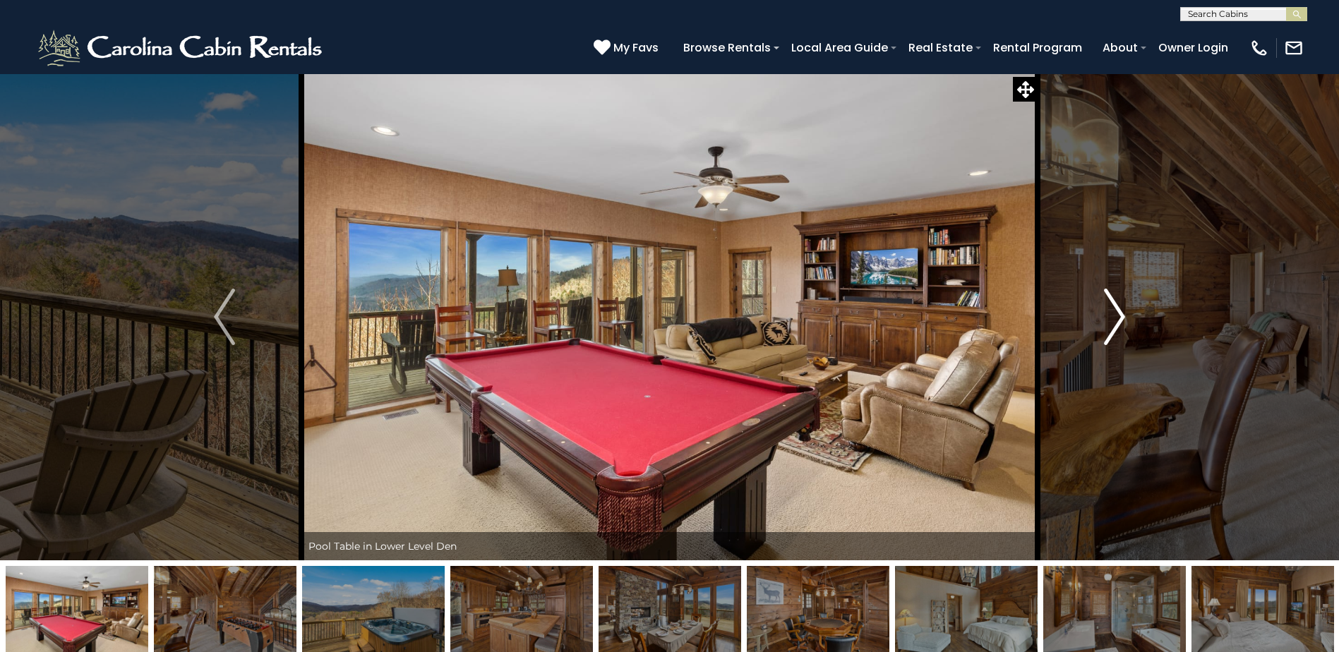
click at [1119, 317] on img "Next" at bounding box center [1114, 317] width 21 height 56
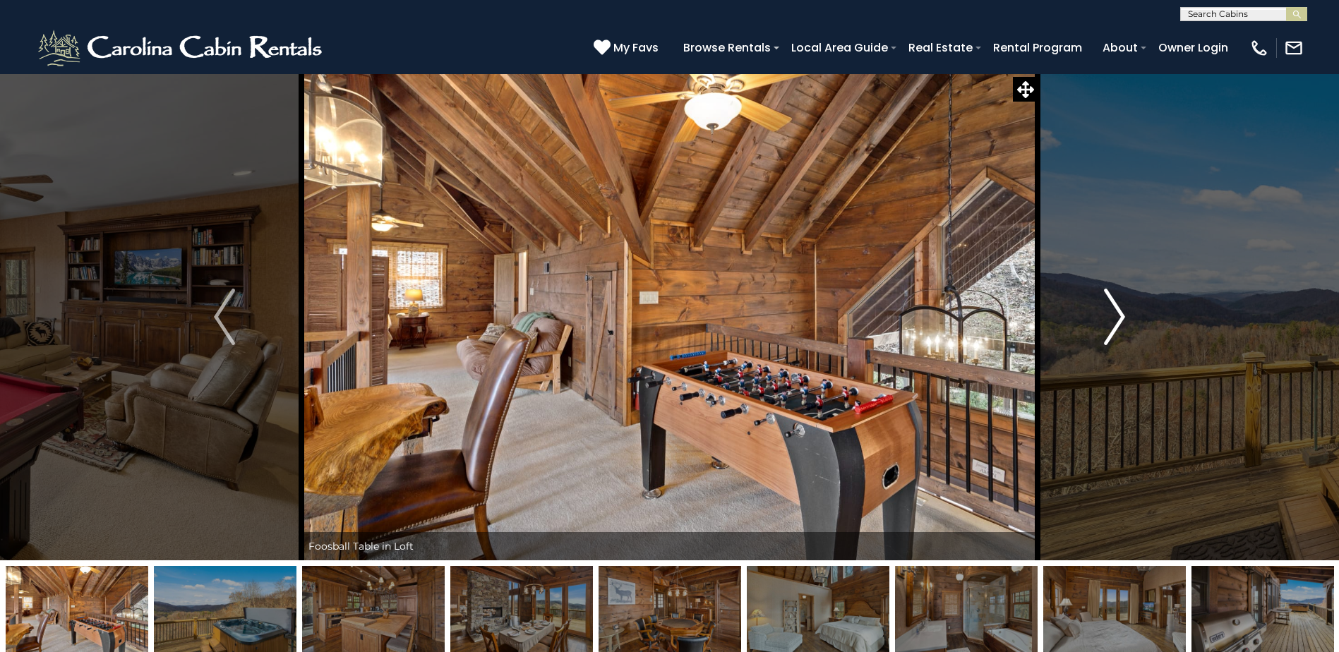
click at [1119, 317] on img "Next" at bounding box center [1114, 317] width 21 height 56
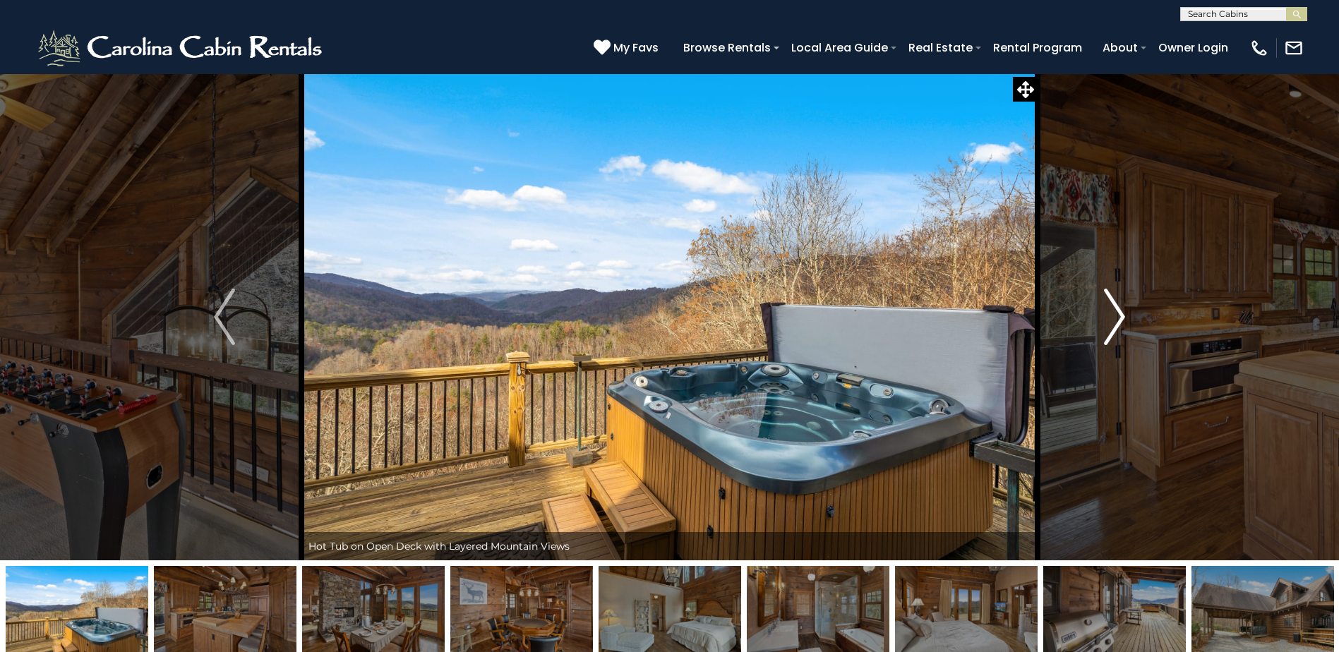
click at [1119, 317] on img "Next" at bounding box center [1114, 317] width 21 height 56
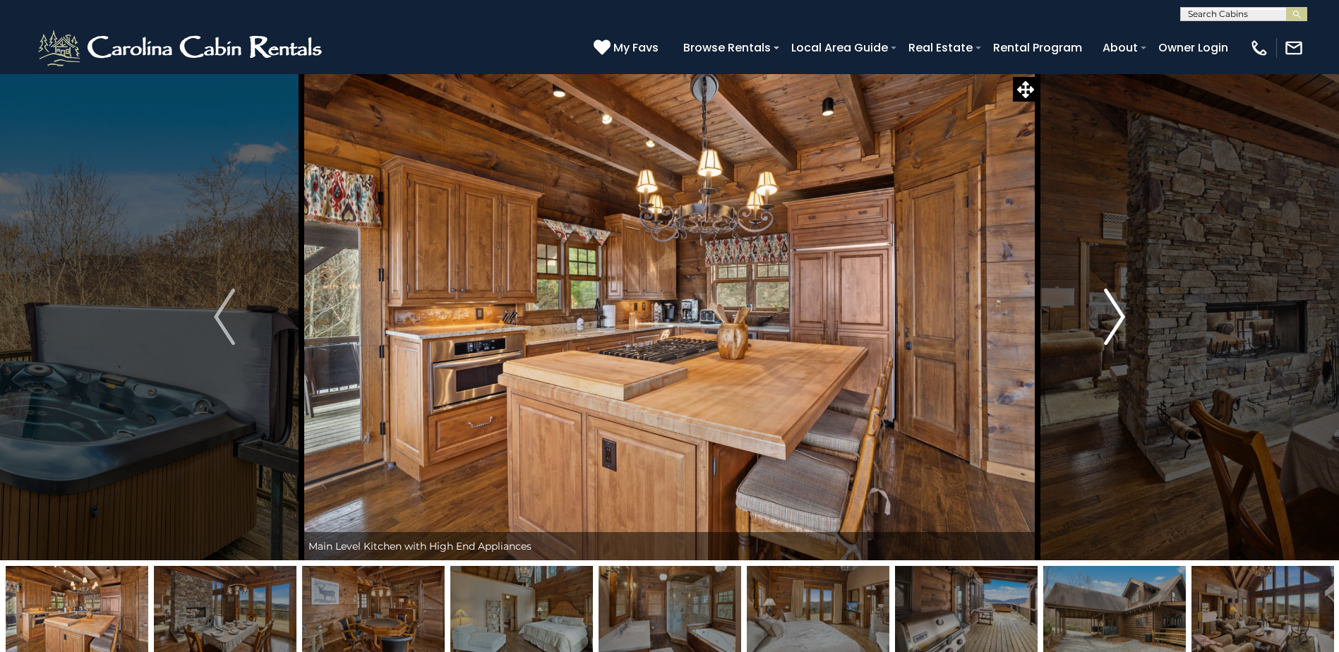
click at [1119, 317] on img "Next" at bounding box center [1114, 317] width 21 height 56
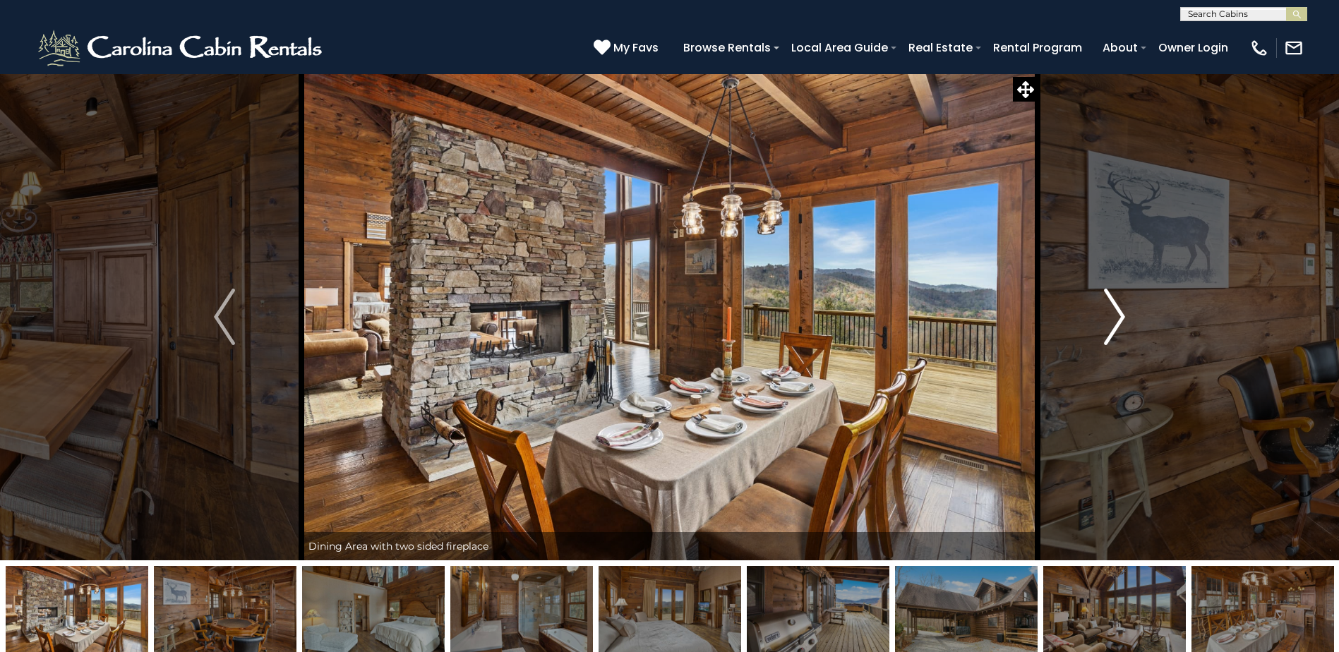
click at [1119, 317] on img "Next" at bounding box center [1114, 317] width 21 height 56
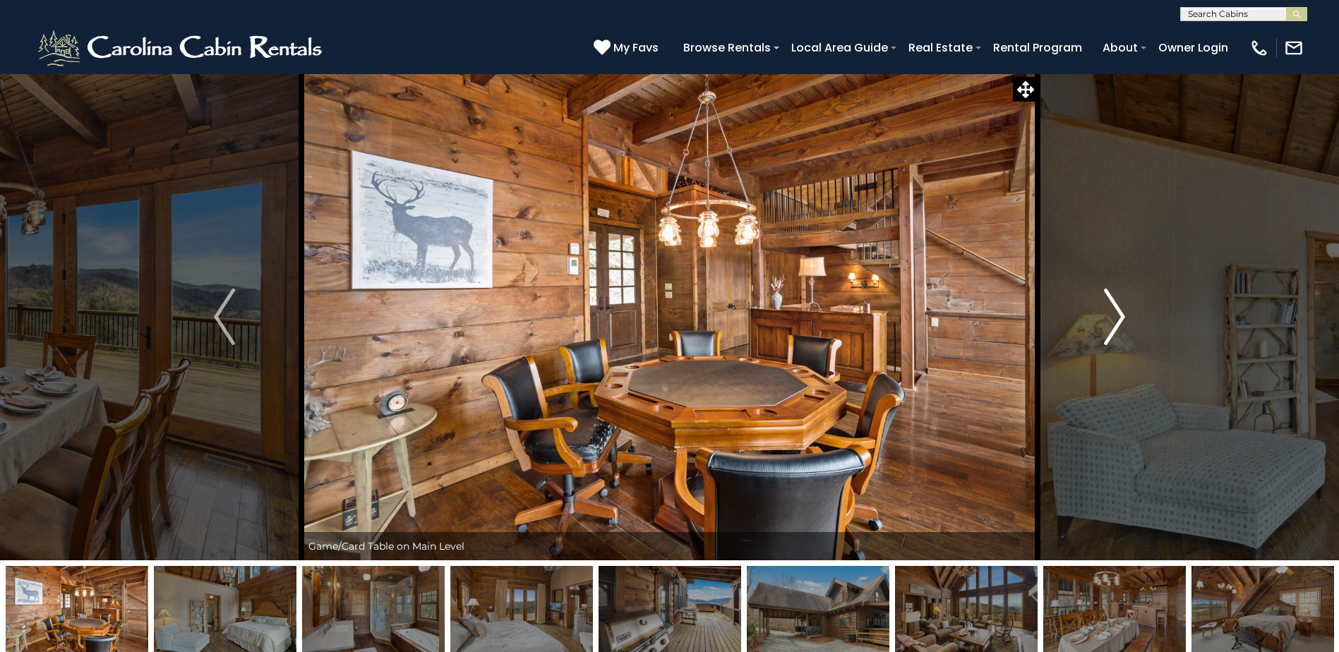
click at [1119, 317] on img "Next" at bounding box center [1114, 317] width 21 height 56
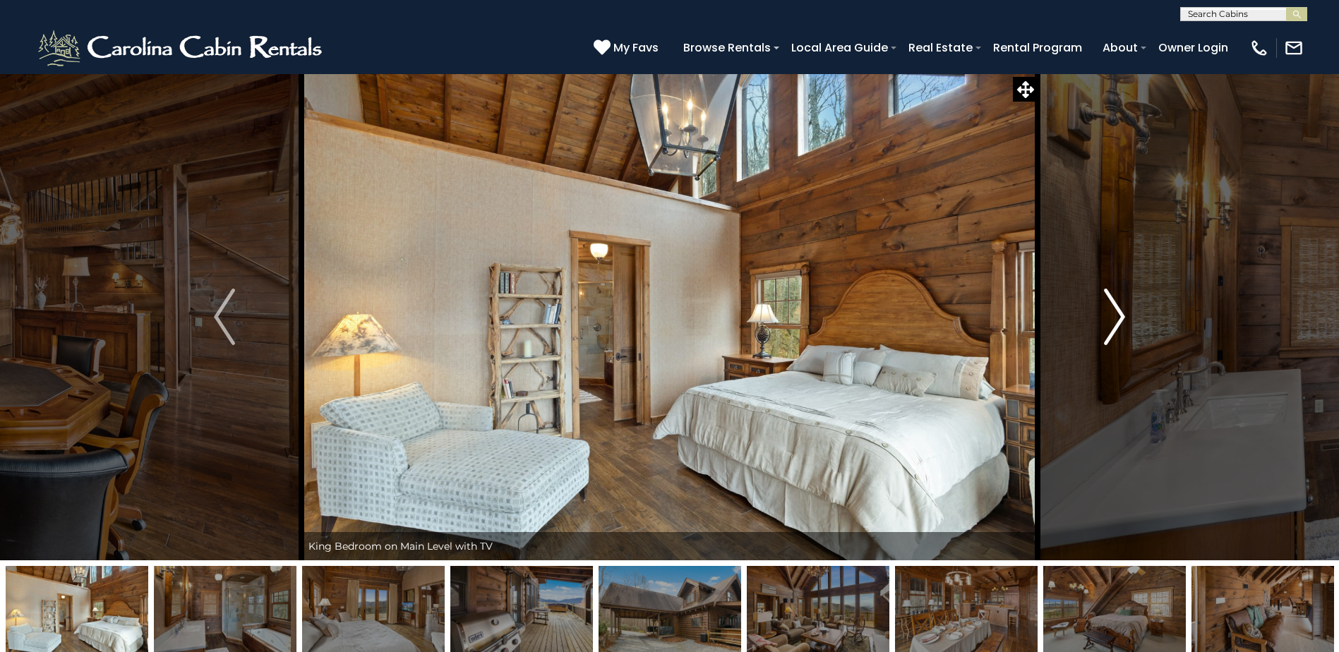
click at [1119, 317] on img "Next" at bounding box center [1114, 317] width 21 height 56
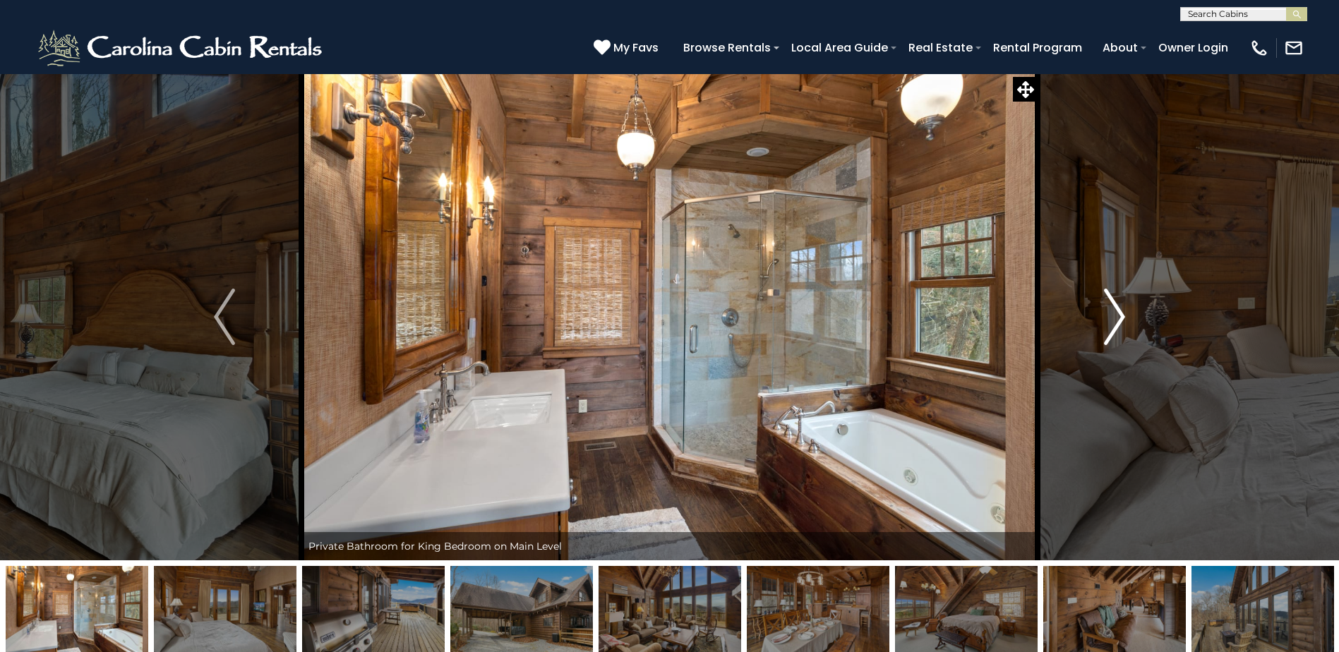
click at [1119, 317] on img "Next" at bounding box center [1114, 317] width 21 height 56
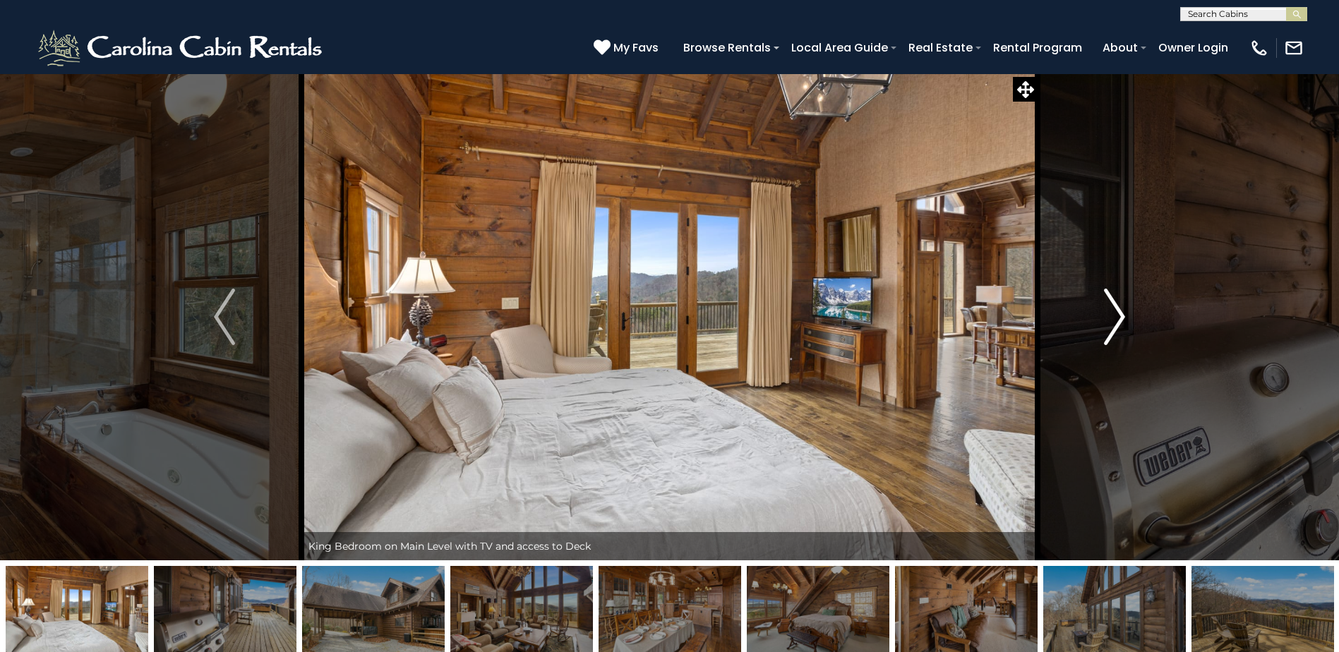
click at [1119, 317] on img "Next" at bounding box center [1114, 317] width 21 height 56
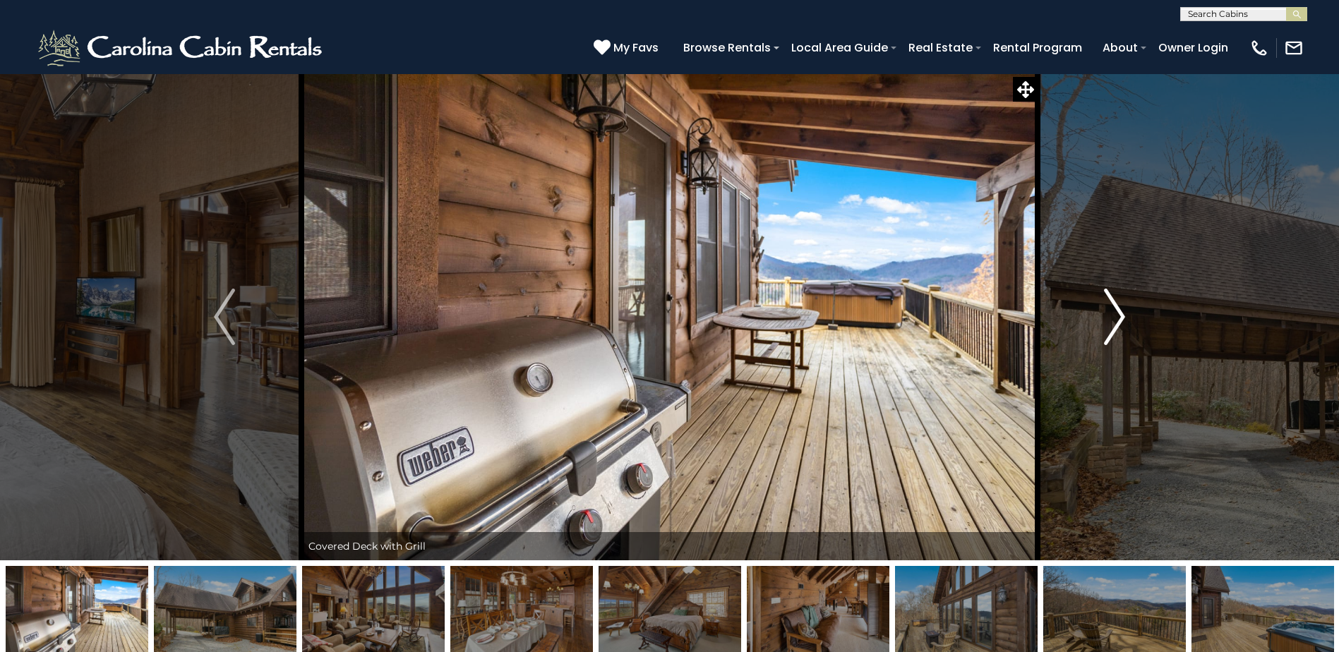
click at [1119, 317] on img "Next" at bounding box center [1114, 317] width 21 height 56
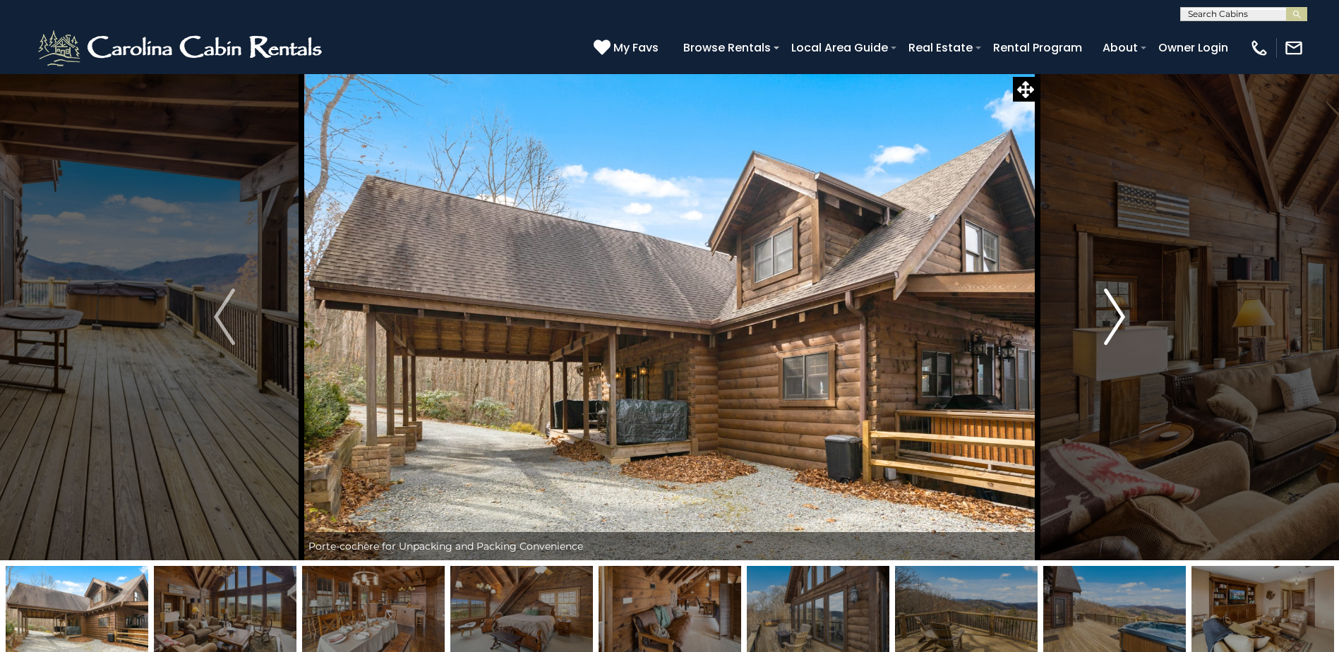
click at [1119, 317] on img "Next" at bounding box center [1114, 317] width 21 height 56
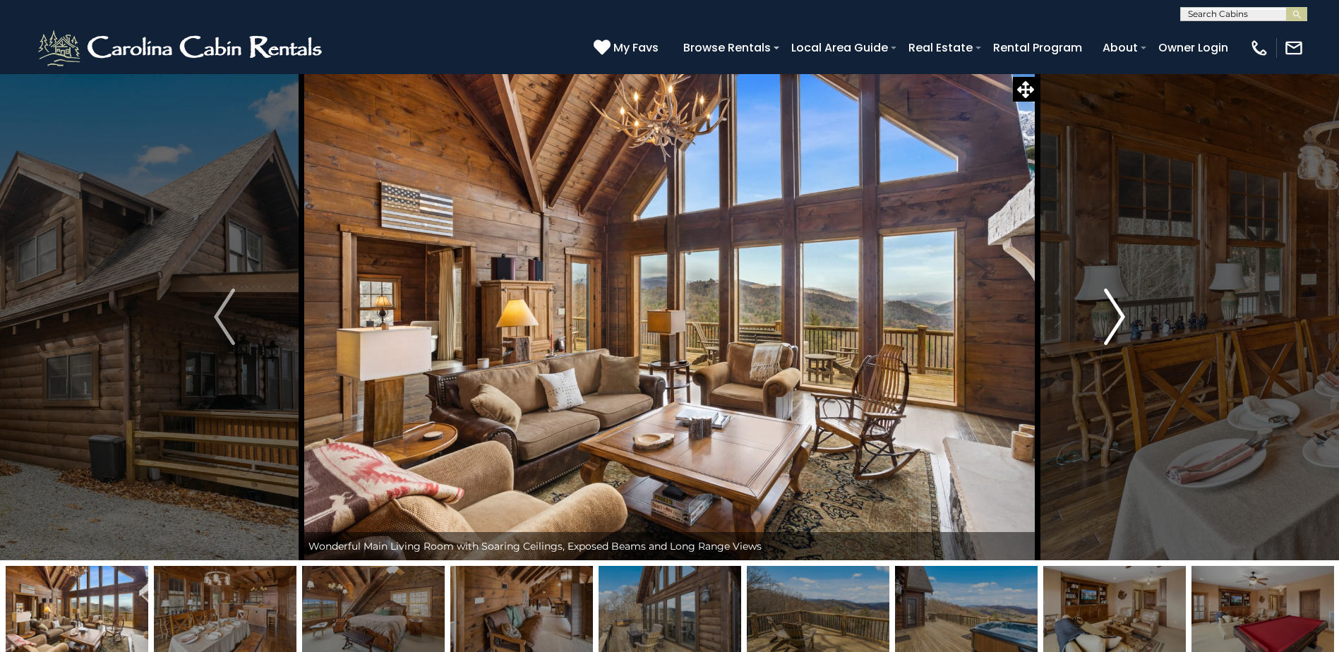
click at [1119, 317] on img "Next" at bounding box center [1114, 317] width 21 height 56
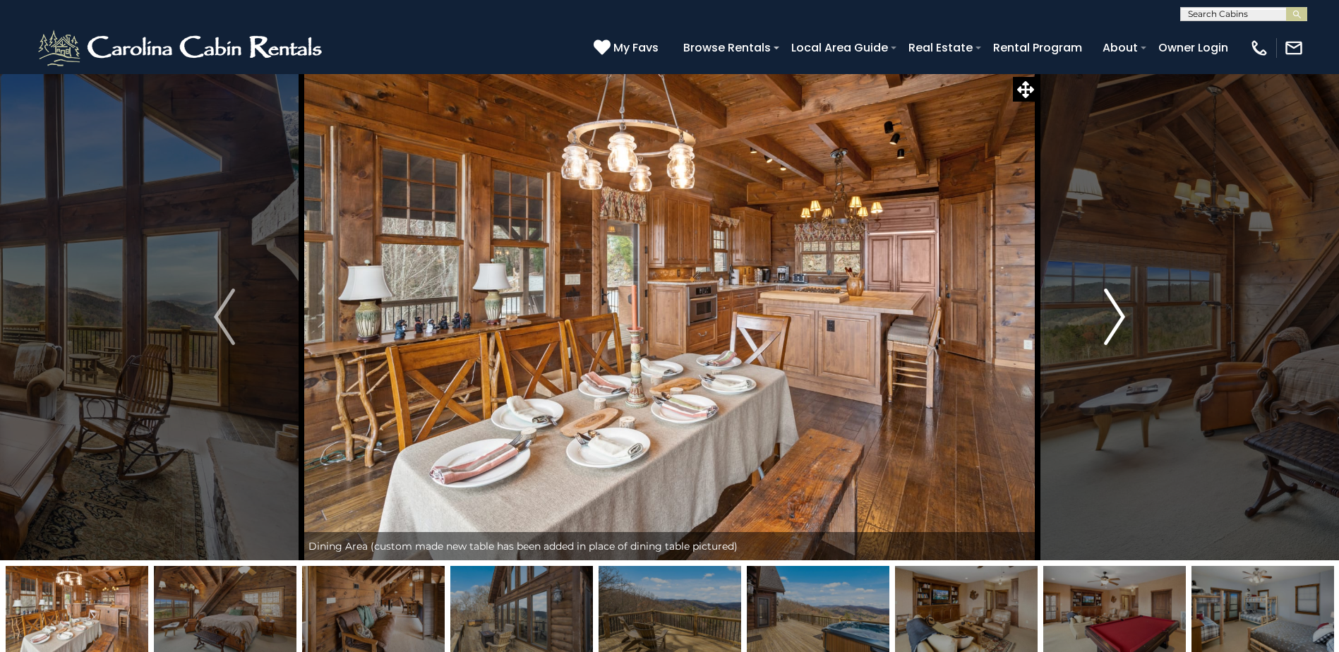
click at [1119, 317] on img "Next" at bounding box center [1114, 317] width 21 height 56
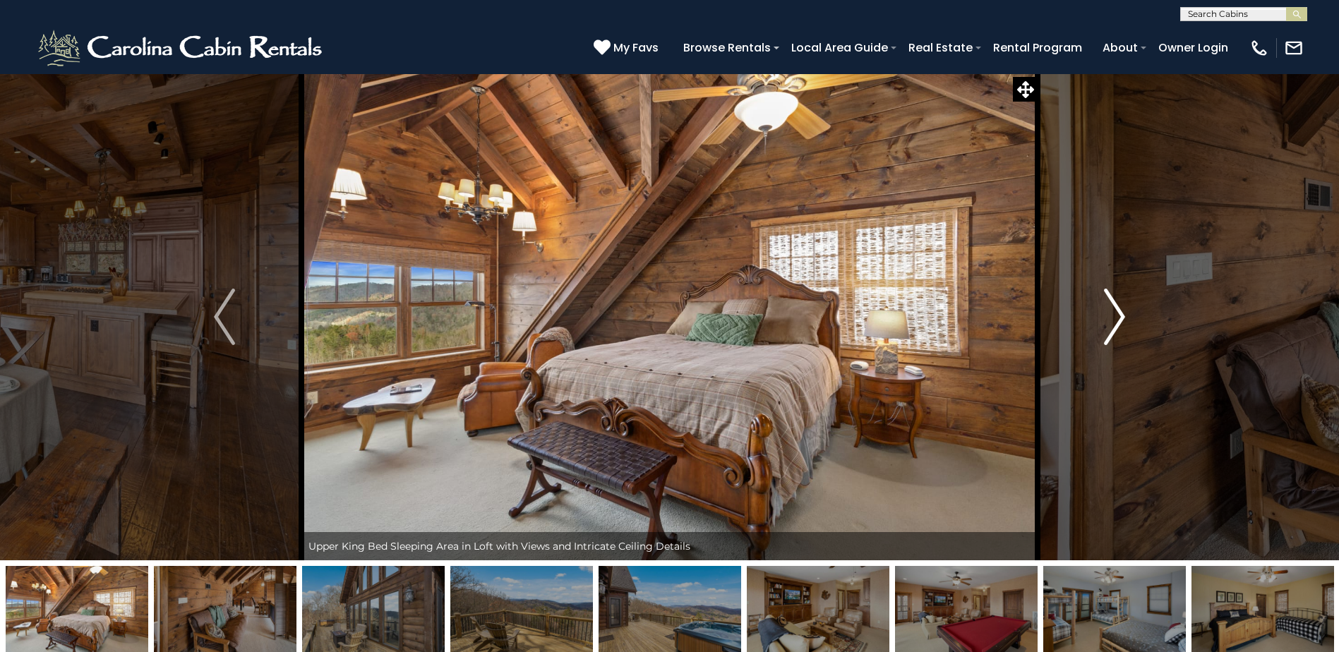
click at [1119, 317] on img "Next" at bounding box center [1114, 317] width 21 height 56
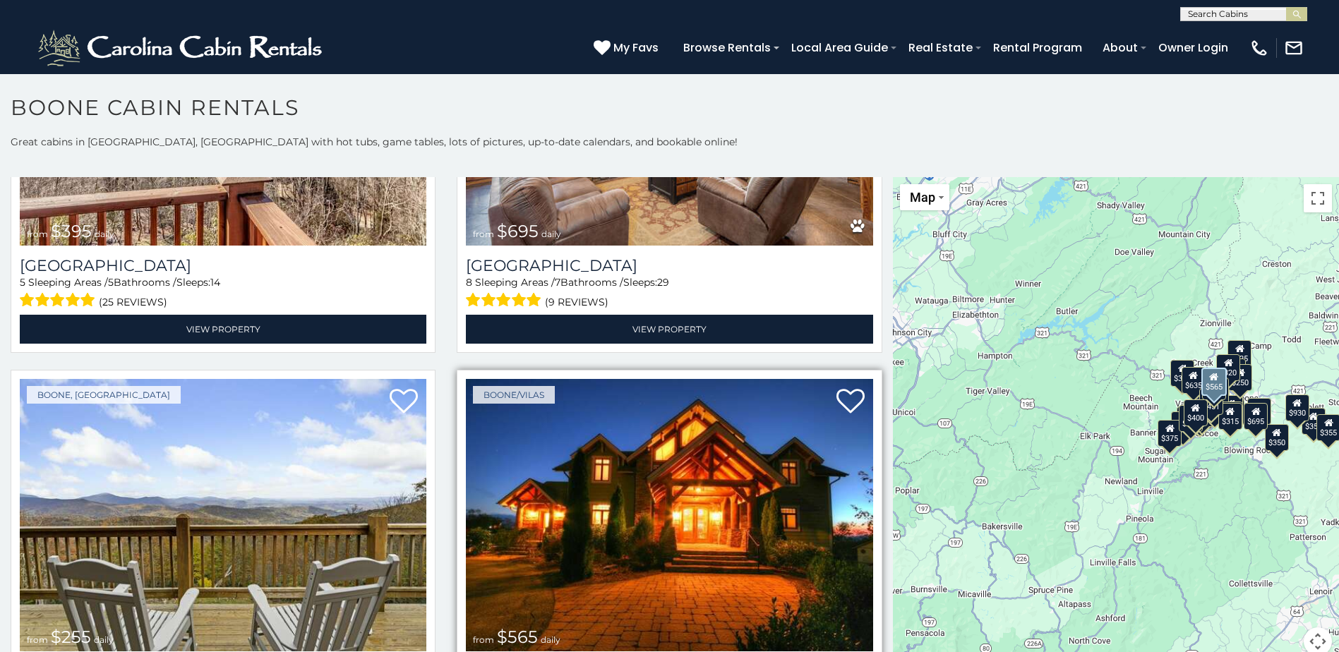
scroll to position [3176, 0]
